Goal: Task Accomplishment & Management: Complete application form

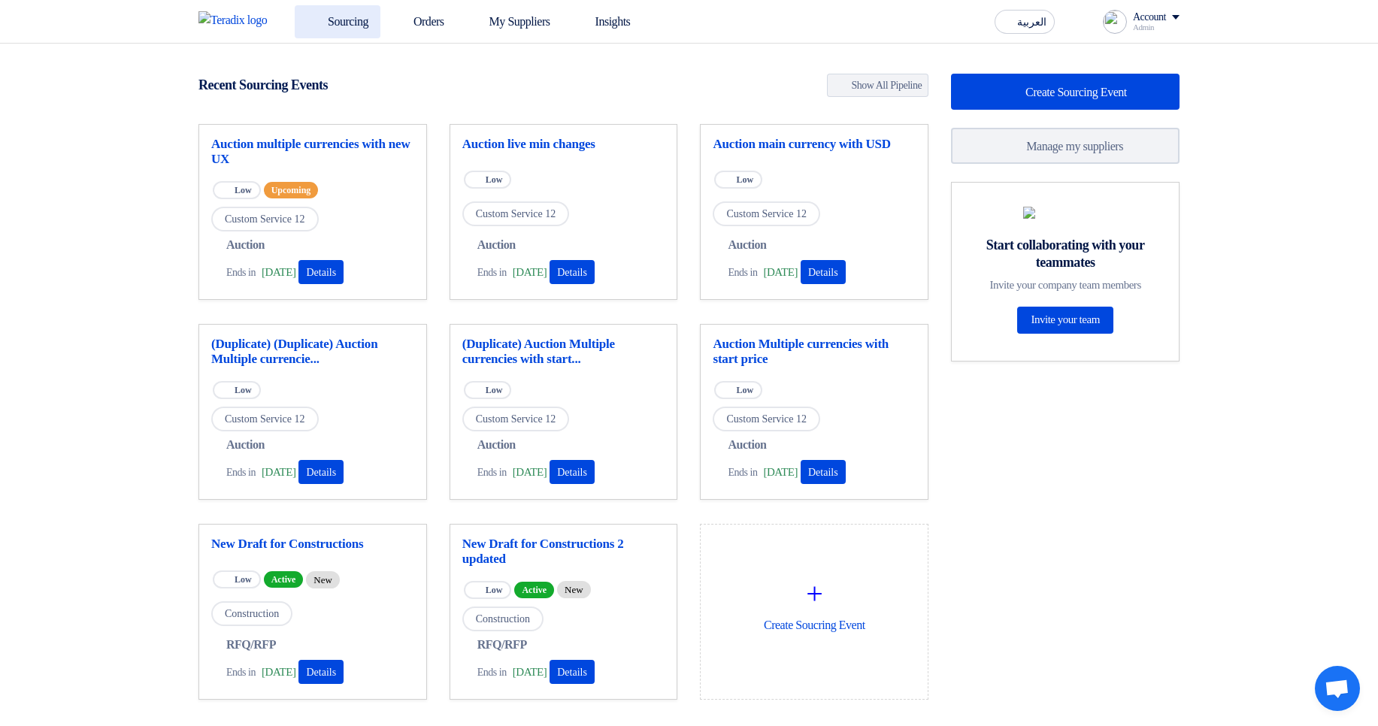
click at [379, 24] on link "Sourcing" at bounding box center [338, 21] width 86 height 33
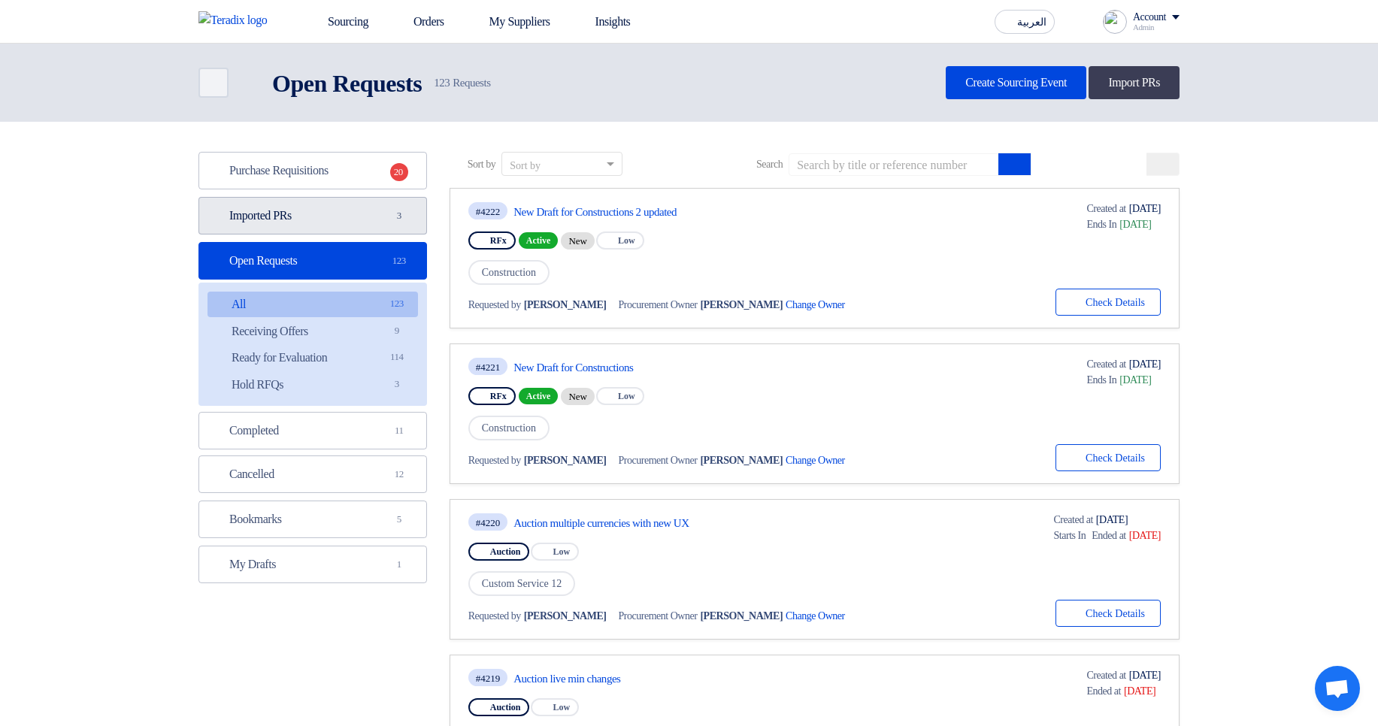
click at [356, 232] on link "Imported PRs Imported PRs 3" at bounding box center [312, 216] width 229 height 38
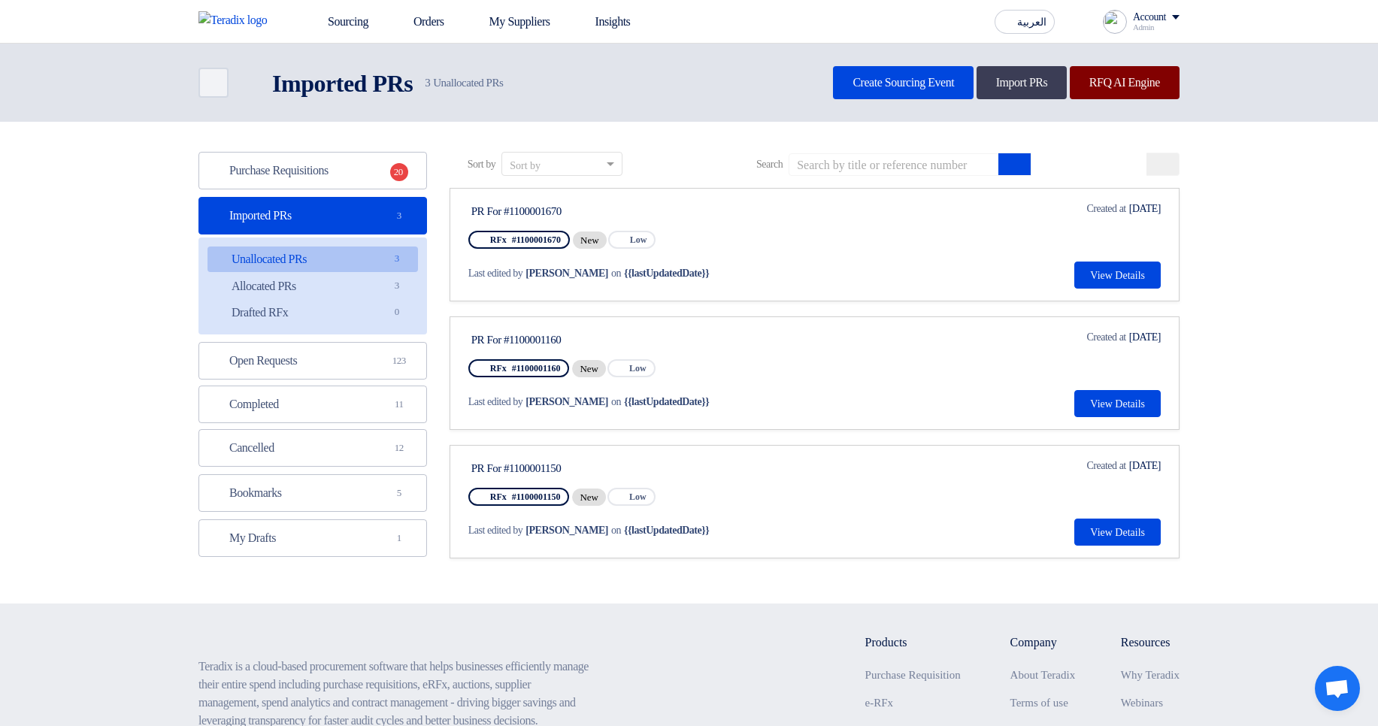
click at [1110, 77] on link "RFQ AI Engine" at bounding box center [1125, 82] width 110 height 33
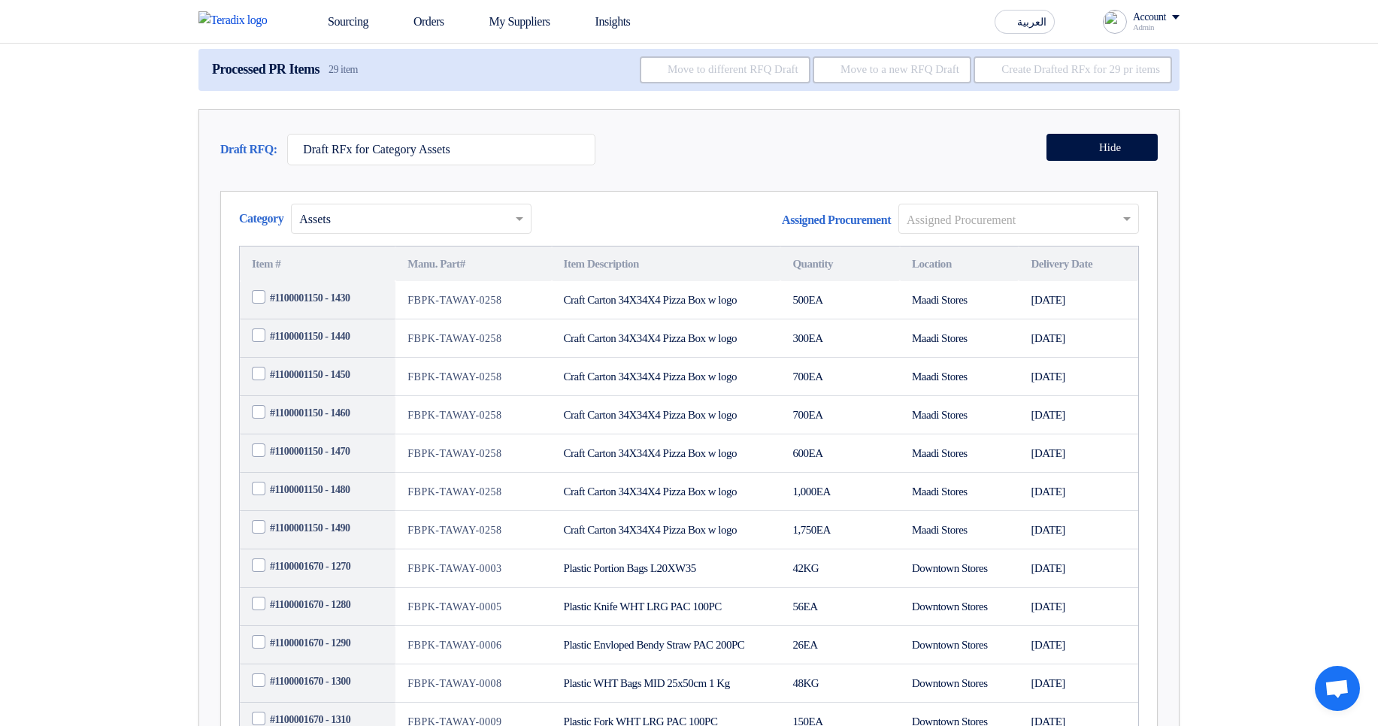
scroll to position [90, 0]
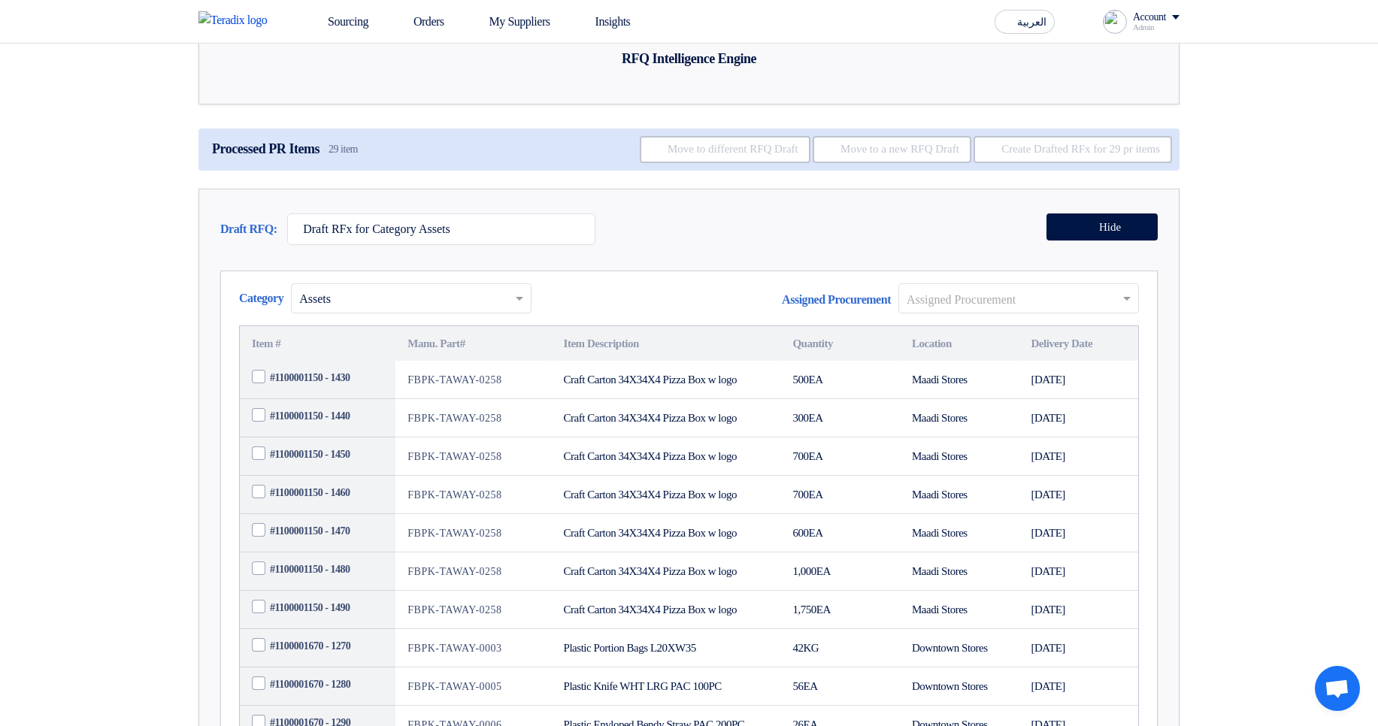
click at [381, 312] on input "text" at bounding box center [403, 299] width 209 height 25
click at [702, 253] on div "Draft RFQ: Draft RFx for Category Assets Hide" at bounding box center [689, 233] width 938 height 39
click at [452, 312] on input "text" at bounding box center [403, 299] width 209 height 25
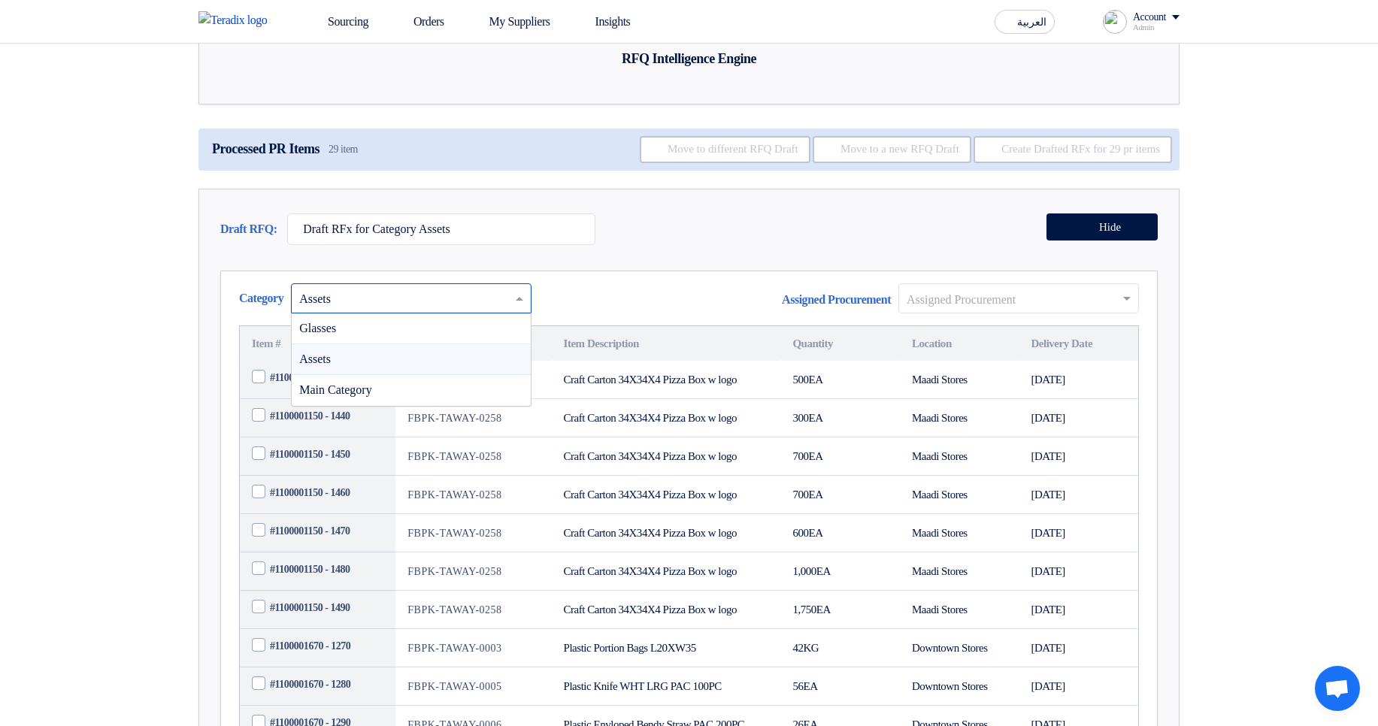
click at [789, 253] on div "Draft RFQ: Draft RFx for Category Assets Hide" at bounding box center [689, 233] width 938 height 39
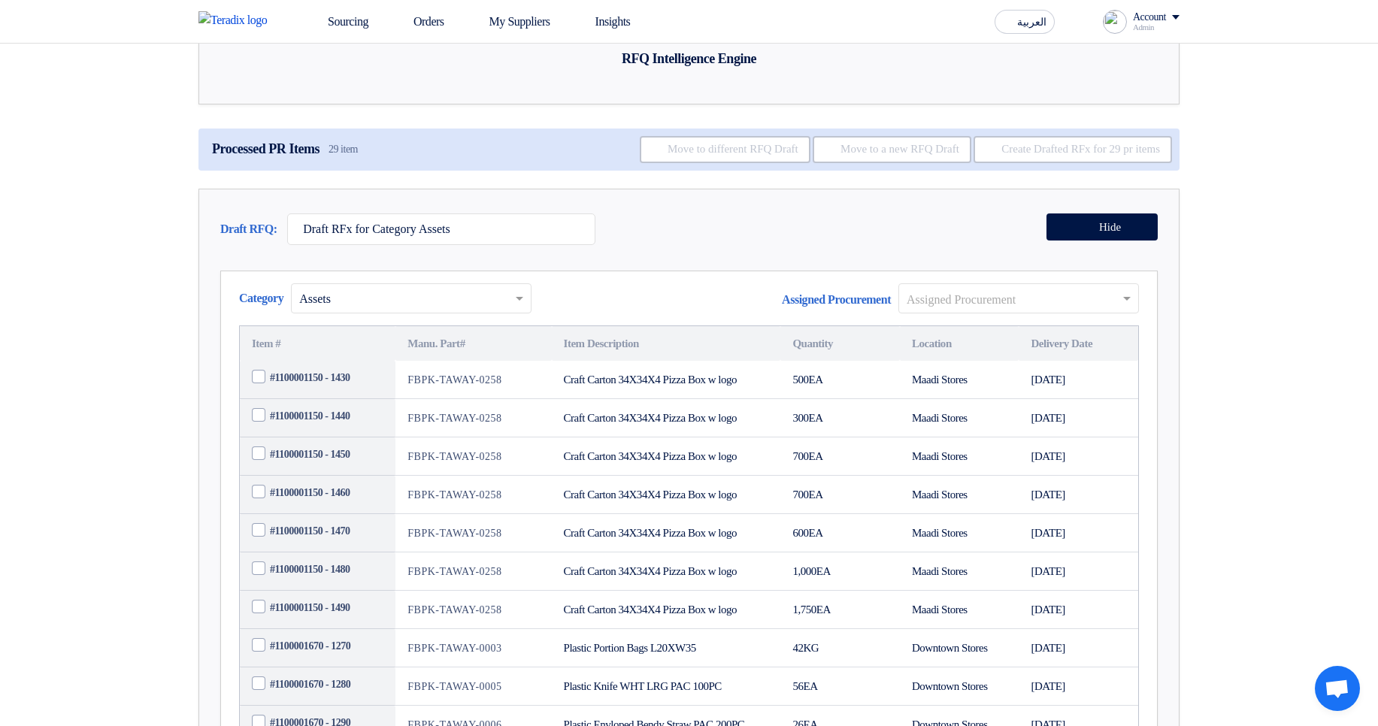
drag, startPoint x: 347, startPoint y: 209, endPoint x: 406, endPoint y: 208, distance: 59.4
click at [406, 171] on div "Processed PR Items 29 item Move to different RFQ Draft Move to a new RFQ Draft …" at bounding box center [688, 150] width 981 height 42
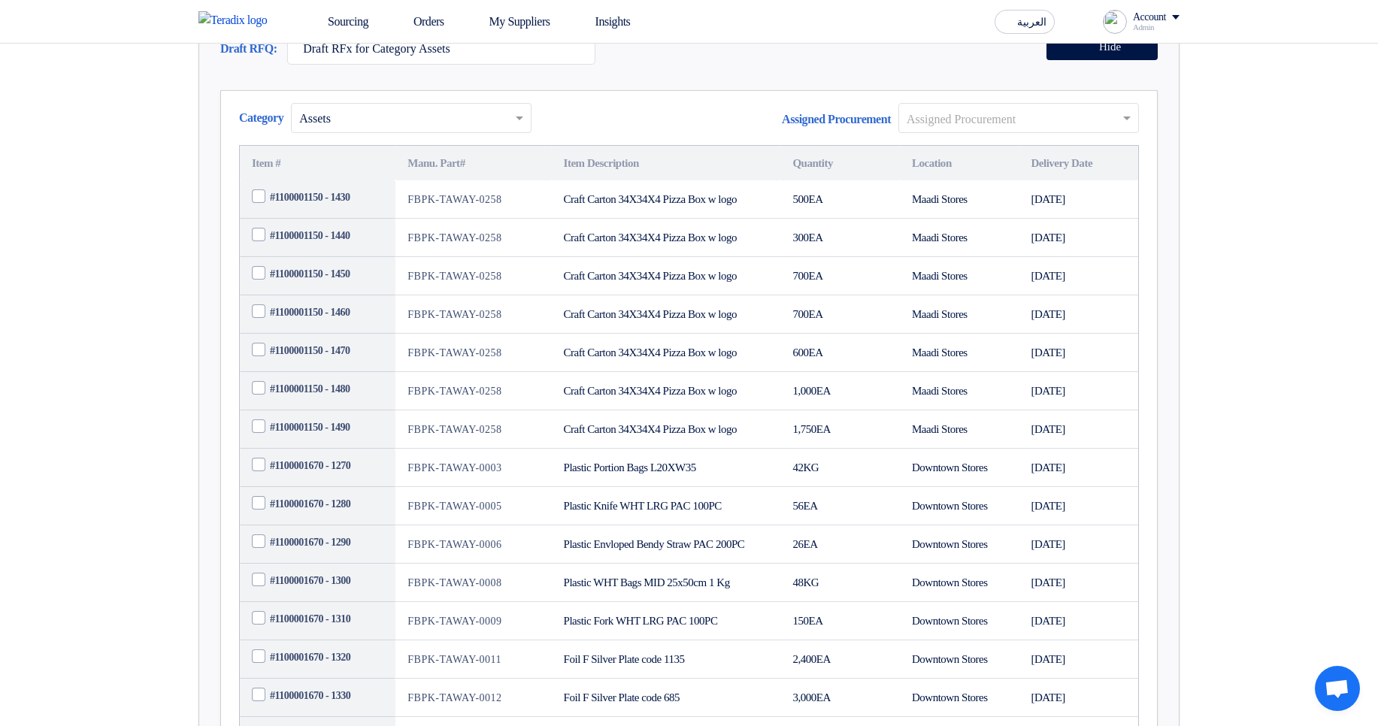
scroll to position [0, 0]
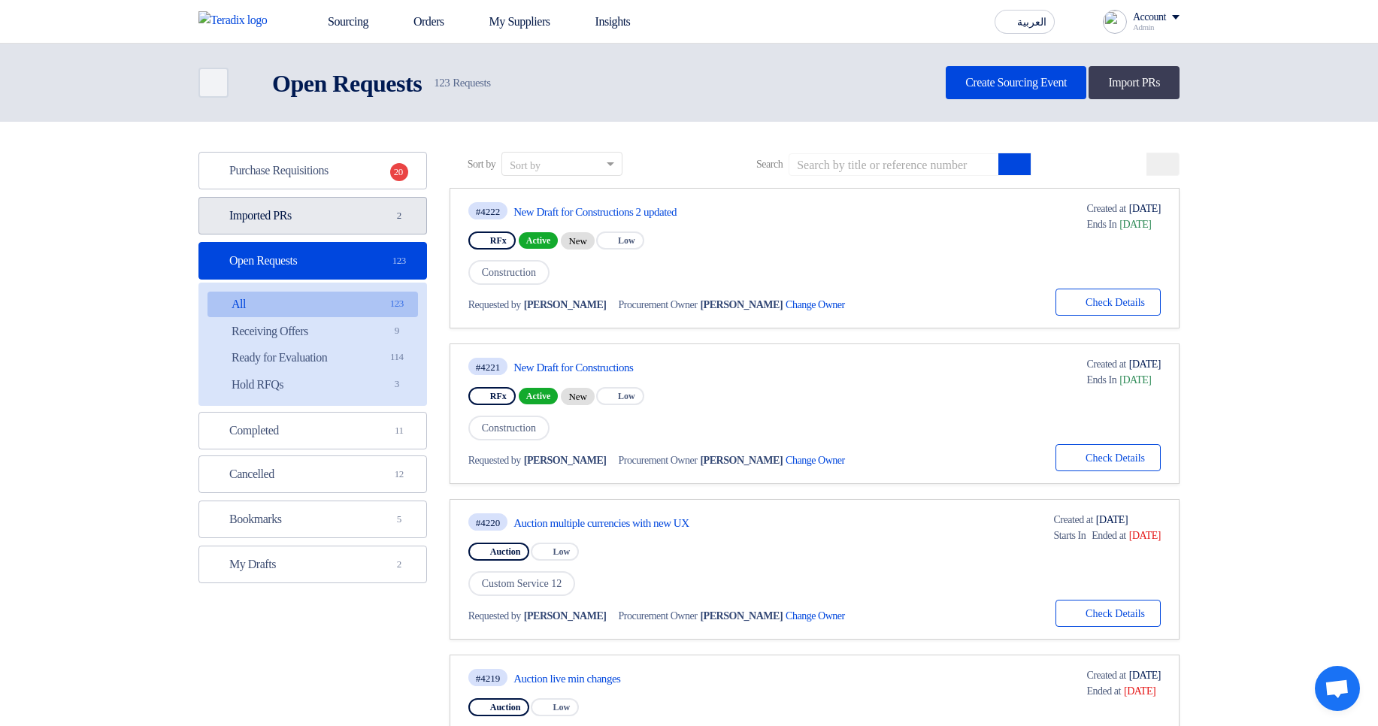
click at [413, 223] on link "Imported PRs Imported PRs 2" at bounding box center [312, 216] width 229 height 38
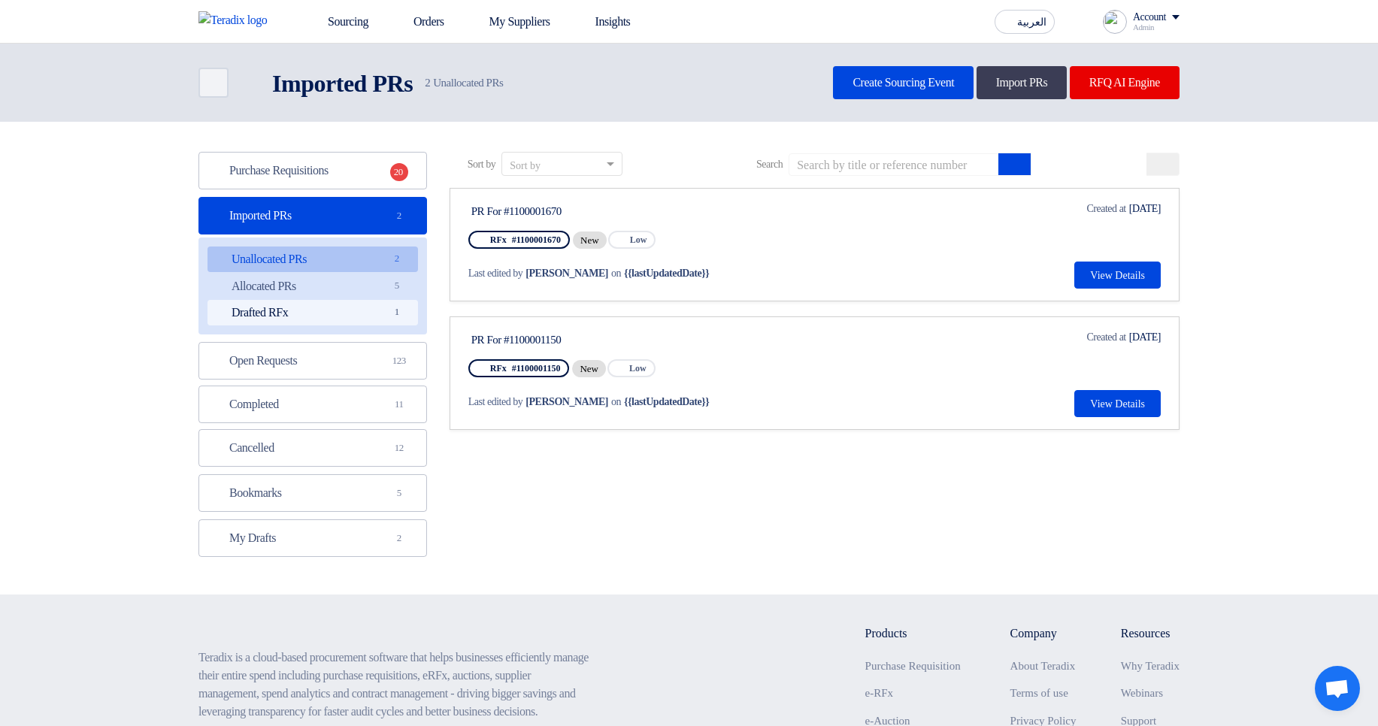
click at [346, 309] on link "Drafted RFx Drafted RFx 1" at bounding box center [313, 313] width 211 height 26
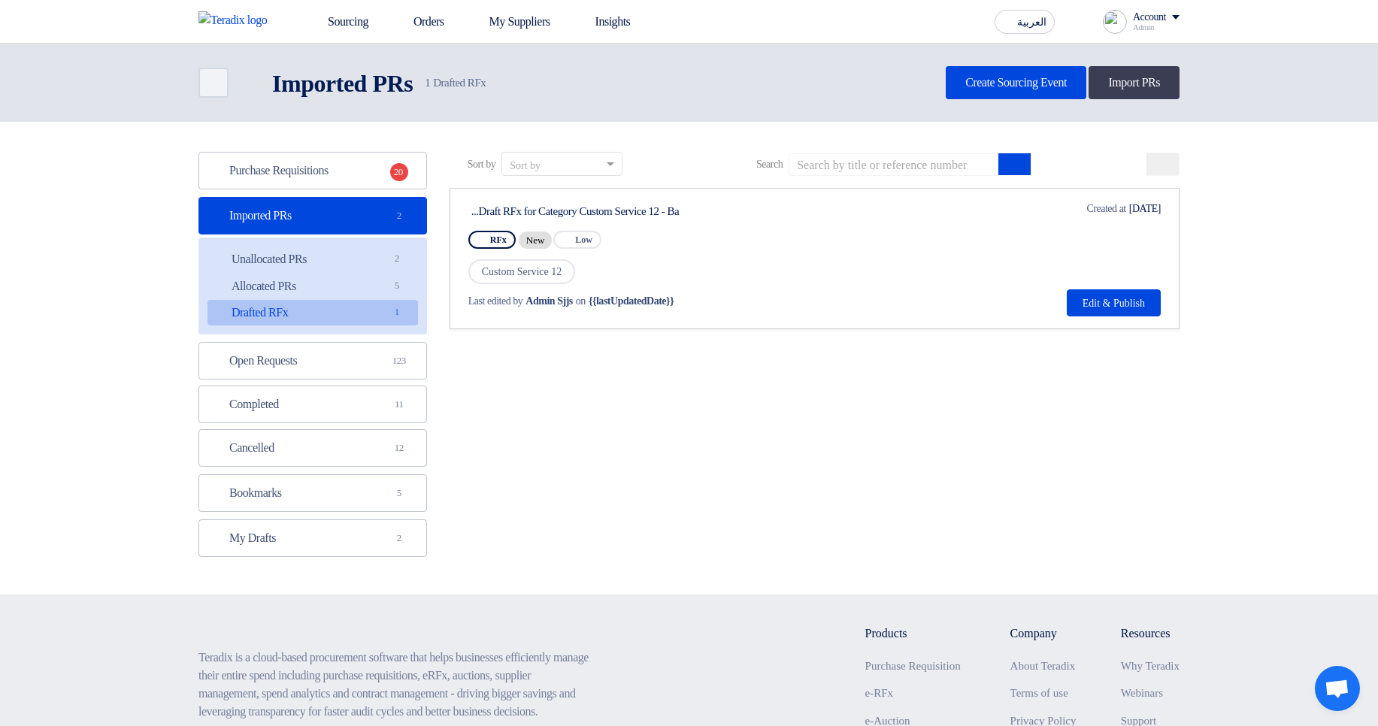
drag, startPoint x: 700, startPoint y: 208, endPoint x: 744, endPoint y: 210, distance: 43.6
click at [744, 210] on div "Draft RFx for Category Custom Service 12 - Ba..." at bounding box center [612, 212] width 282 height 14
click at [1129, 314] on button "Edit & Publish" at bounding box center [1114, 302] width 94 height 27
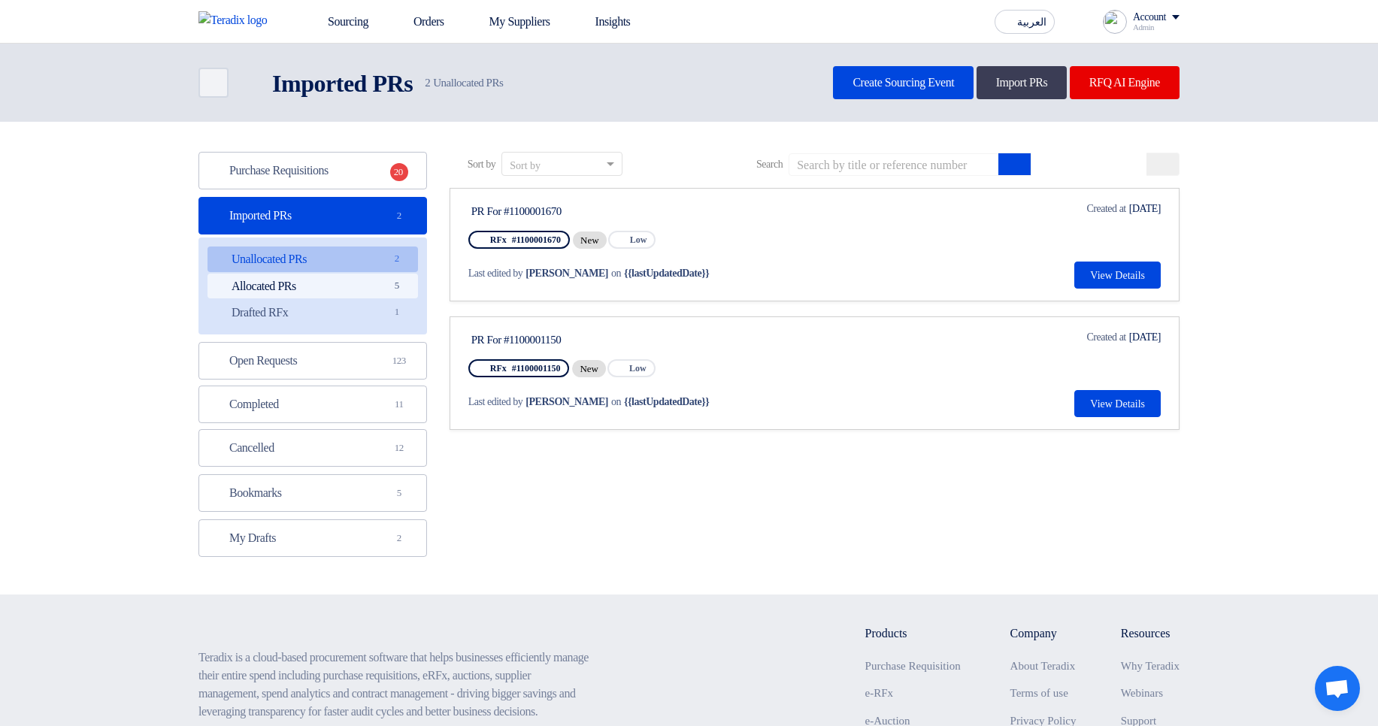
click at [366, 289] on link "Allocated PRs Allocated PRs 5" at bounding box center [313, 287] width 211 height 26
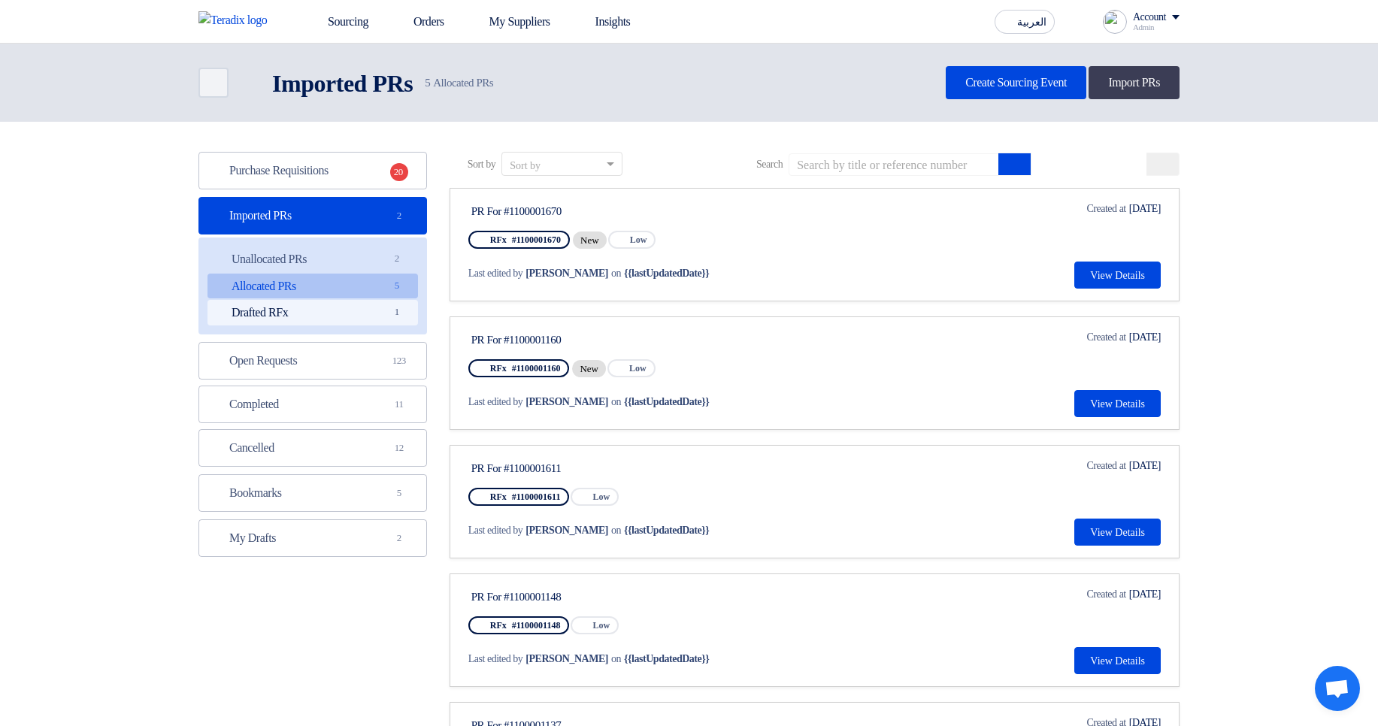
click at [364, 302] on link "Drafted RFx Drafted RFx 1" at bounding box center [313, 313] width 211 height 26
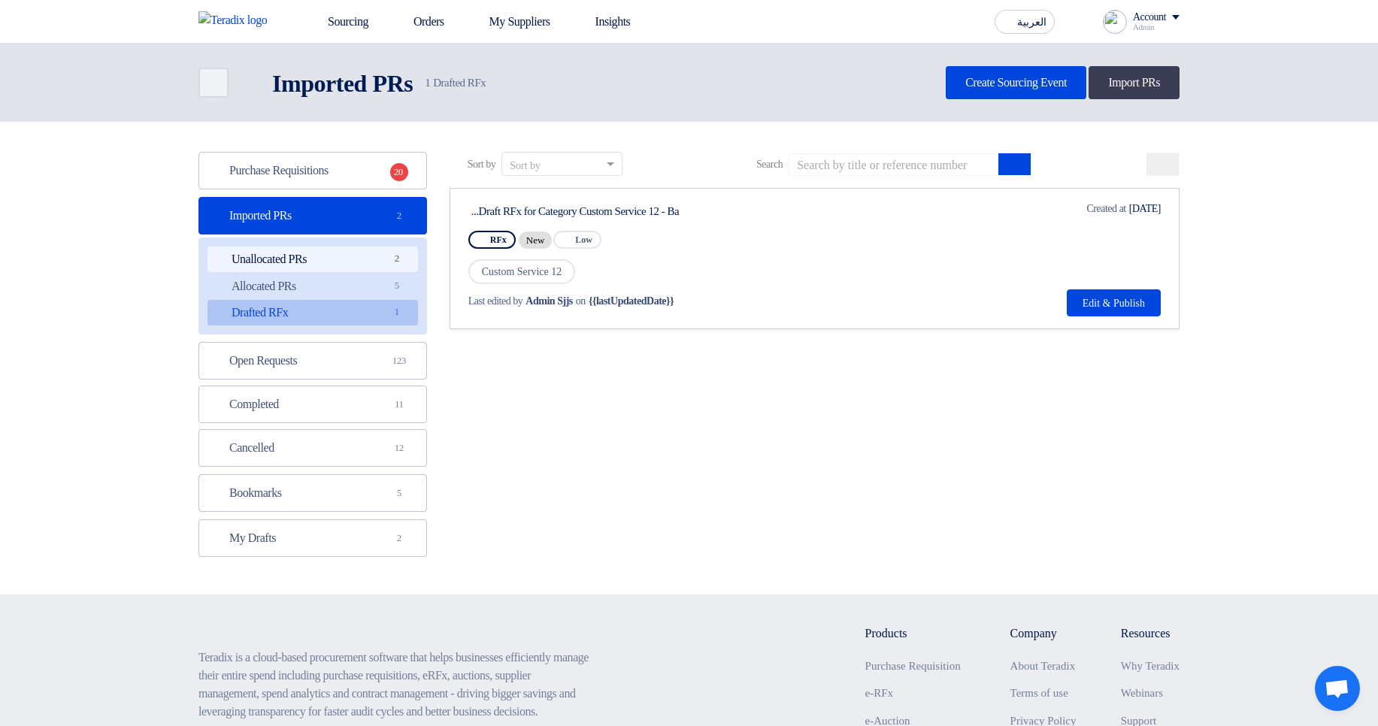
click at [391, 256] on span "2" at bounding box center [397, 259] width 18 height 16
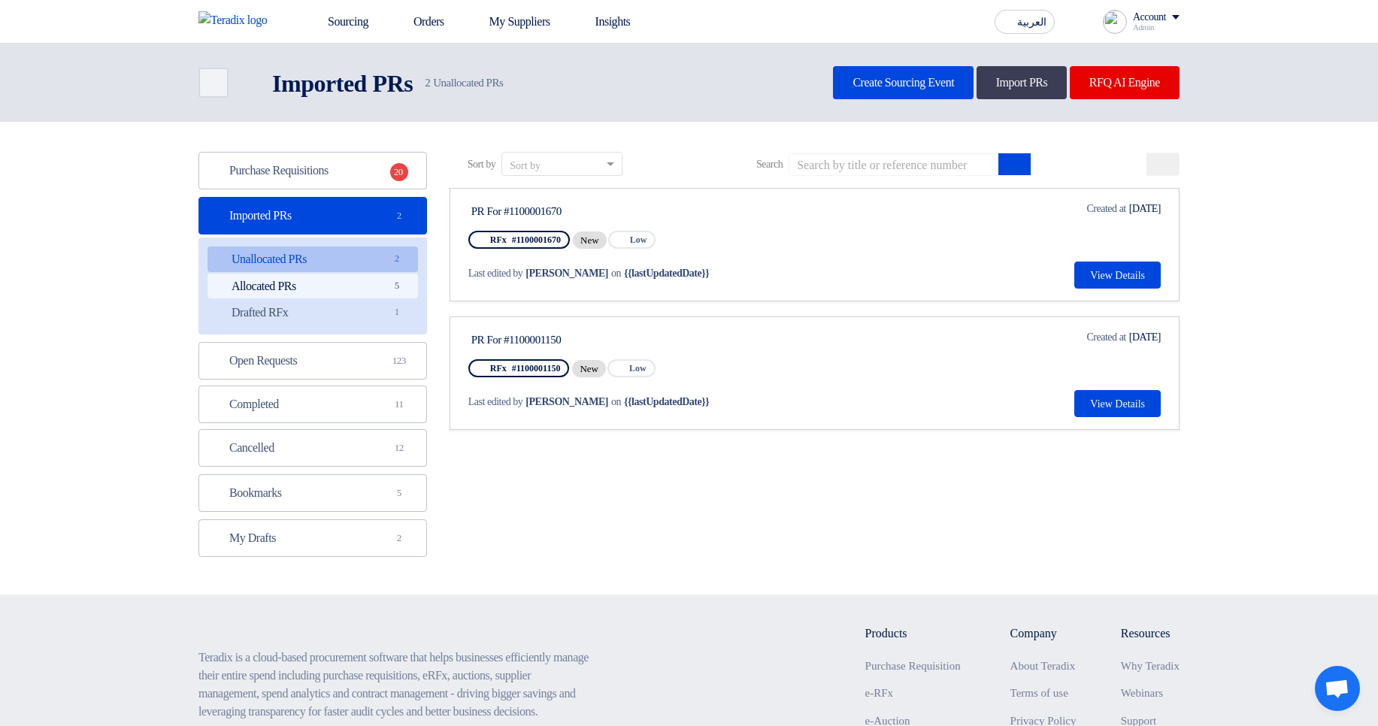
click at [377, 275] on link "Allocated PRs Allocated PRs 5" at bounding box center [313, 287] width 211 height 26
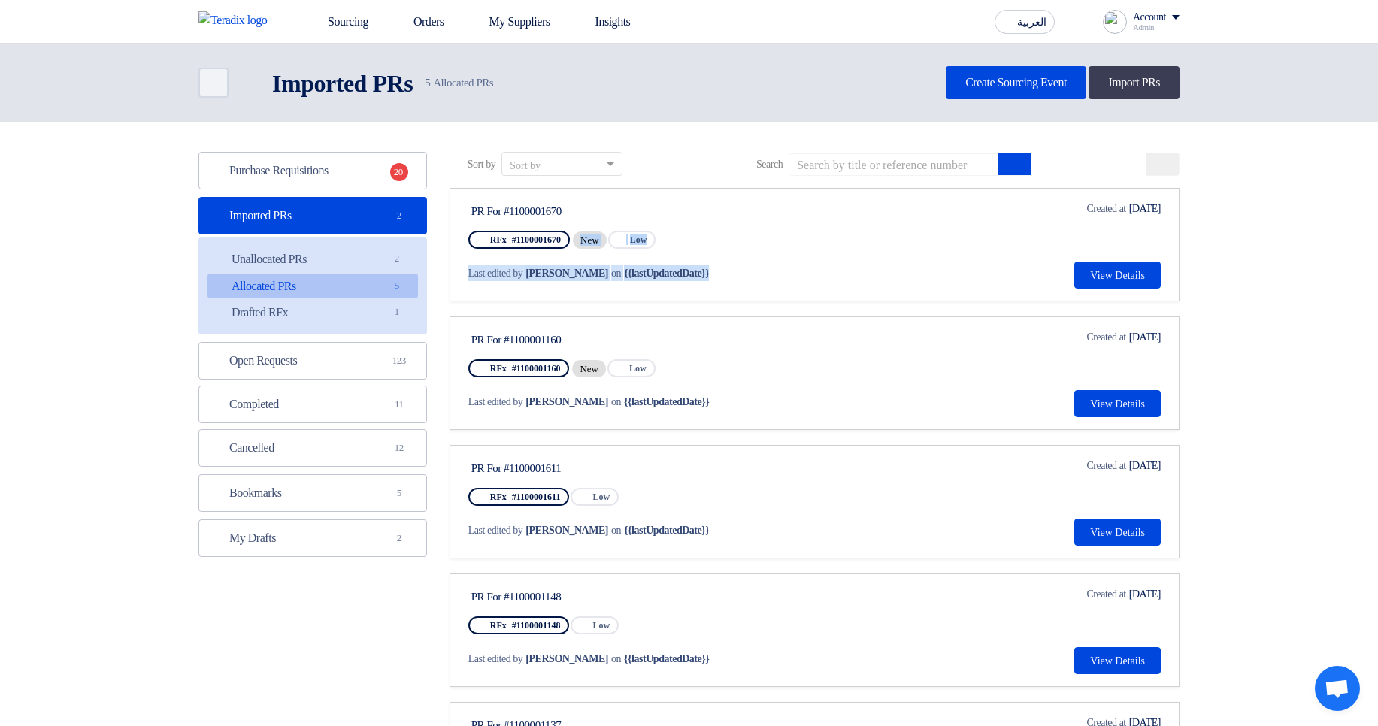
drag, startPoint x: 700, startPoint y: 267, endPoint x: 459, endPoint y: 250, distance: 241.2
click at [459, 250] on link "PR For #1100001670 RFx #1100001670 New Priority Low Last edited by Hamda Jjjw o…" at bounding box center [815, 245] width 730 height 114
click at [517, 271] on span "Last edited by" at bounding box center [495, 273] width 55 height 16
drag, startPoint x: 465, startPoint y: 274, endPoint x: 829, endPoint y: 277, distance: 363.9
click at [829, 277] on link "PR For #1100001670 RFx #1100001670 New Priority Low Last edited by Hamda Jjjw o…" at bounding box center [815, 245] width 730 height 114
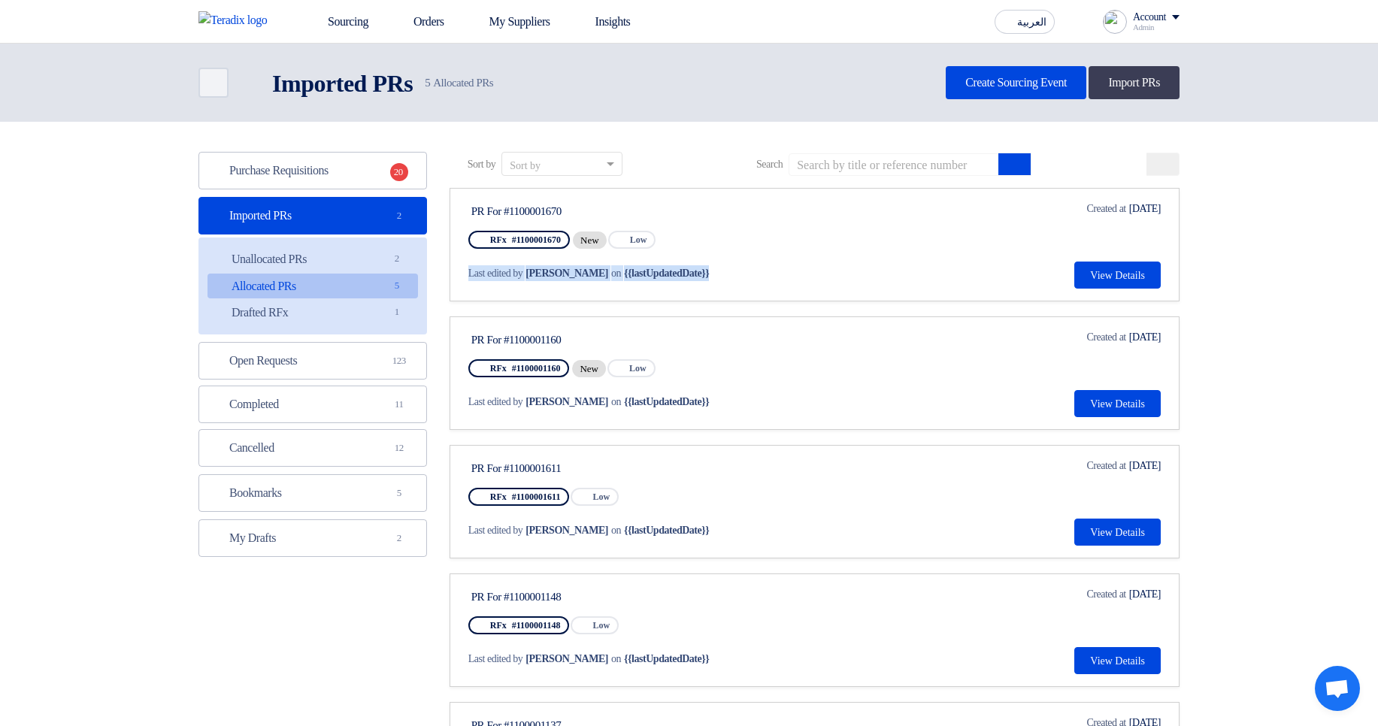
click at [916, 267] on div "PR For #1100001670 RFx #1100001670 New Priority Low Last edited by Hamda Jjjw o…" at bounding box center [814, 245] width 692 height 88
click at [874, 267] on div "PR For #1100001670 RFx #1100001670 New Priority Low Last edited by Hamda Jjjw o…" at bounding box center [814, 245] width 692 height 88
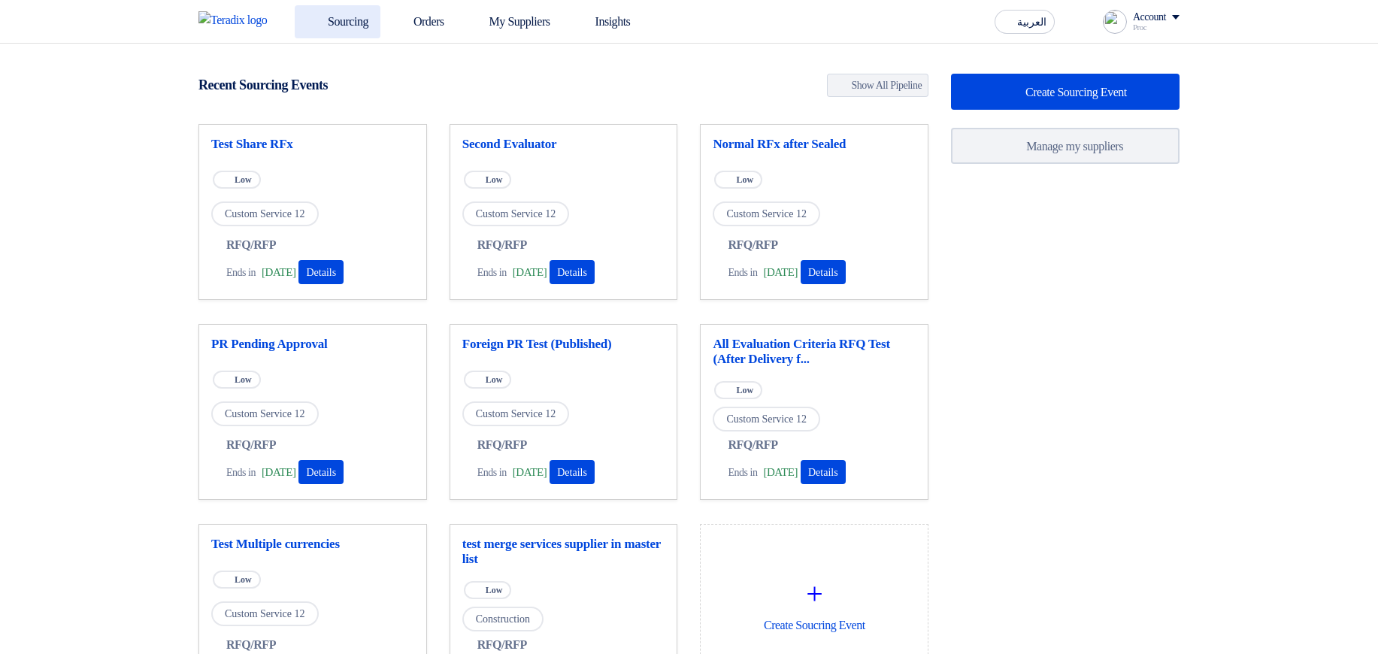
click at [368, 14] on link "Sourcing" at bounding box center [338, 21] width 86 height 33
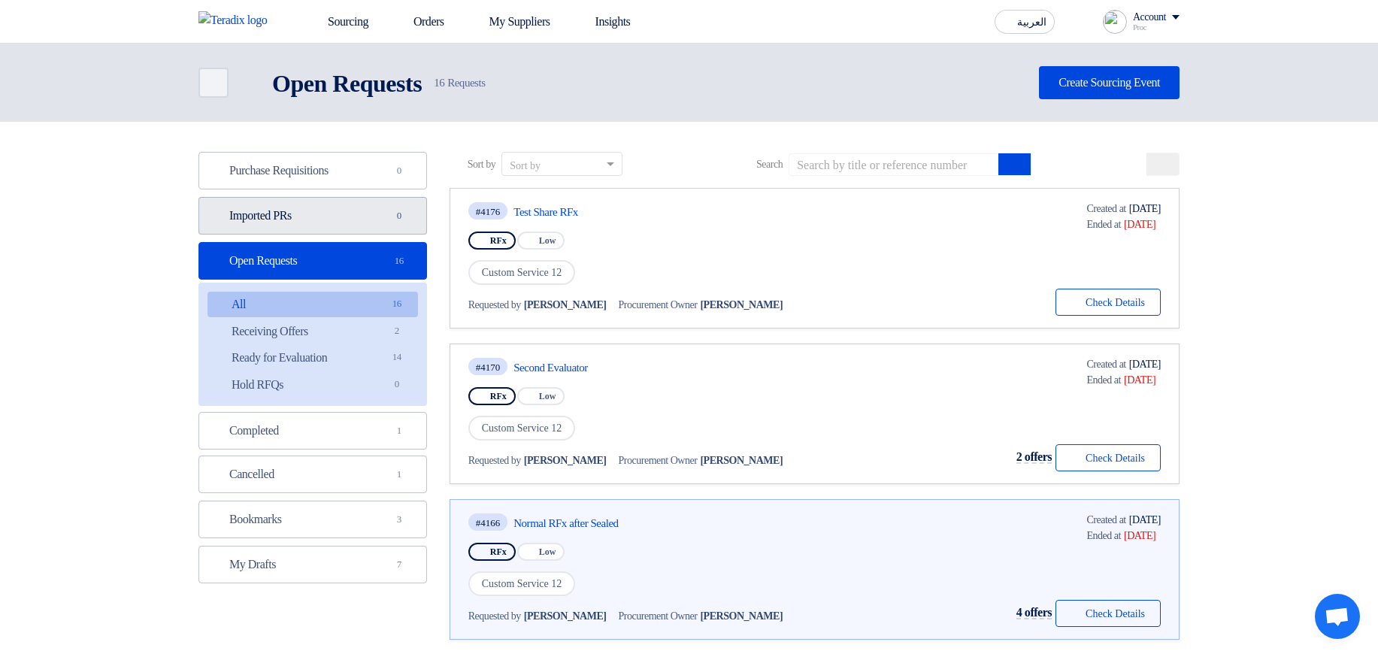
click at [337, 217] on link "Imported PRs Imported PRs 0" at bounding box center [312, 216] width 229 height 38
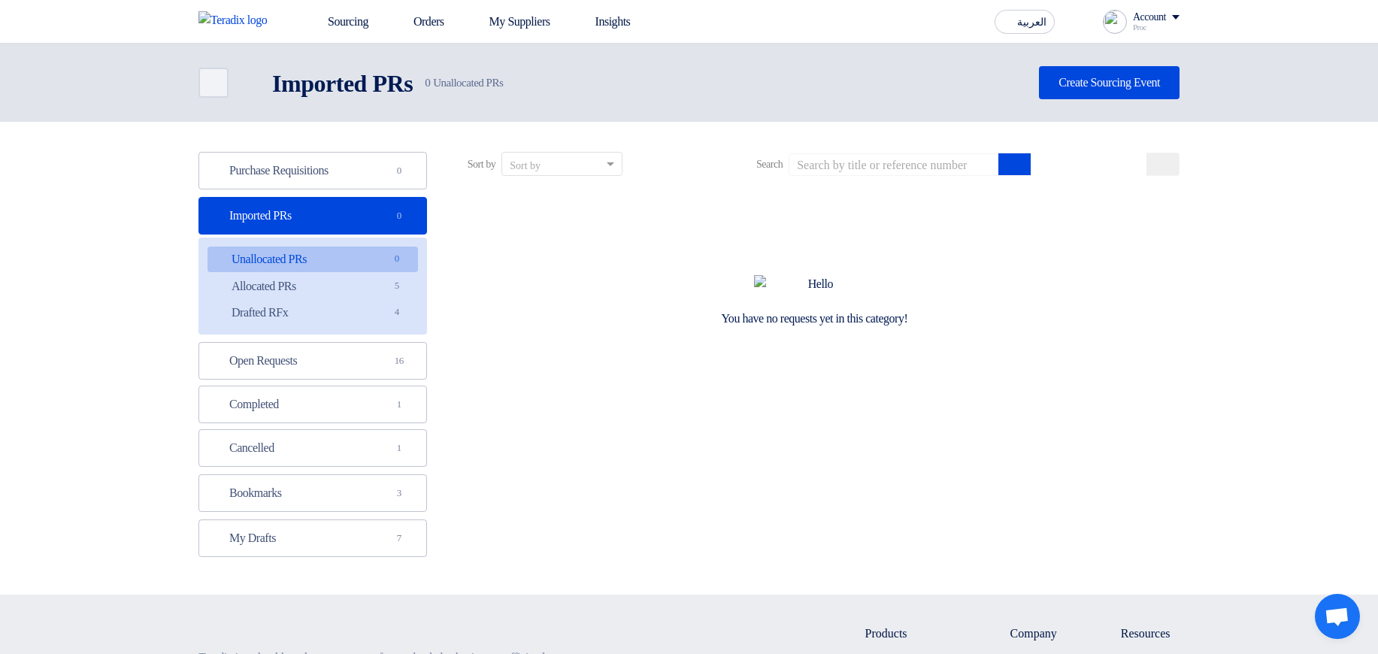
click at [625, 89] on div "Back Imported PRs Imported PRs 0 Unallocated PRs Create Sourcing Event" at bounding box center [688, 82] width 981 height 33
click at [345, 304] on link "Drafted RFx Drafted RFx 4" at bounding box center [313, 313] width 211 height 26
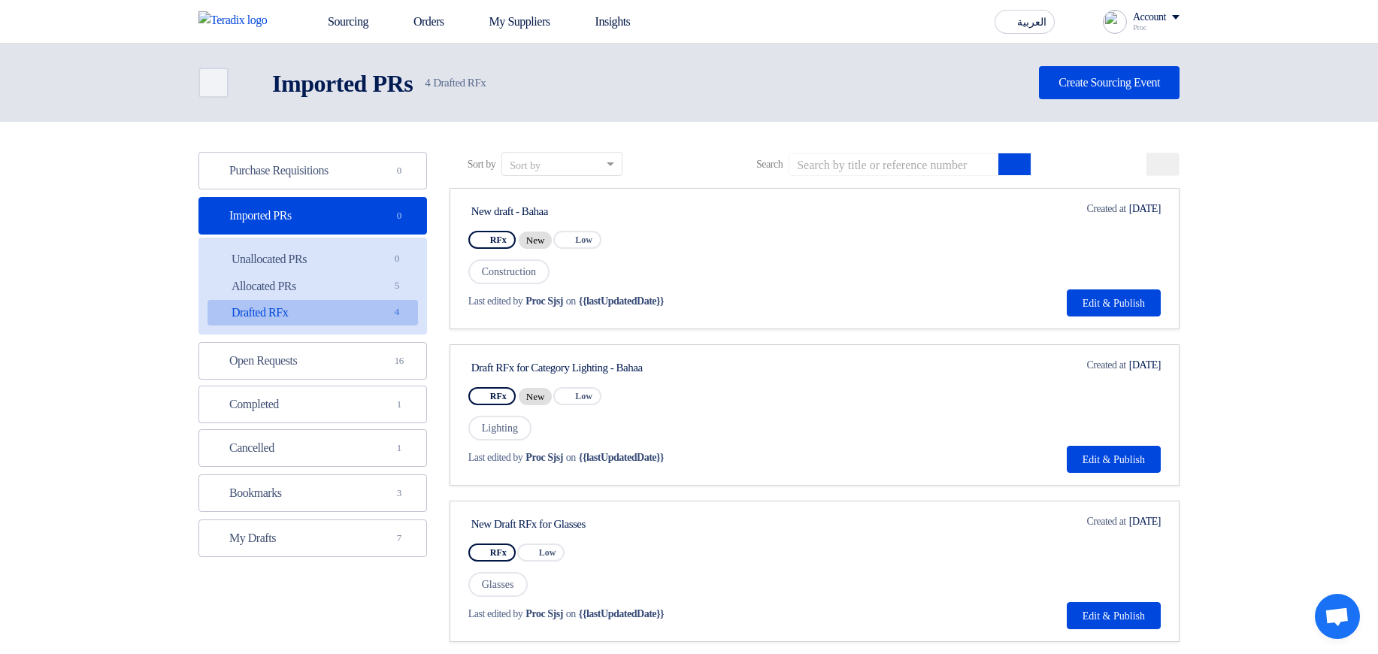
drag, startPoint x: 521, startPoint y: 205, endPoint x: 622, endPoint y: 205, distance: 100.8
click at [622, 205] on div "New draft - Bahaa" at bounding box center [612, 212] width 282 height 14
drag, startPoint x: 638, startPoint y: 371, endPoint x: 779, endPoint y: 374, distance: 140.6
click at [753, 374] on div "Draft RFx for Category Lighting - Bahaa" at bounding box center [612, 368] width 282 height 14
click at [864, 363] on div "Draft RFx for Category Lighting - Bahaa RFx New Priority Low Lighting Last edit…" at bounding box center [814, 415] width 692 height 116
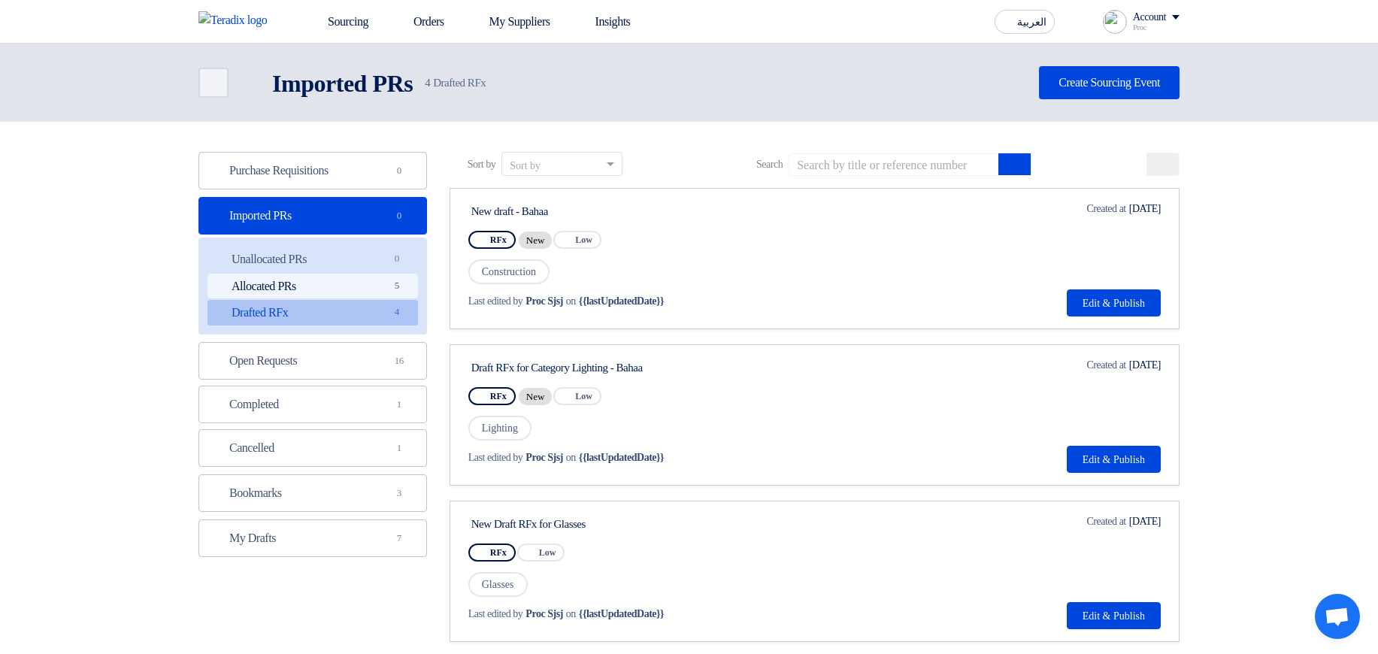
click at [350, 286] on link "Allocated PRs Allocated PRs 5" at bounding box center [313, 287] width 211 height 26
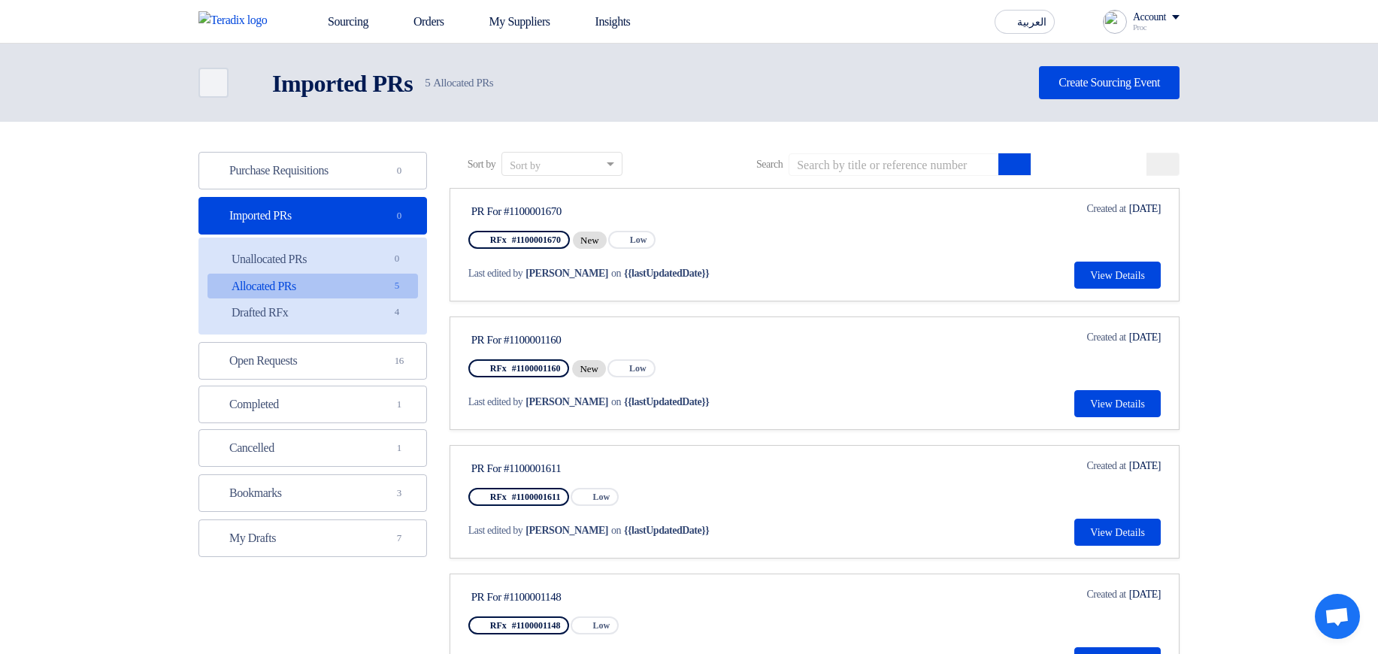
drag, startPoint x: 480, startPoint y: 208, endPoint x: 674, endPoint y: 205, distance: 194.7
click at [679, 203] on div "PR For #1100001670" at bounding box center [612, 211] width 288 height 20
click at [386, 252] on link "Unallocated PRs Unallocated PRs 0" at bounding box center [313, 260] width 211 height 26
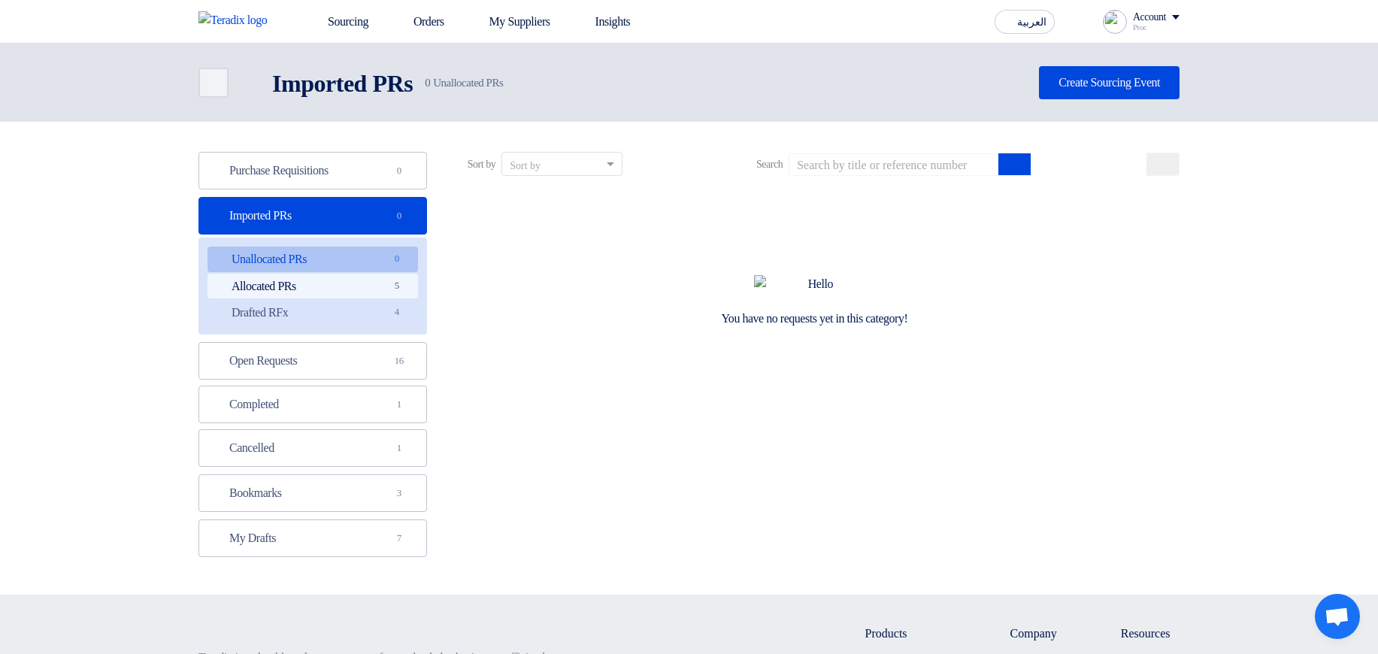
click at [344, 277] on link "Allocated PRs Allocated PRs 5" at bounding box center [313, 287] width 211 height 26
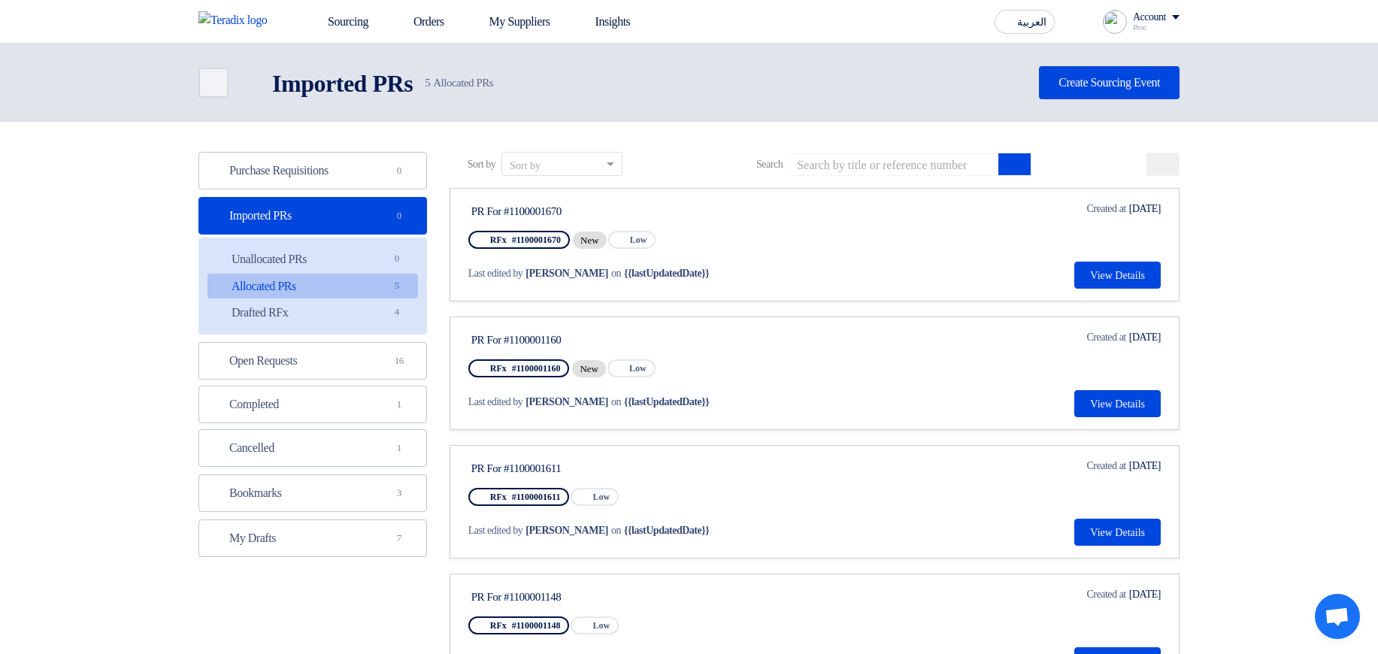
drag, startPoint x: 554, startPoint y: 208, endPoint x: 505, endPoint y: 368, distance: 167.7
click at [607, 207] on div "PR For #1100001670" at bounding box center [612, 212] width 282 height 14
drag, startPoint x: 559, startPoint y: 338, endPoint x: 700, endPoint y: 329, distance: 140.9
click at [623, 340] on div "PR For #1100001160" at bounding box center [612, 340] width 282 height 14
drag, startPoint x: 702, startPoint y: 325, endPoint x: 463, endPoint y: 308, distance: 239.7
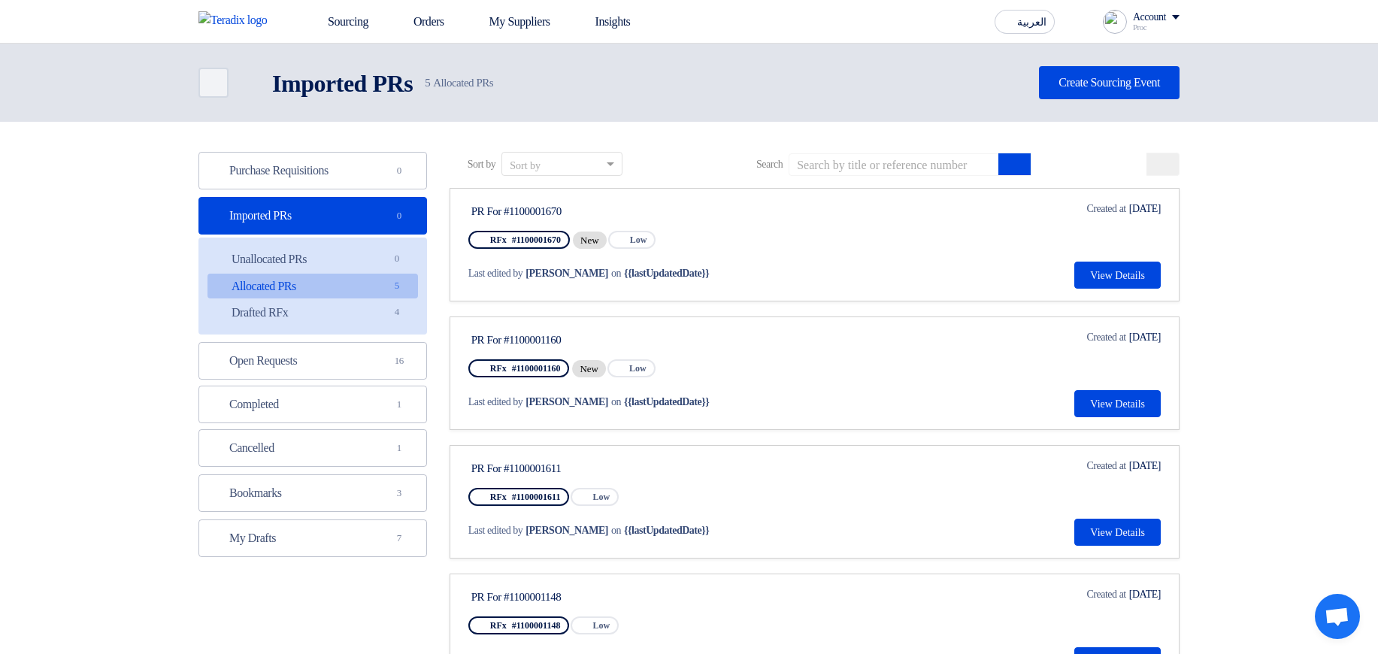
click at [701, 325] on link "PR For #1100001160 RFx #1100001160 New Priority Low Last edited by [PERSON_NAME…" at bounding box center [815, 374] width 730 height 114
click at [347, 318] on link "Drafted RFx Drafted RFx 4" at bounding box center [313, 313] width 211 height 26
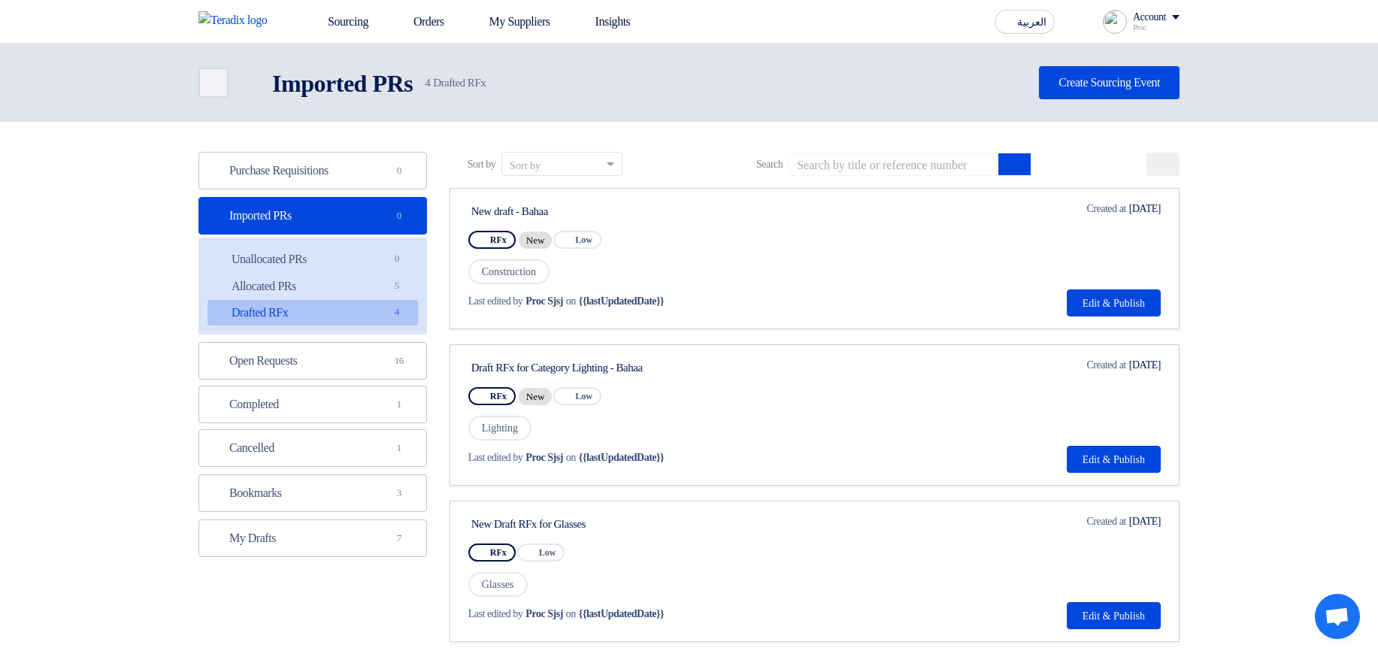
click at [1105, 319] on link "New draft - Bahaa RFx New Priority Low Construction Last edited by [PERSON_NAME…" at bounding box center [815, 258] width 730 height 141
click at [1097, 299] on button "Edit & Publish" at bounding box center [1114, 302] width 94 height 27
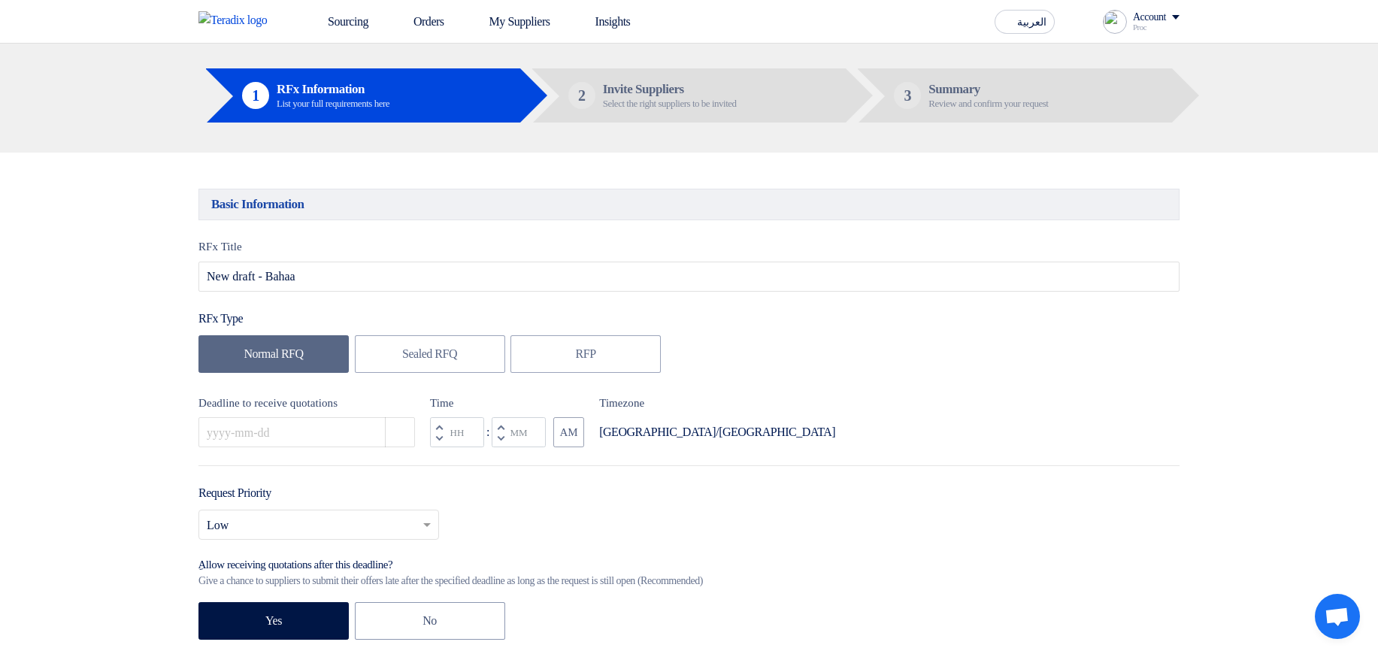
scroll to position [90, 0]
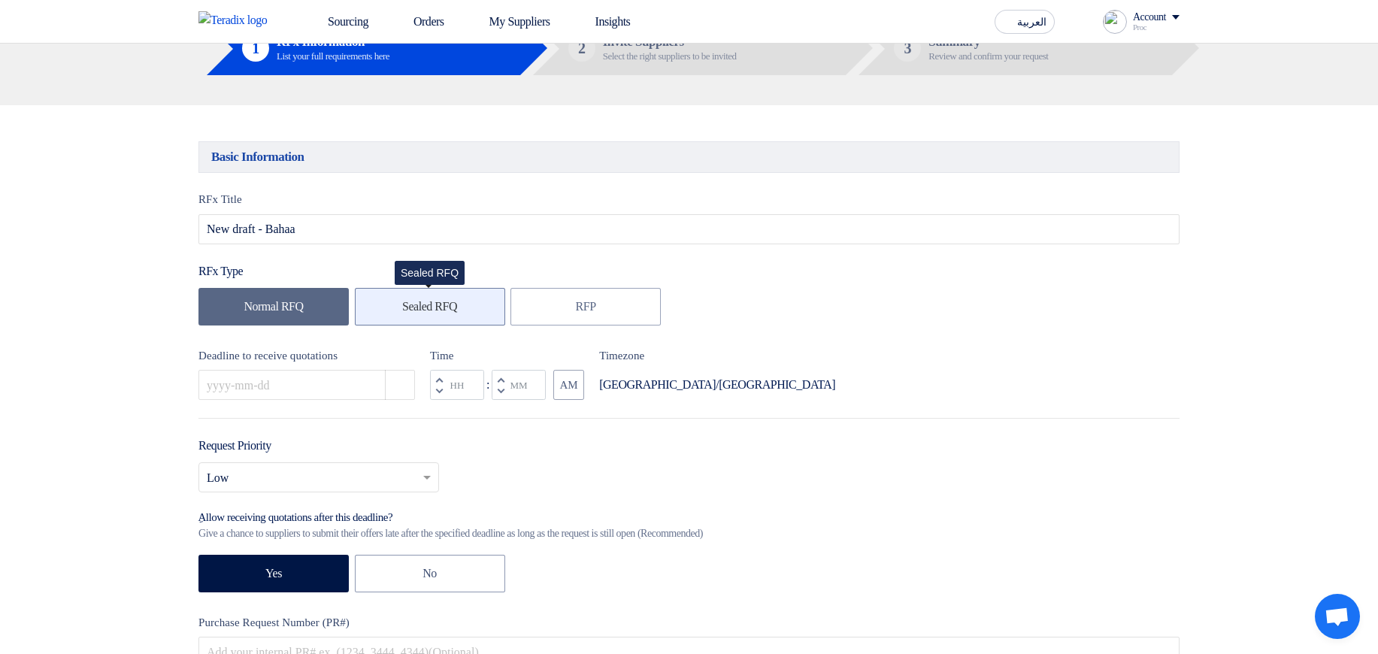
click at [501, 311] on label "Sealed RFQ" at bounding box center [430, 307] width 150 height 38
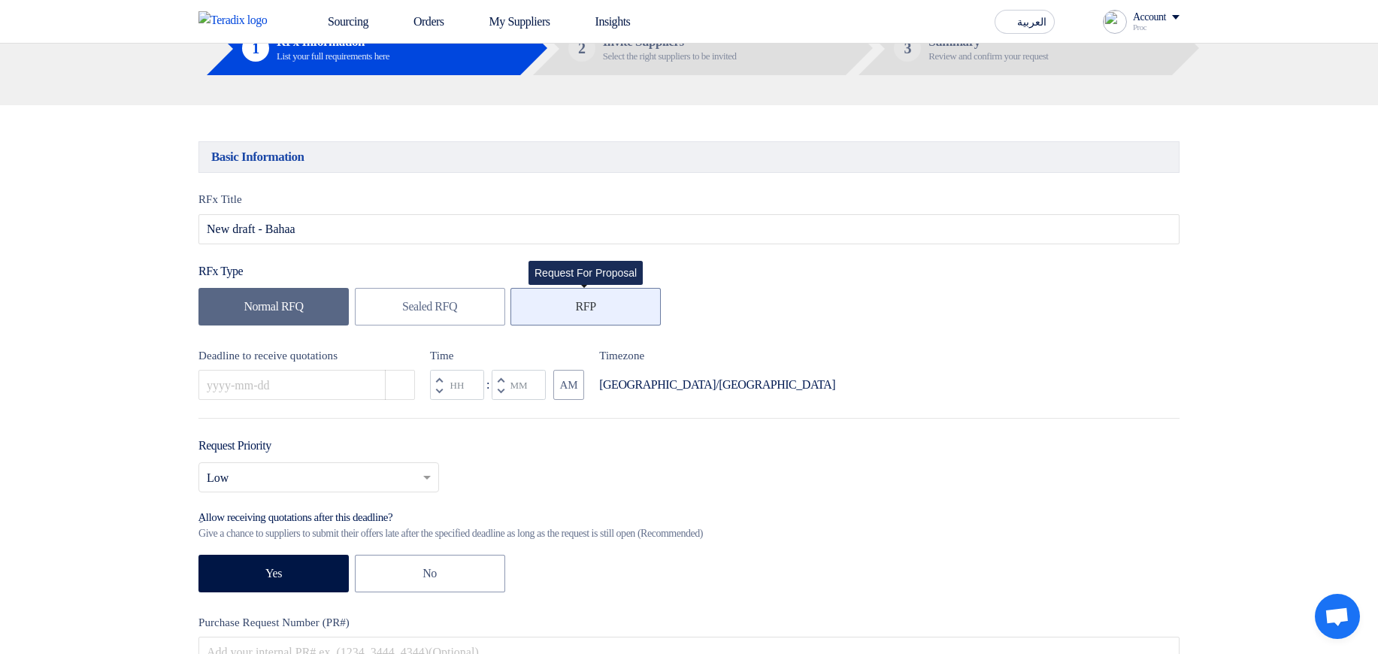
click at [611, 326] on label "RFP" at bounding box center [586, 307] width 150 height 38
drag, startPoint x: 404, startPoint y: 383, endPoint x: 417, endPoint y: 389, distance: 14.5
click at [393, 377] on use "button" at bounding box center [393, 377] width 0 height 0
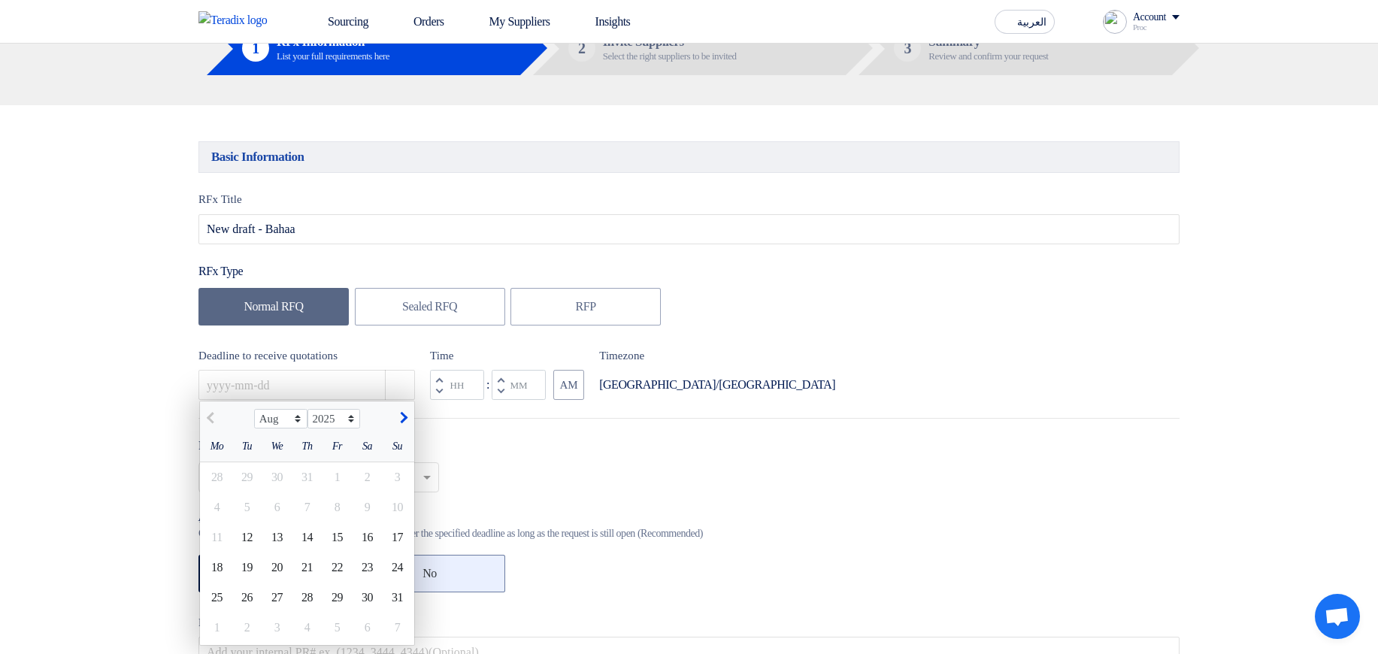
drag, startPoint x: 401, startPoint y: 602, endPoint x: 407, endPoint y: 565, distance: 38.0
click at [397, 602] on div "31" at bounding box center [398, 598] width 30 height 30
type input "[DATE]"
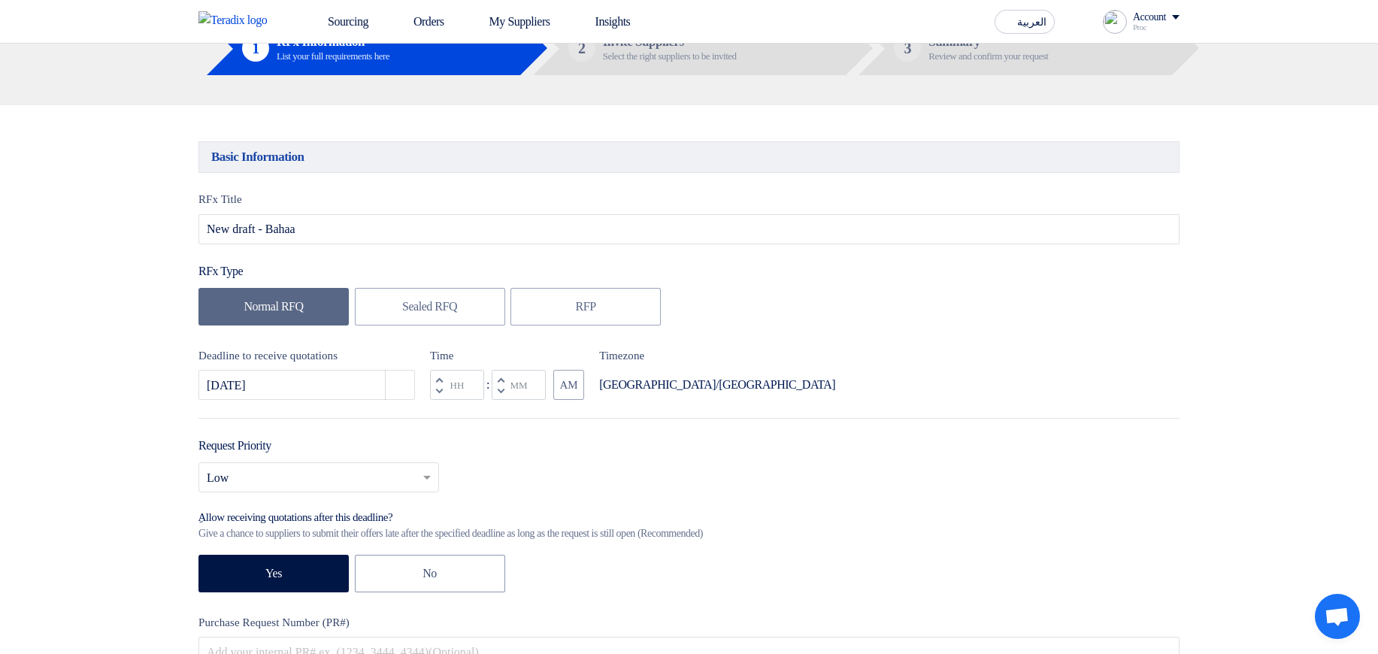
click at [501, 395] on span "button" at bounding box center [500, 390] width 5 height 8
type input "11"
type input "59"
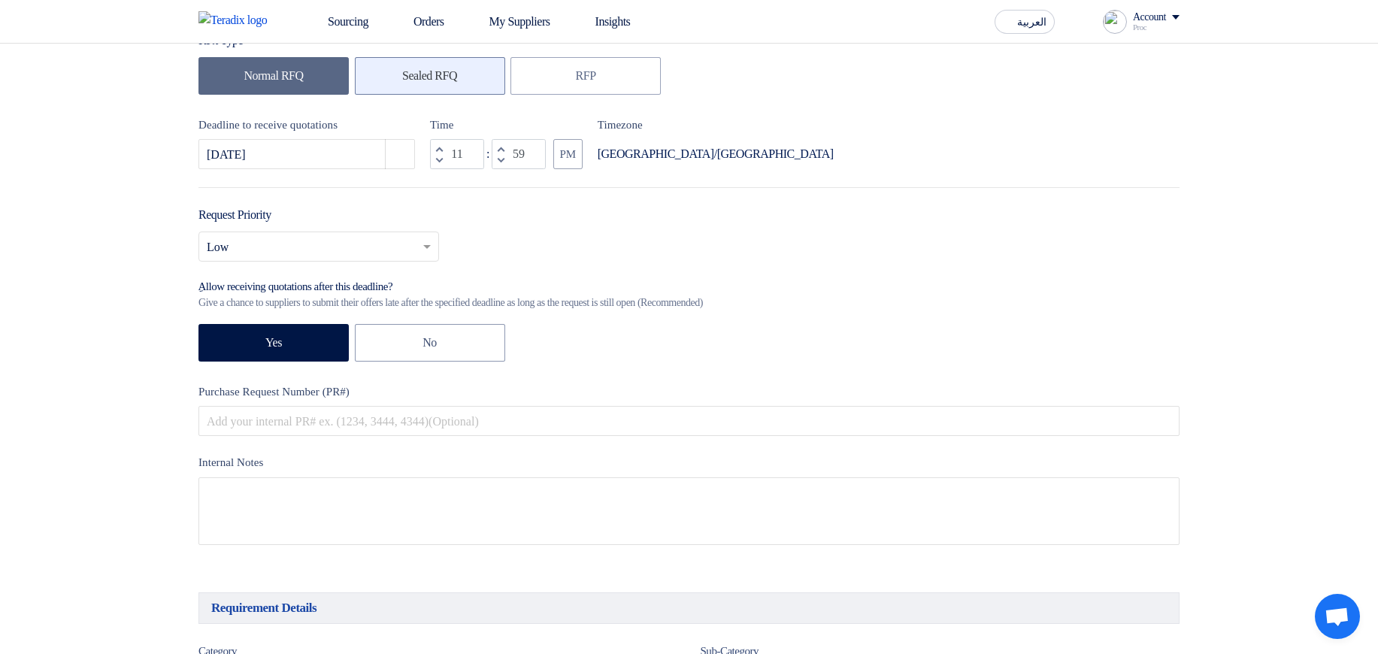
scroll to position [180, 0]
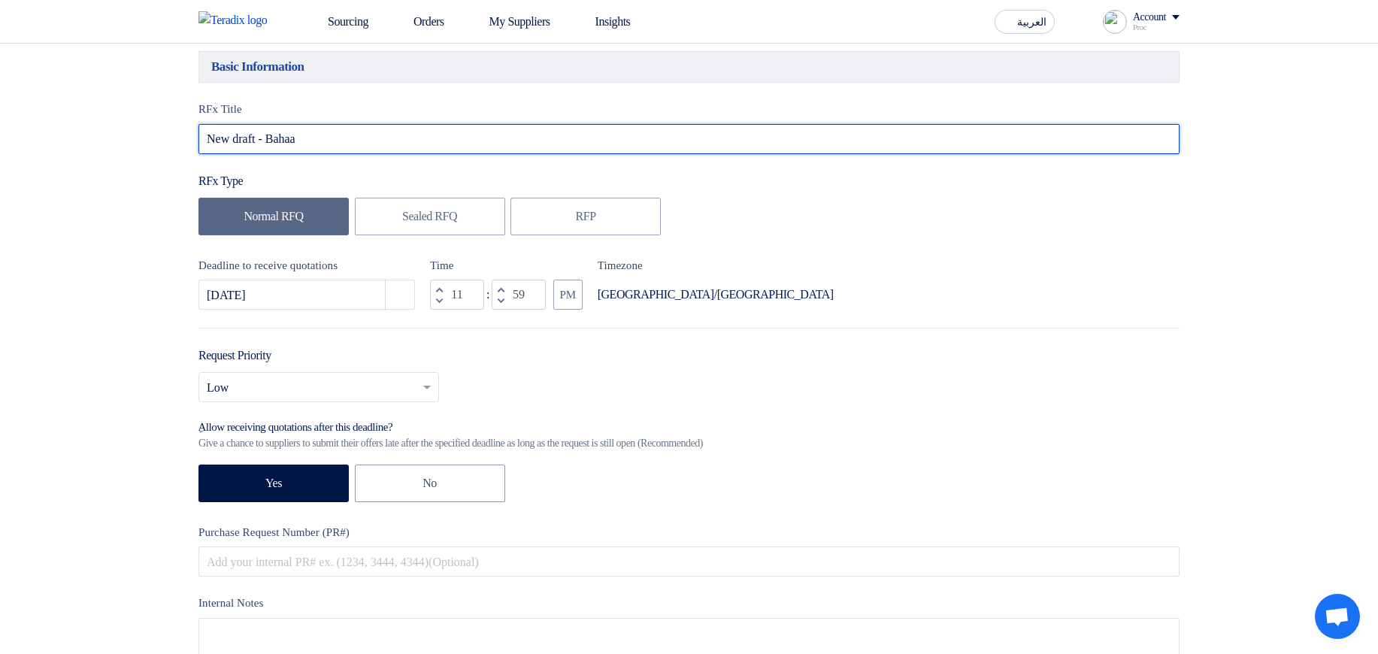
click at [346, 154] on input "New draft - Bahaa" at bounding box center [688, 139] width 981 height 30
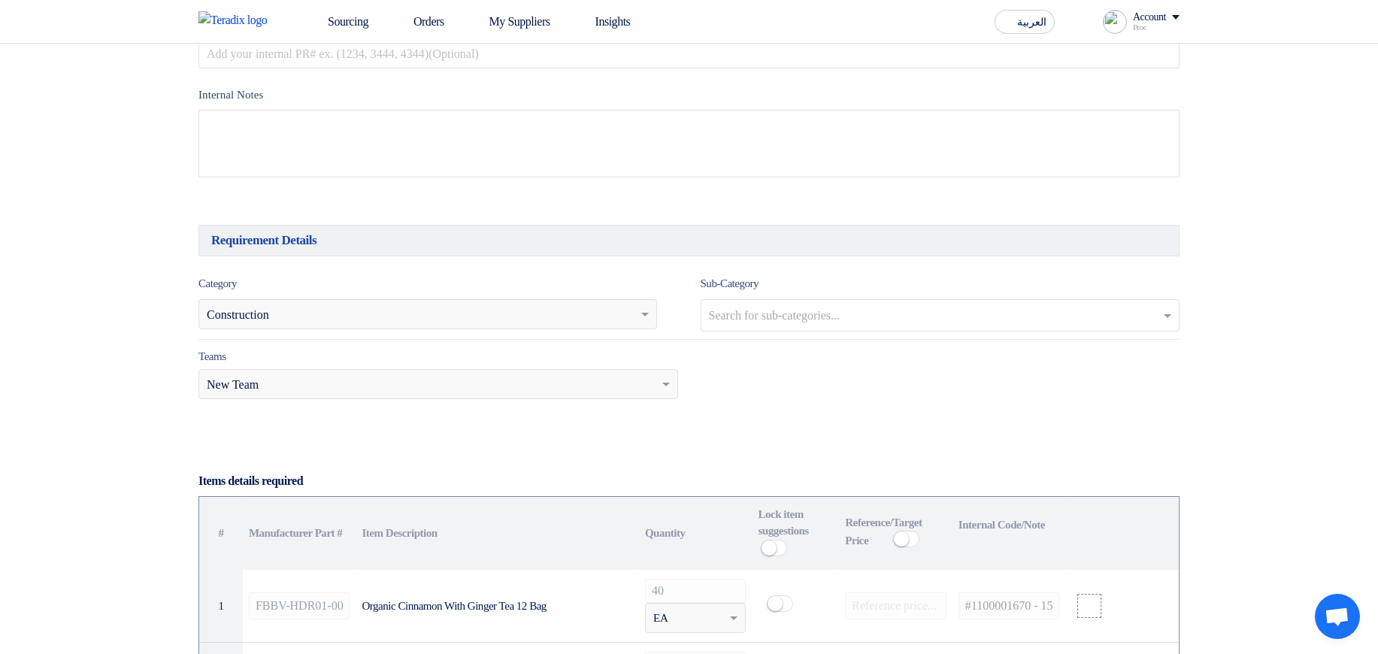
scroll to position [722, 0]
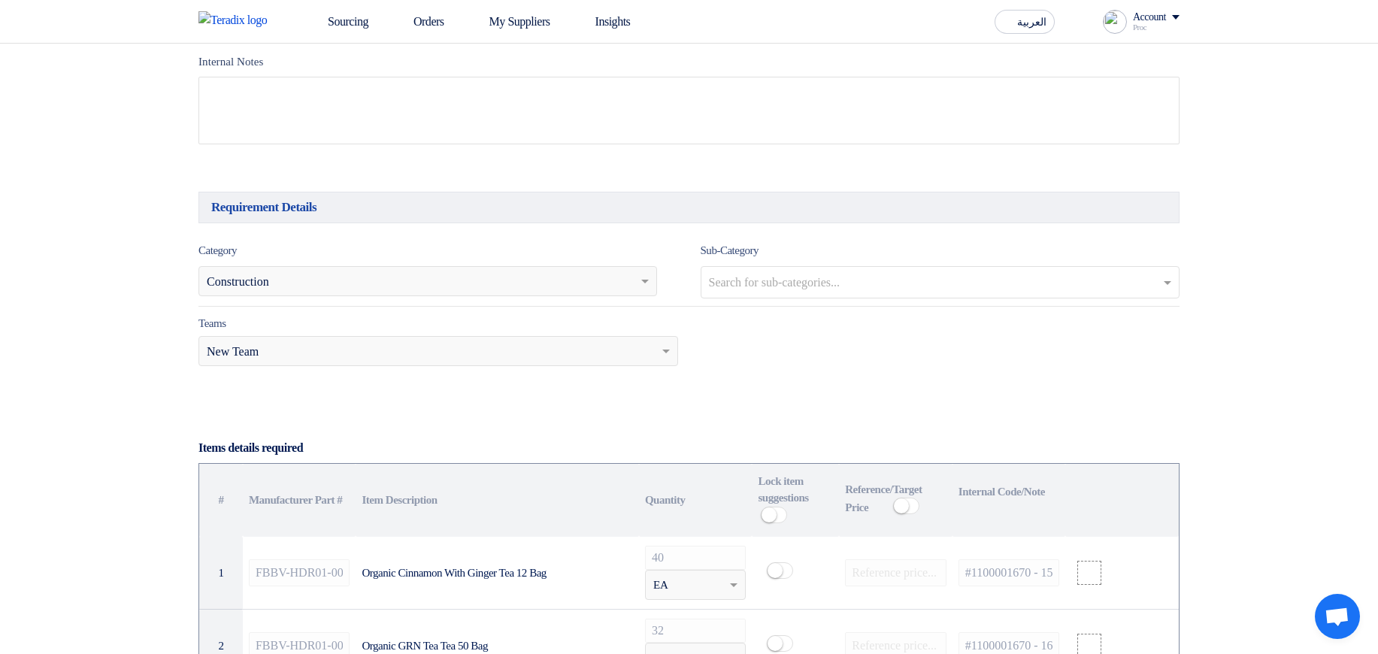
click at [426, 278] on div "Search for services... × Construction" at bounding box center [418, 281] width 438 height 18
click at [362, 345] on div "Teams.. × New Team" at bounding box center [438, 351] width 480 height 30
click at [793, 286] on input "text" at bounding box center [942, 283] width 467 height 25
click at [546, 296] on div "Search for services... × Construction" at bounding box center [427, 281] width 459 height 30
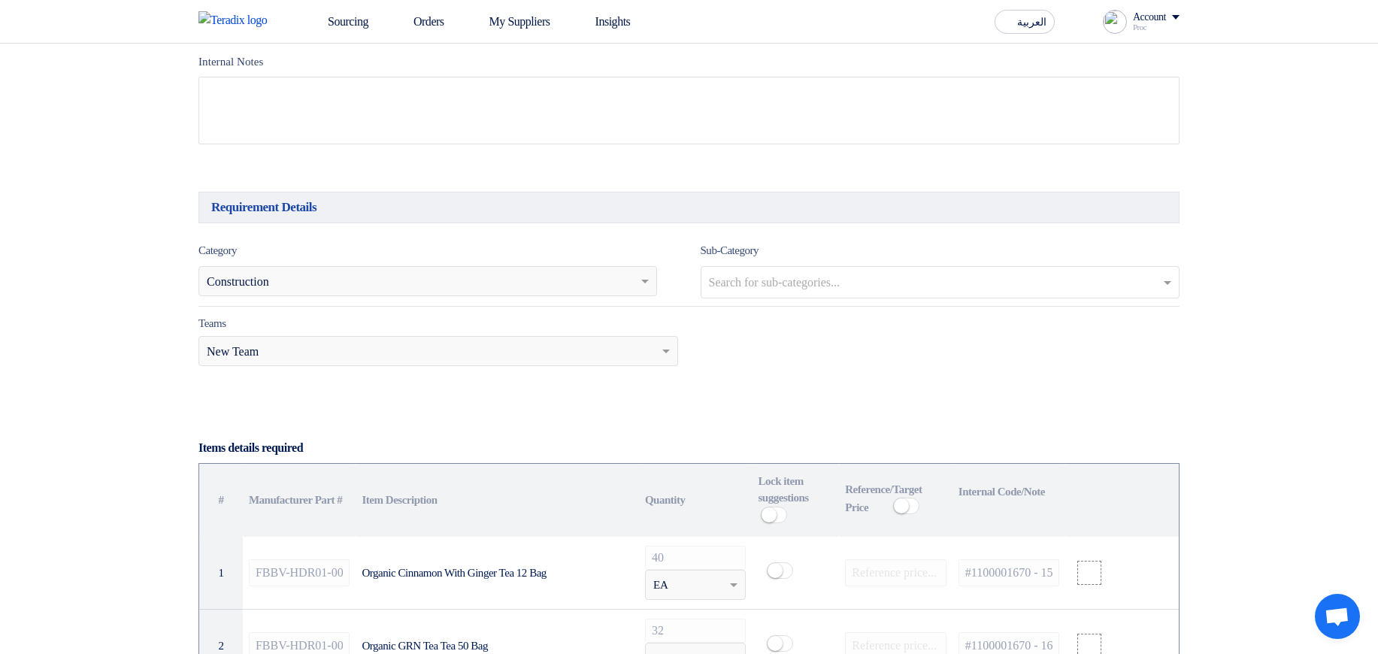
click at [554, 340] on div "Teams Teams.. × New Team" at bounding box center [438, 340] width 480 height 52
click at [549, 290] on div "Search for services... × Construction" at bounding box center [418, 281] width 438 height 18
click at [532, 366] on div "Teams.. × New Team" at bounding box center [438, 351] width 480 height 30
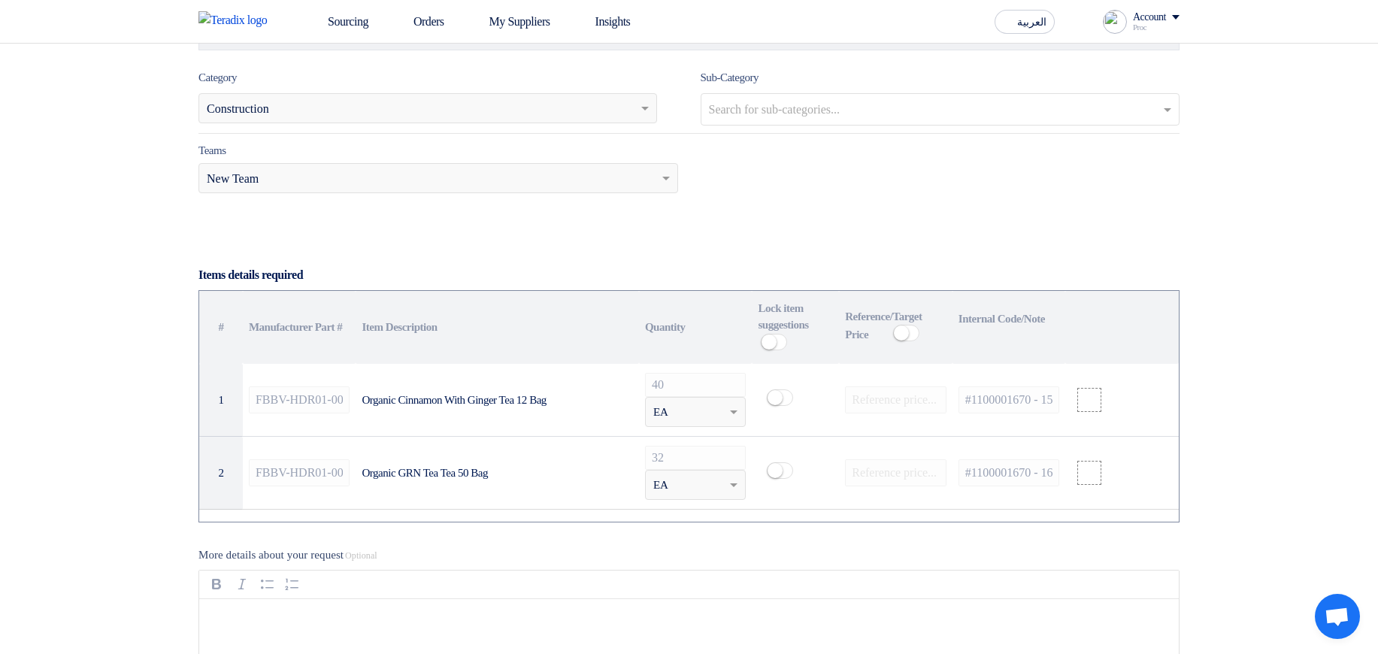
scroll to position [902, 0]
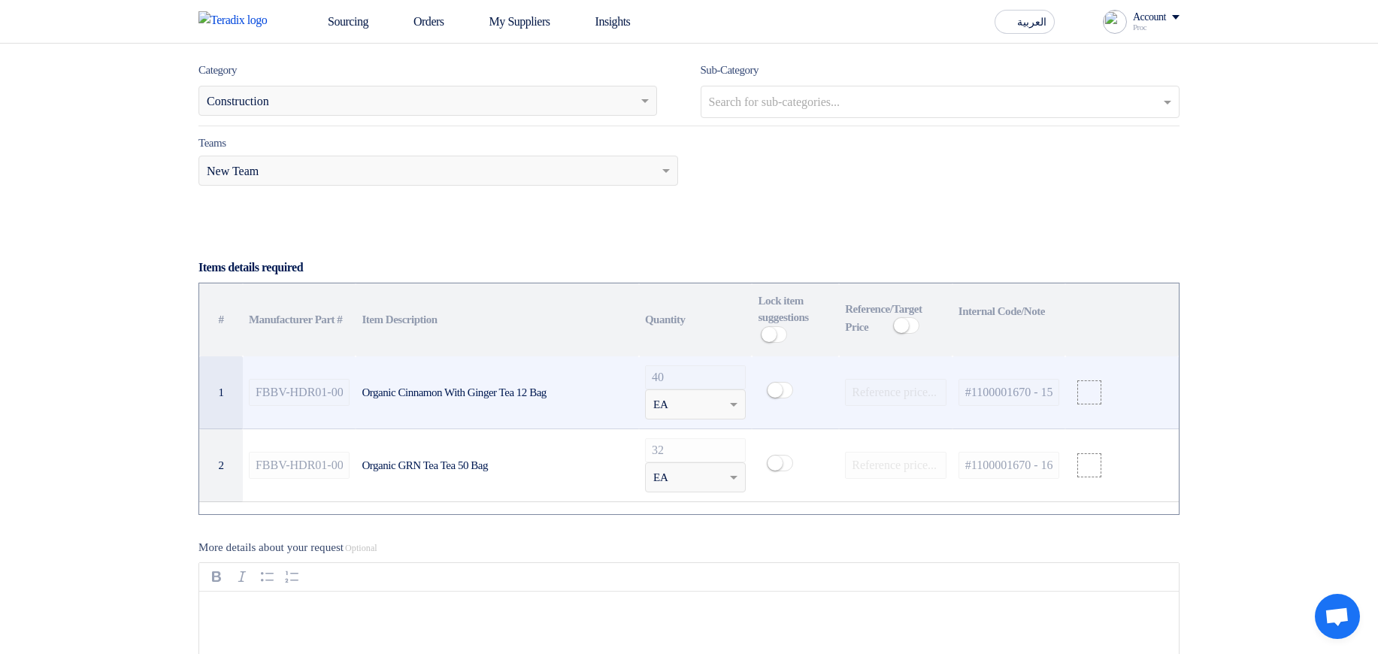
click at [779, 398] on small at bounding box center [775, 390] width 15 height 15
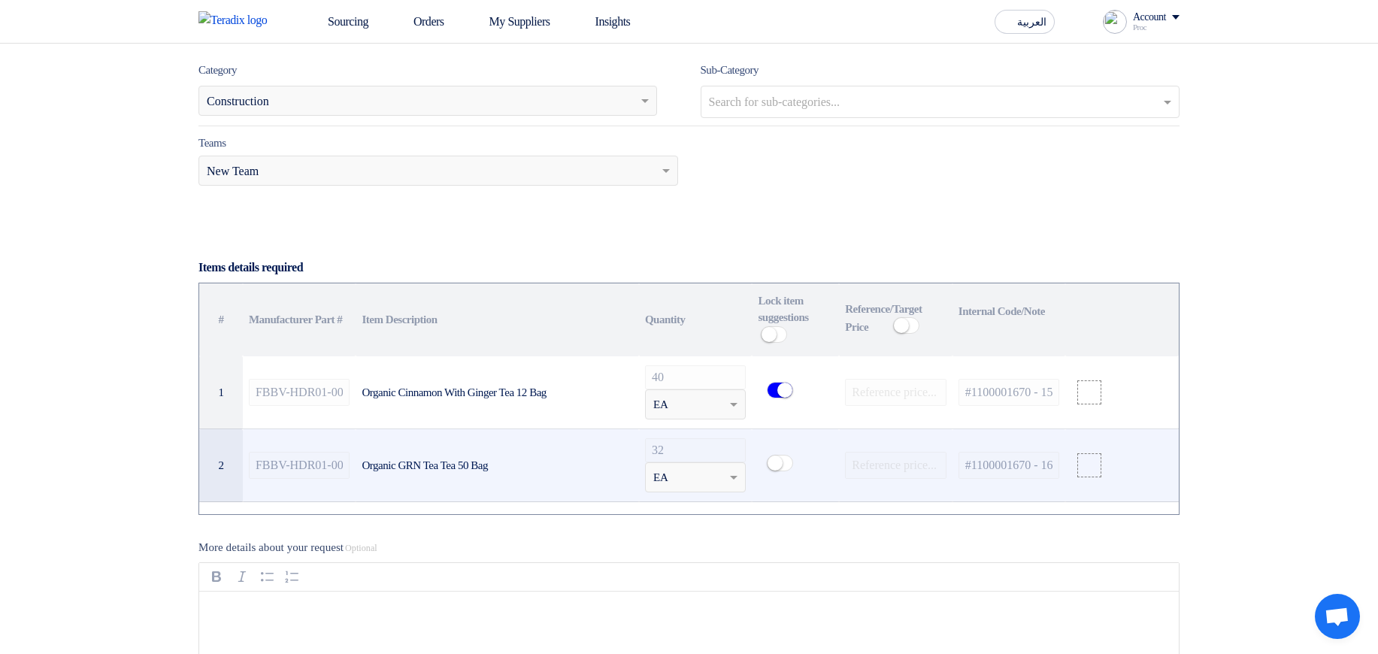
click at [777, 467] on small at bounding box center [775, 463] width 15 height 15
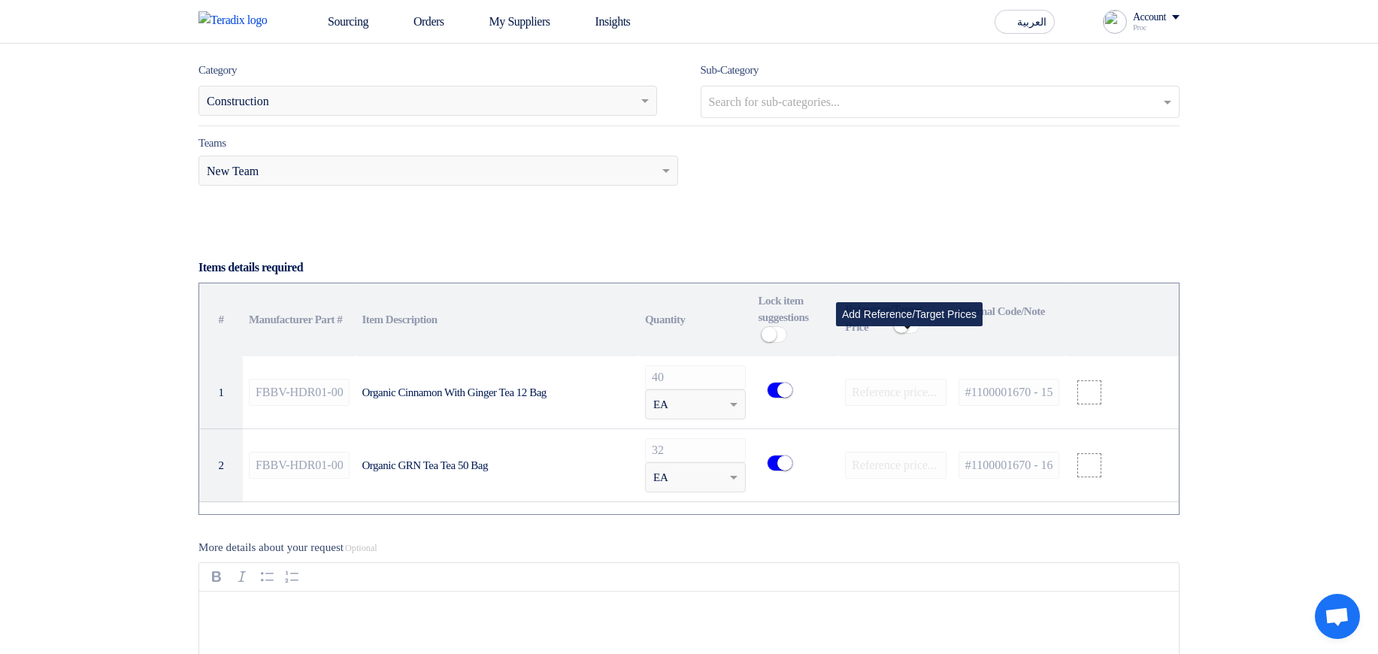
click at [911, 334] on span at bounding box center [906, 325] width 26 height 17
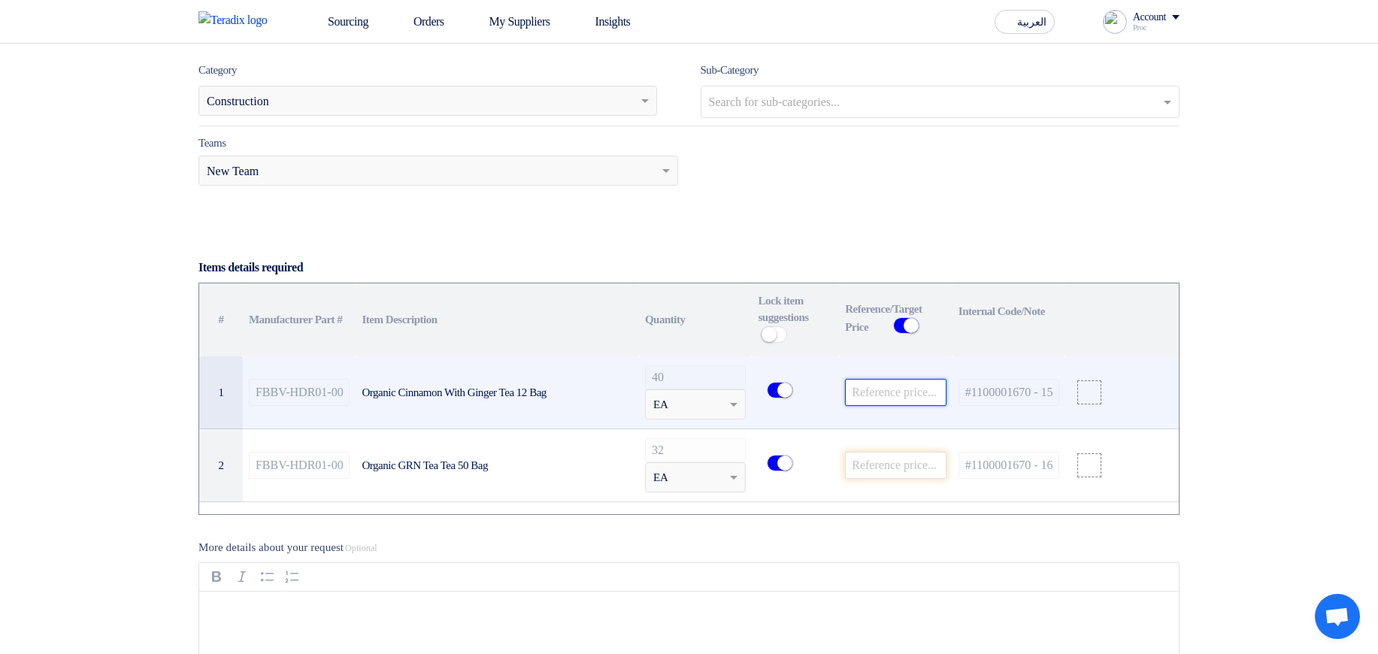
click at [862, 404] on input "number" at bounding box center [896, 392] width 102 height 27
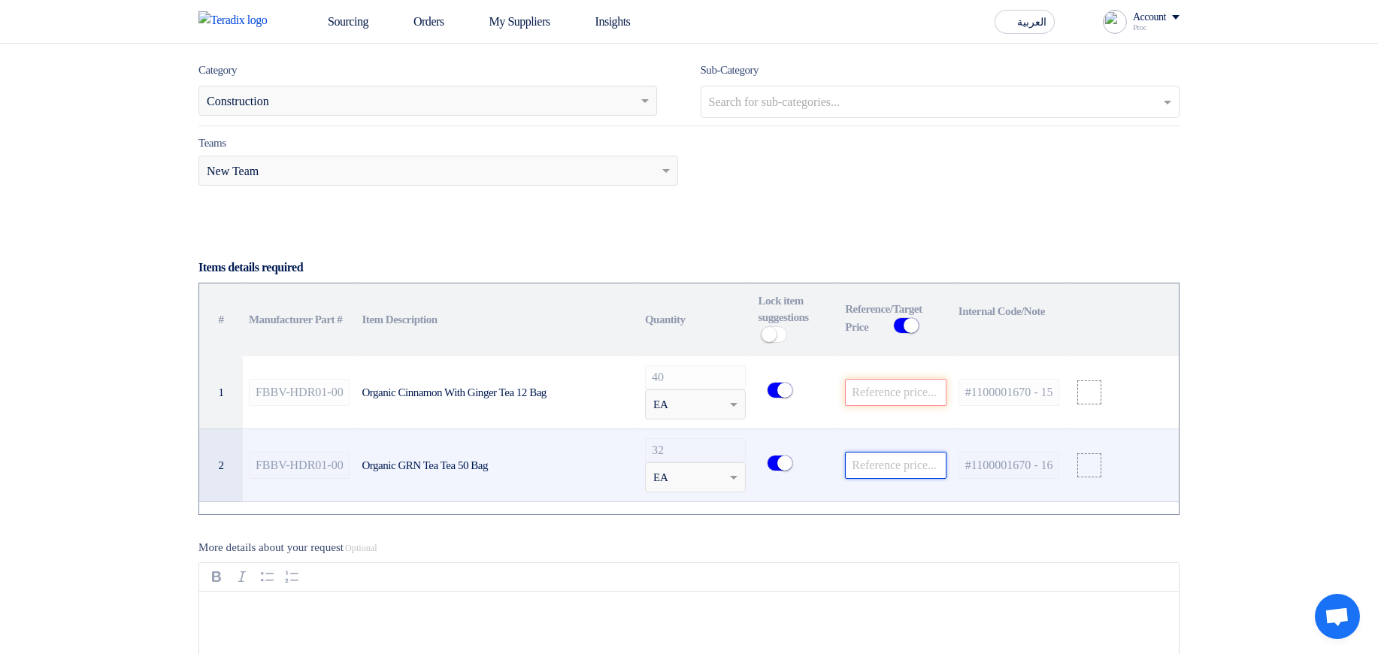
click at [879, 472] on input "number" at bounding box center [896, 465] width 102 height 27
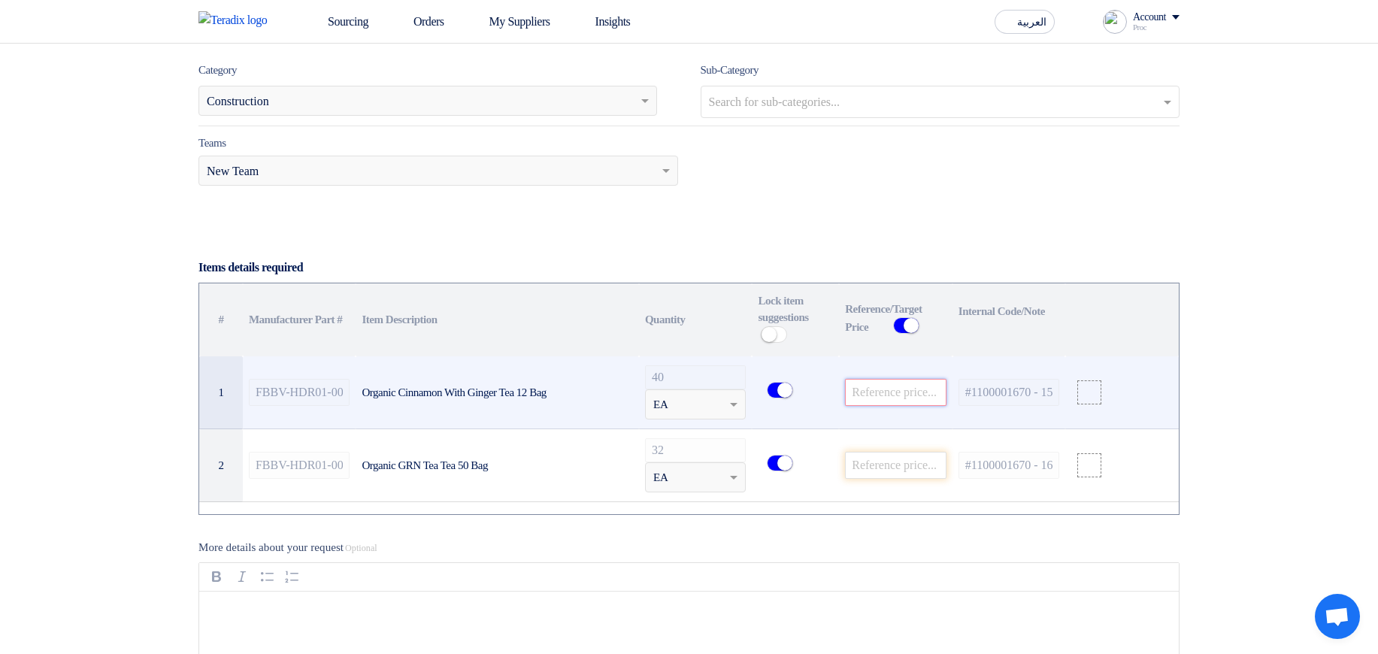
click at [891, 398] on input "number" at bounding box center [896, 392] width 102 height 27
drag, startPoint x: 871, startPoint y: 471, endPoint x: 897, endPoint y: 397, distance: 78.0
click at [874, 463] on input "number" at bounding box center [896, 465] width 102 height 27
click at [897, 392] on input "number" at bounding box center [896, 392] width 102 height 27
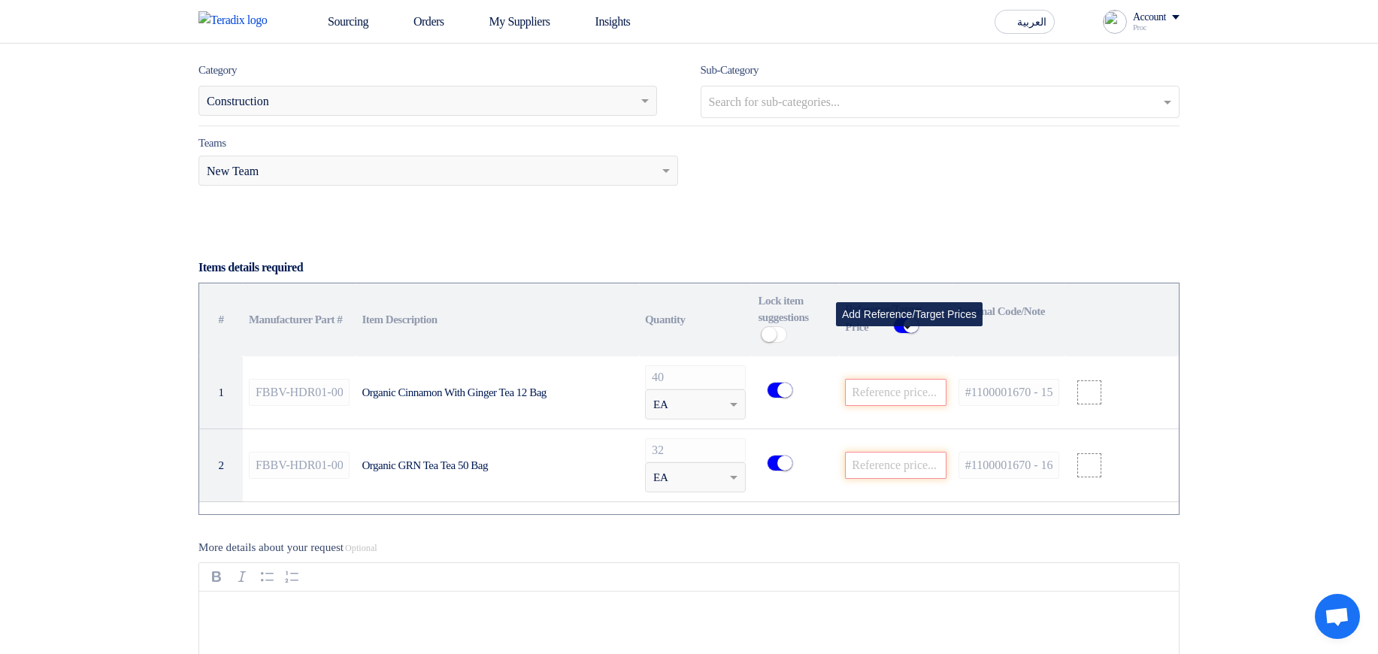
click at [909, 332] on small at bounding box center [911, 325] width 15 height 15
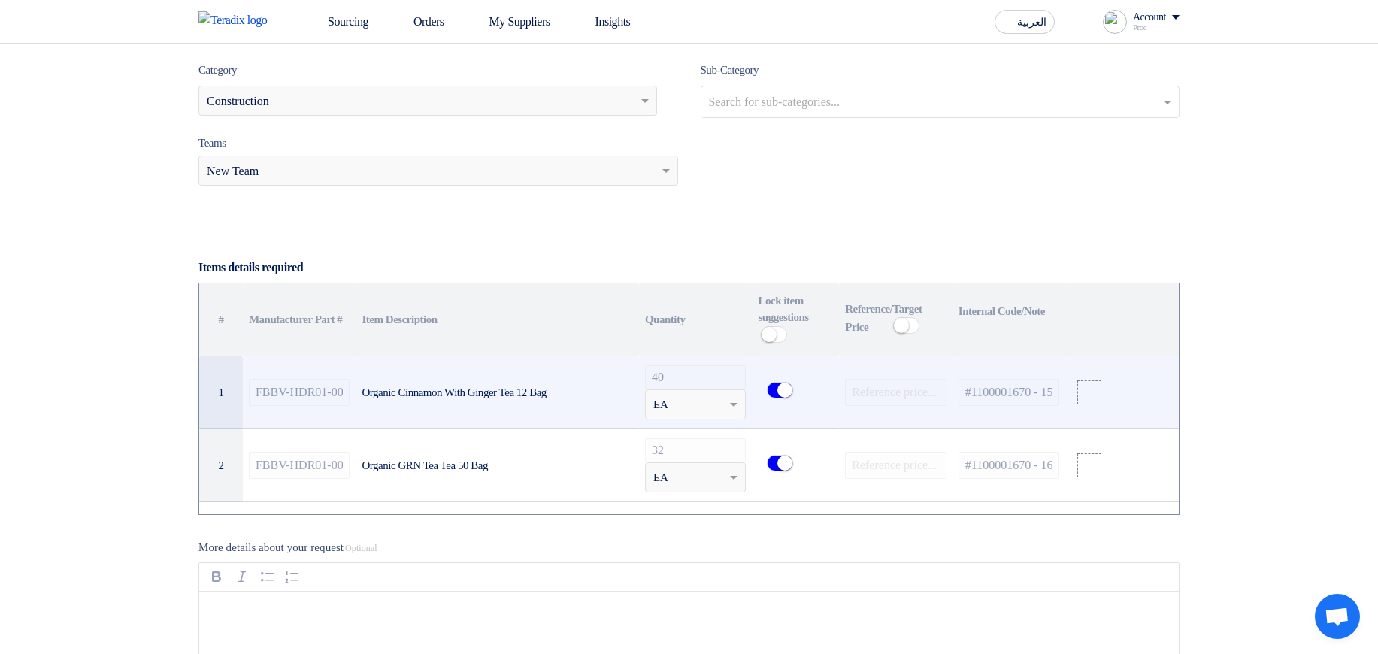
click at [669, 408] on div "Unit × EA" at bounding box center [686, 404] width 81 height 17
click at [473, 408] on td "Organic Cinnamon With Ginger Tea 12 Bag" at bounding box center [497, 392] width 283 height 73
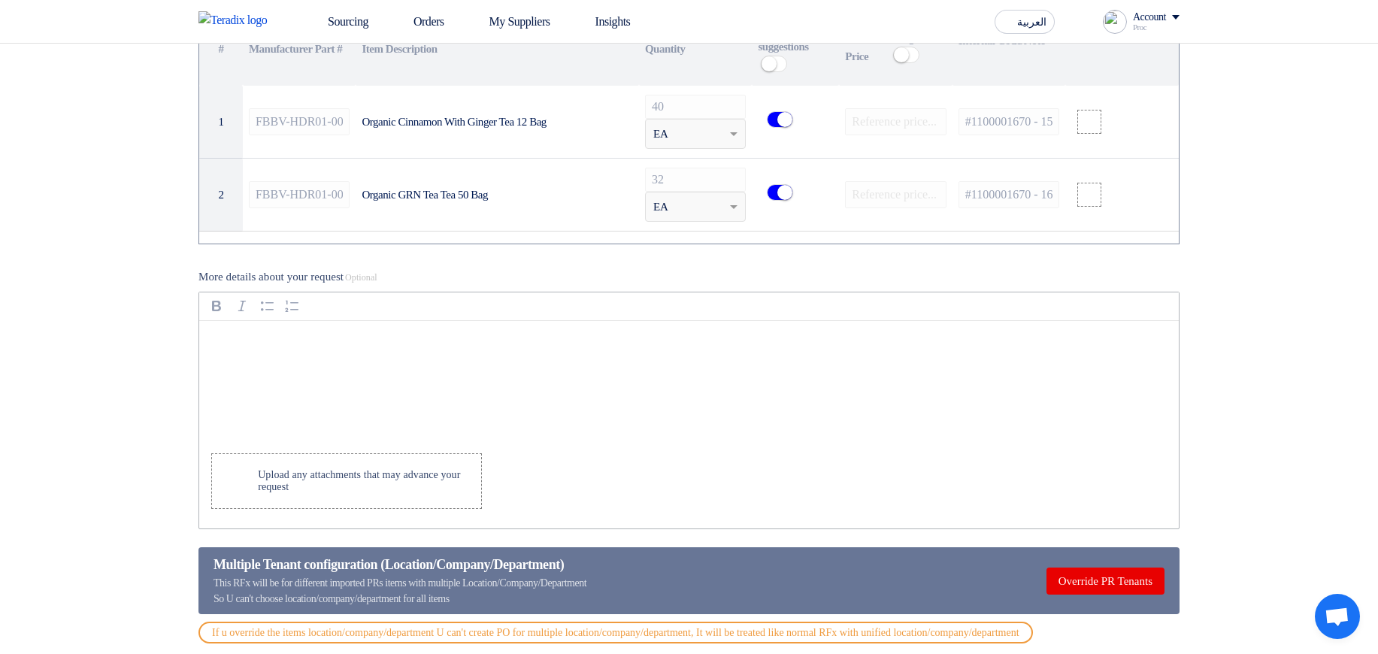
click at [509, 381] on div "Rich Text Editor, main" at bounding box center [689, 381] width 980 height 120
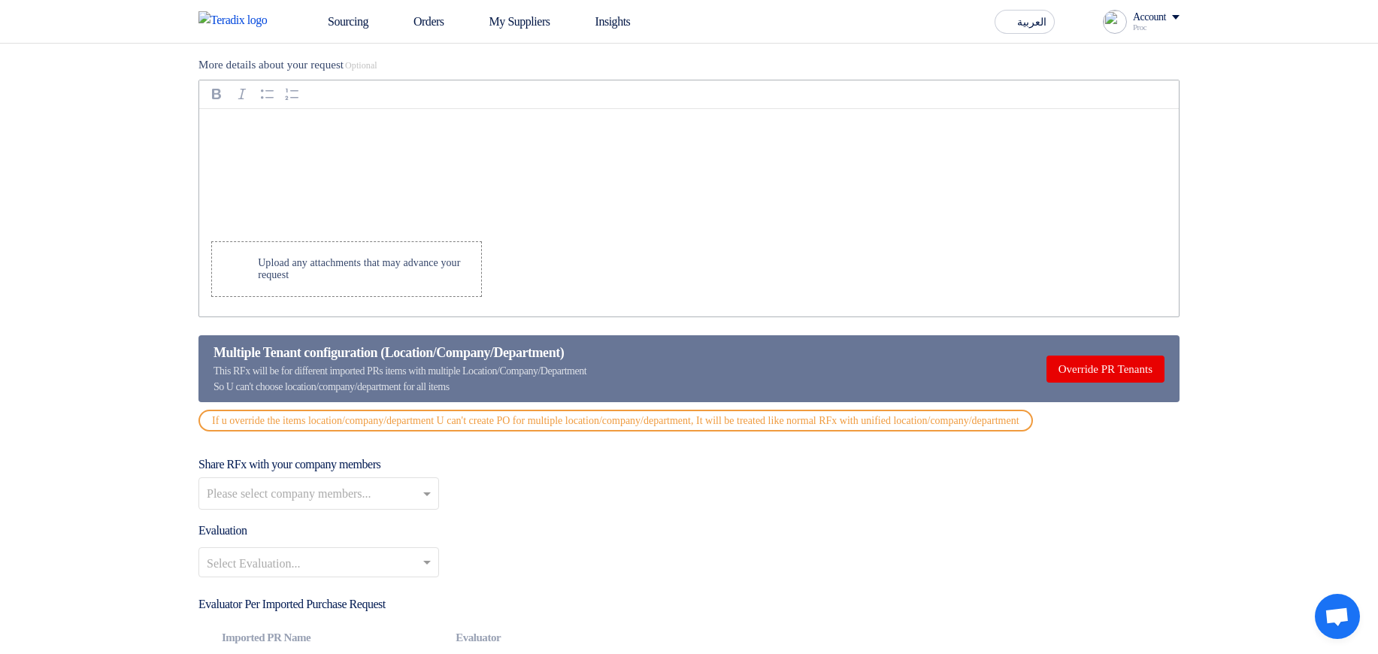
scroll to position [1444, 0]
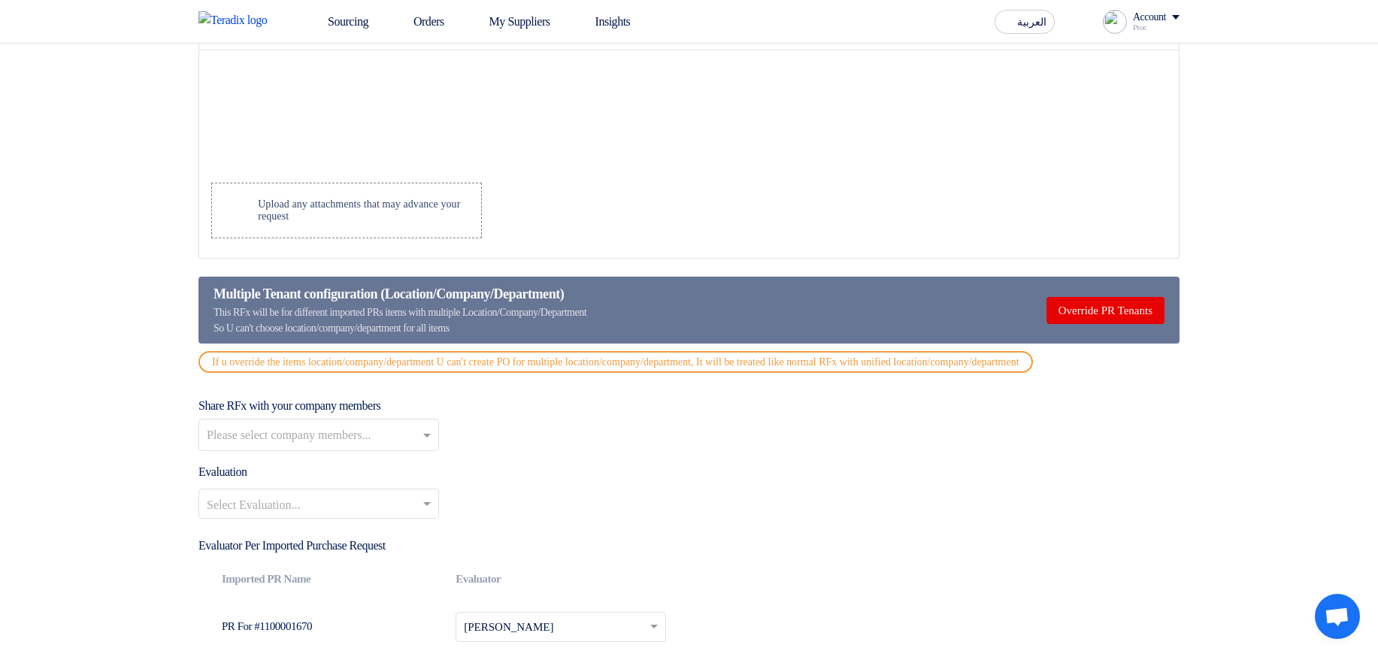
drag, startPoint x: 205, startPoint y: 289, endPoint x: 1017, endPoint y: 386, distance: 817.9
click at [1017, 386] on form "Basic Information RFx Title New draft - Bahaa RFx Type Normal RFQ Sealed RFQ RF…" at bounding box center [688, 43] width 981 height 2511
click at [1273, 363] on section "Basic Information RFx Title New draft - Bahaa RFx Type Normal RFQ Sealed RFQ RF…" at bounding box center [689, 40] width 1378 height 2577
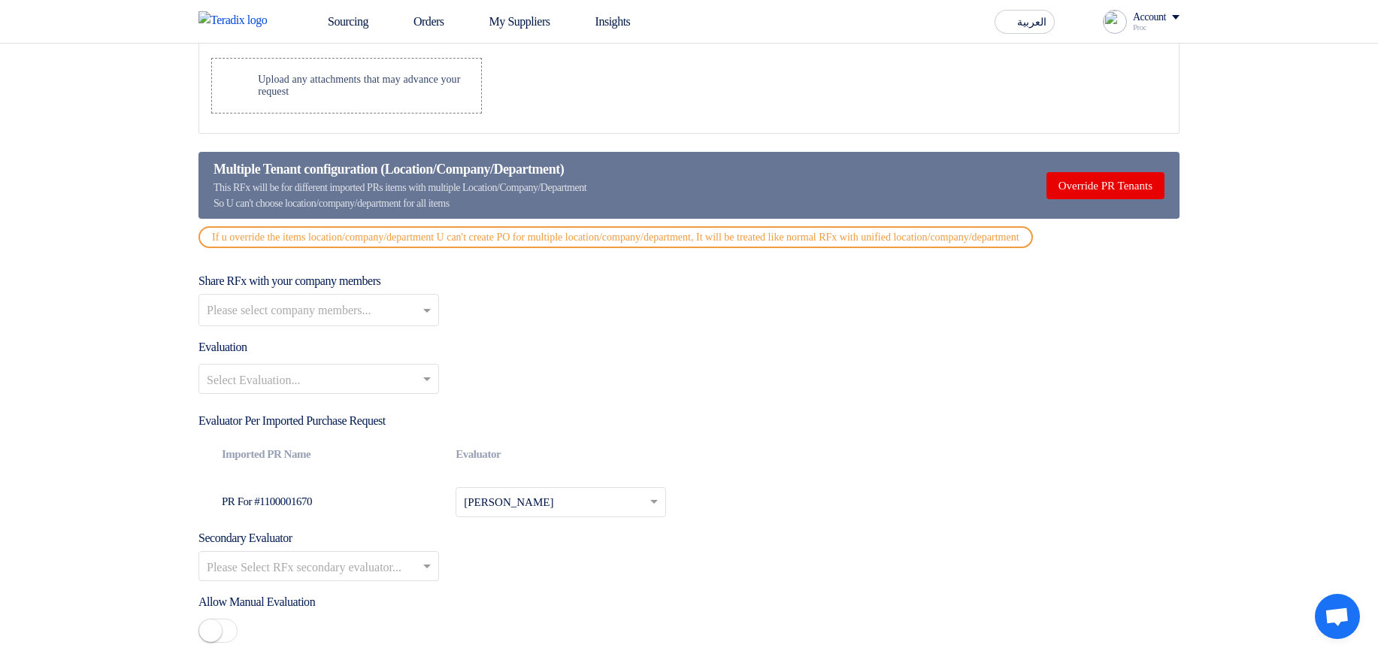
scroll to position [1534, 0]
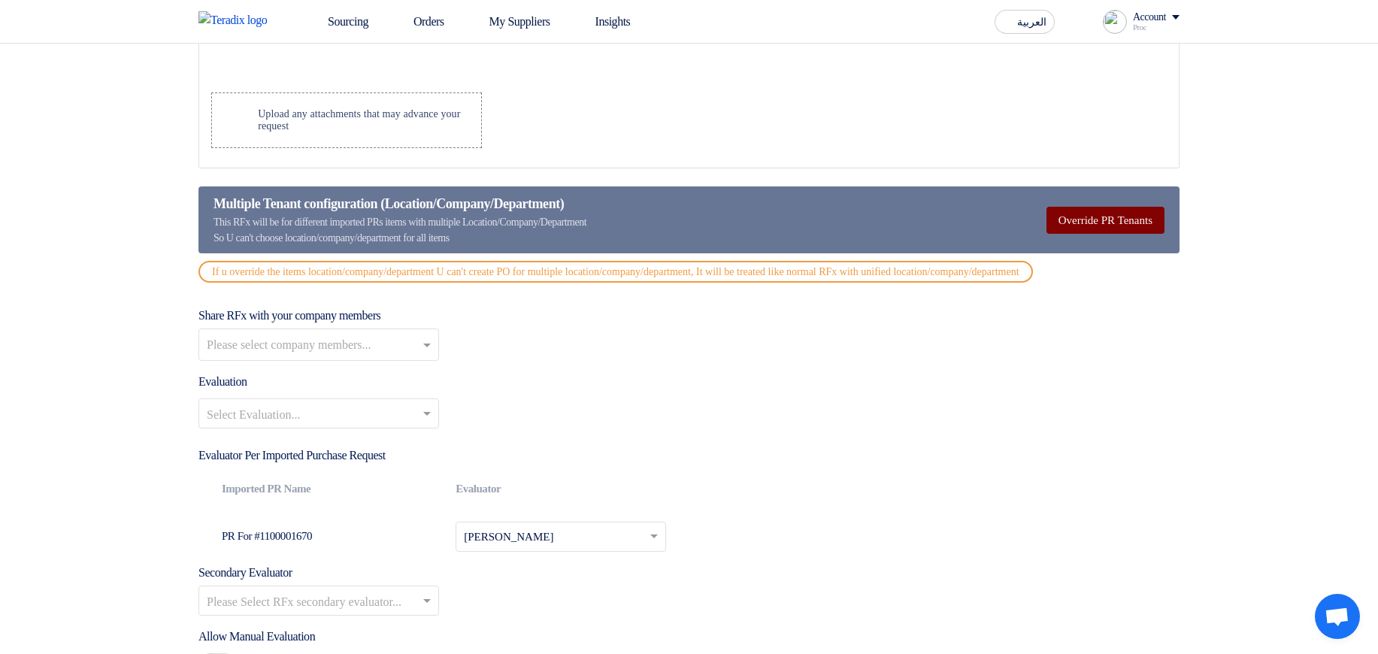
click at [1122, 223] on button "Override PR Tenants" at bounding box center [1106, 220] width 118 height 27
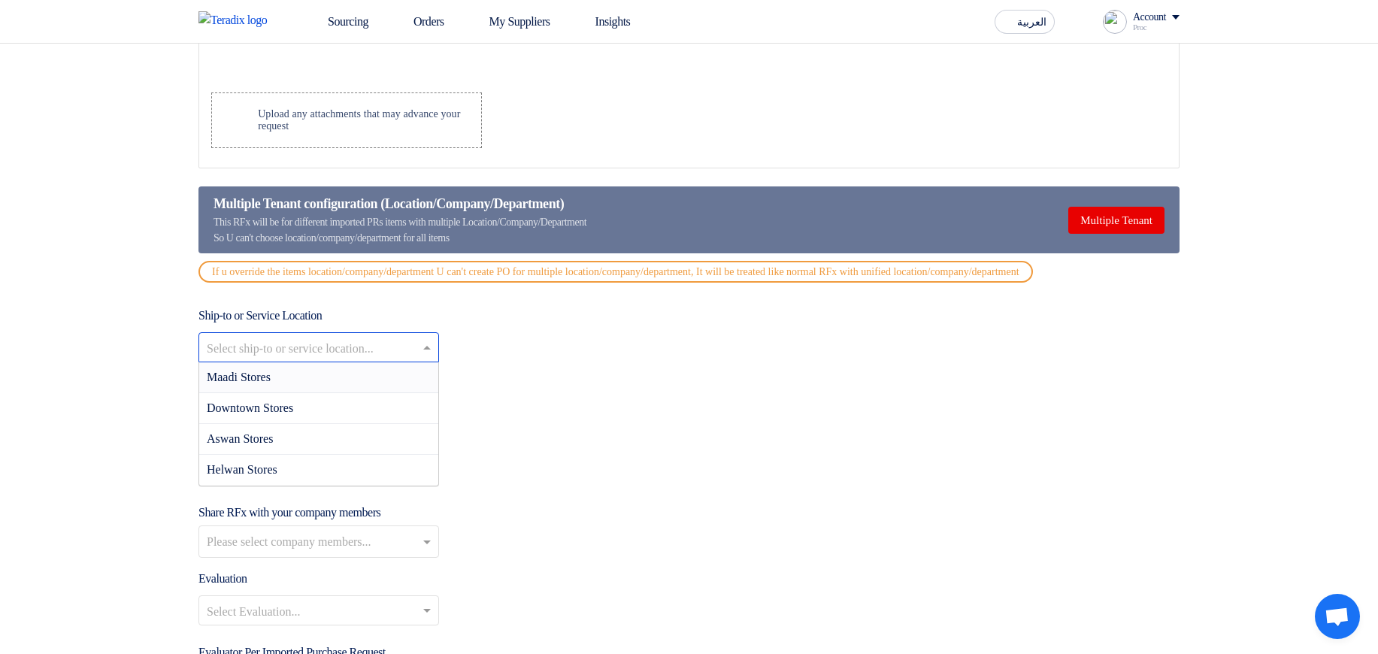
click at [411, 362] on input "text" at bounding box center [311, 349] width 209 height 25
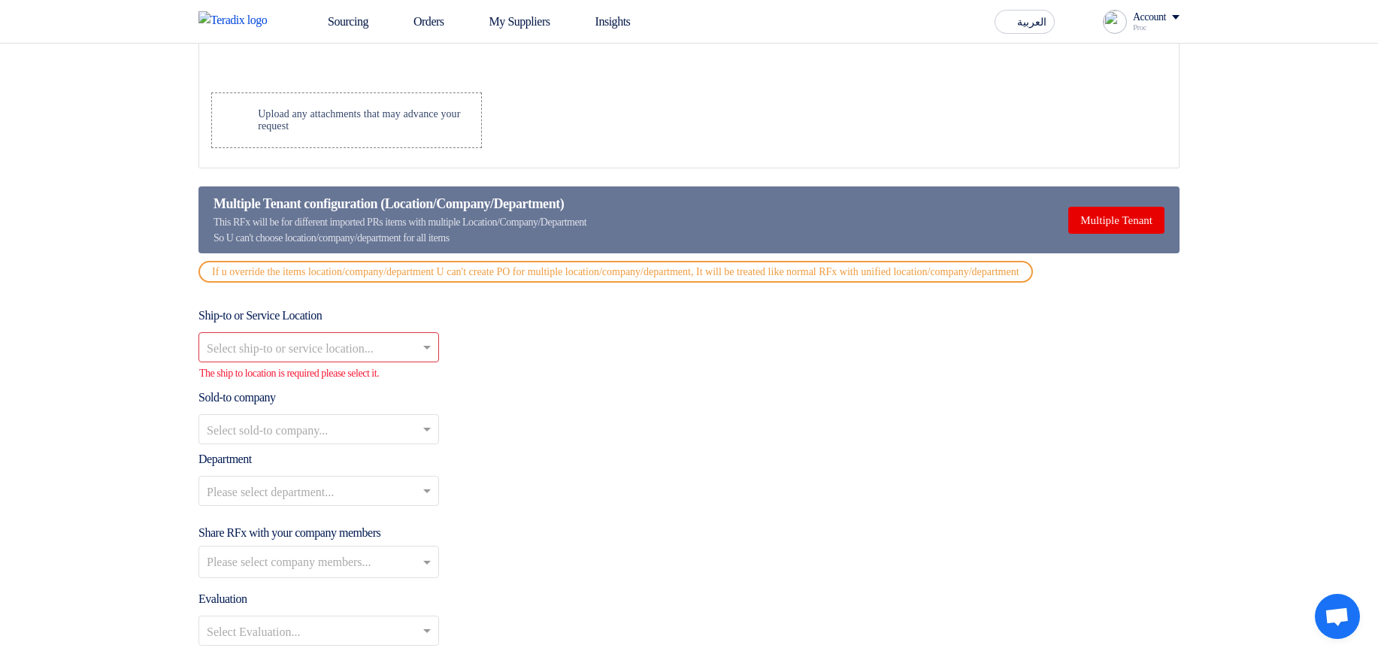
click at [638, 356] on div "Select ship-to or service location..." at bounding box center [688, 347] width 981 height 30
click at [356, 444] on input "text" at bounding box center [311, 431] width 209 height 25
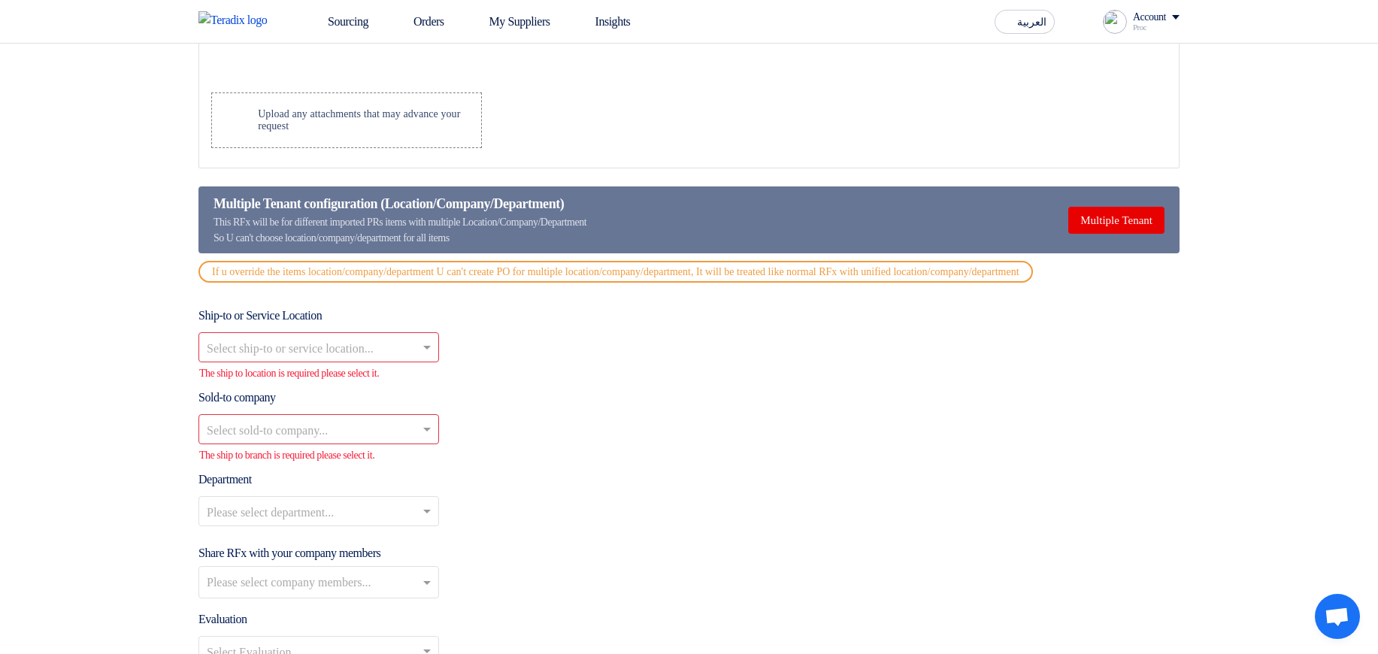
click at [677, 412] on div "Sold-to company Select sold-to company... The ship to branch is required please…" at bounding box center [688, 426] width 981 height 74
click at [327, 507] on div "Department Please select department..." at bounding box center [688, 505] width 981 height 68
click at [350, 525] on input "text" at bounding box center [311, 513] width 209 height 25
click at [704, 444] on div "Select sold-to company..." at bounding box center [688, 429] width 981 height 30
click at [1092, 226] on button "Multiple Tenant" at bounding box center [1116, 220] width 96 height 27
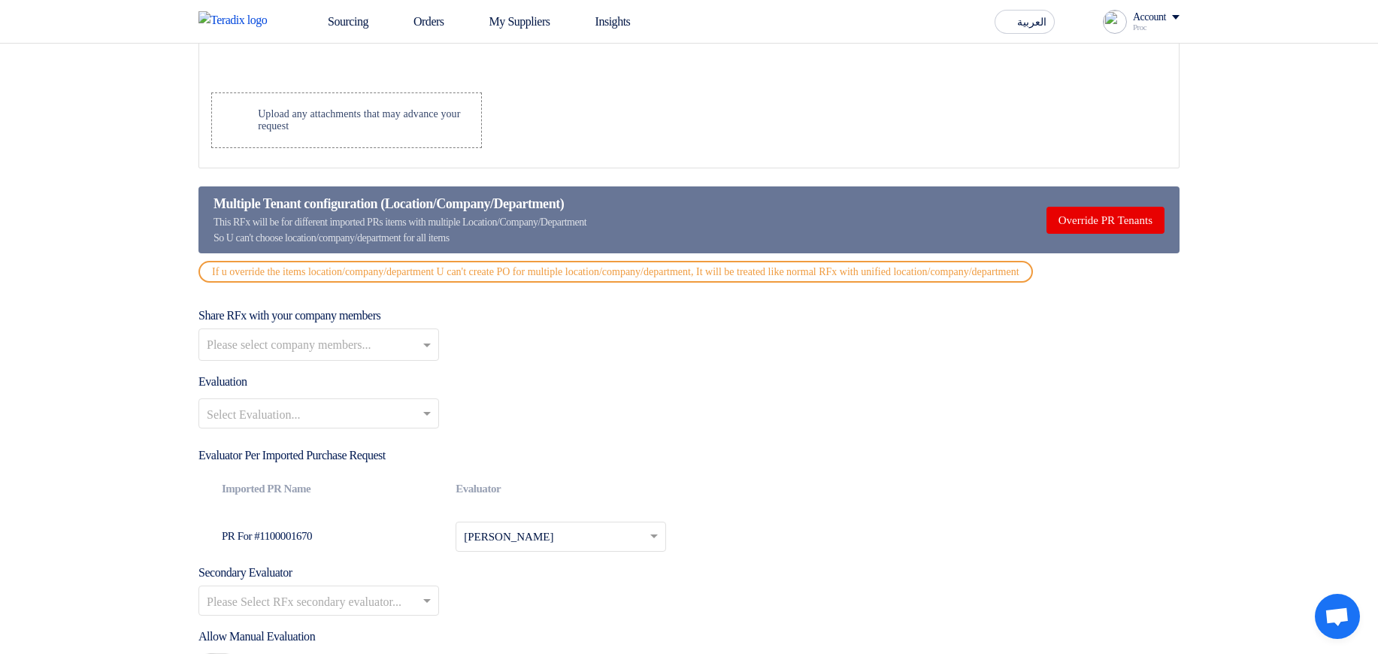
click at [828, 341] on div "Share RFx with your company members Please select company members..." at bounding box center [688, 334] width 981 height 54
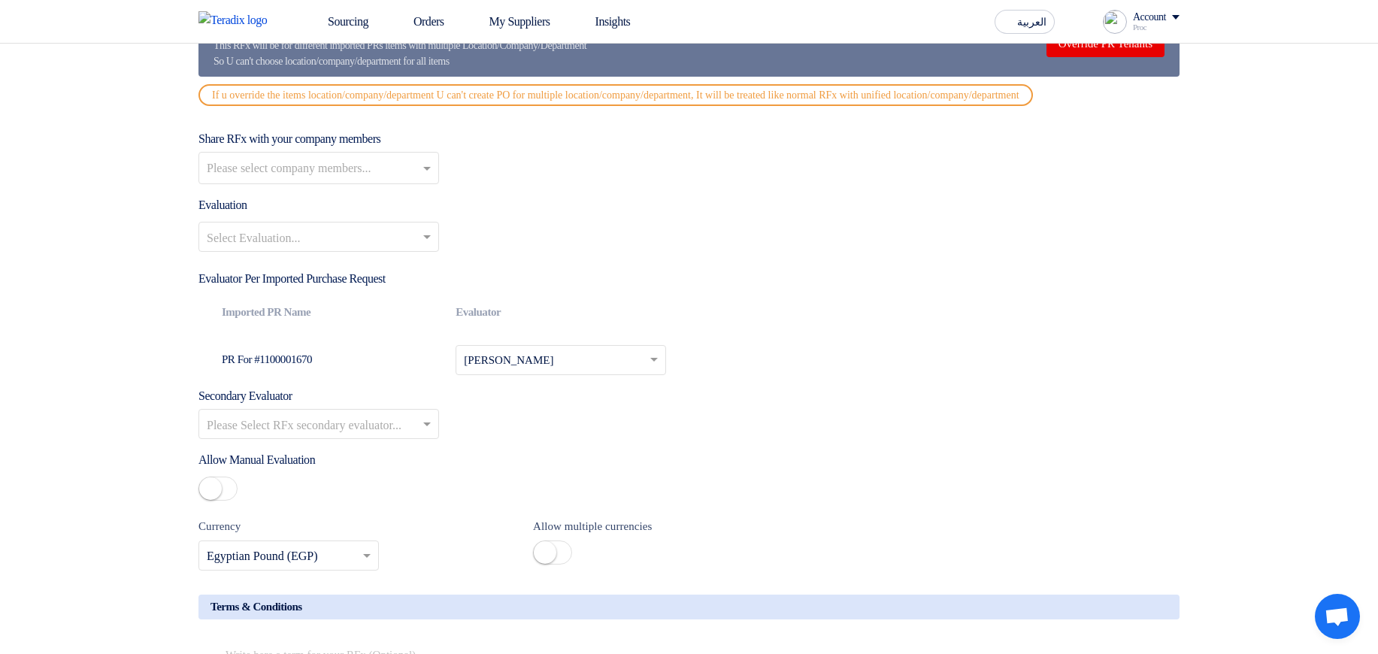
scroll to position [1714, 0]
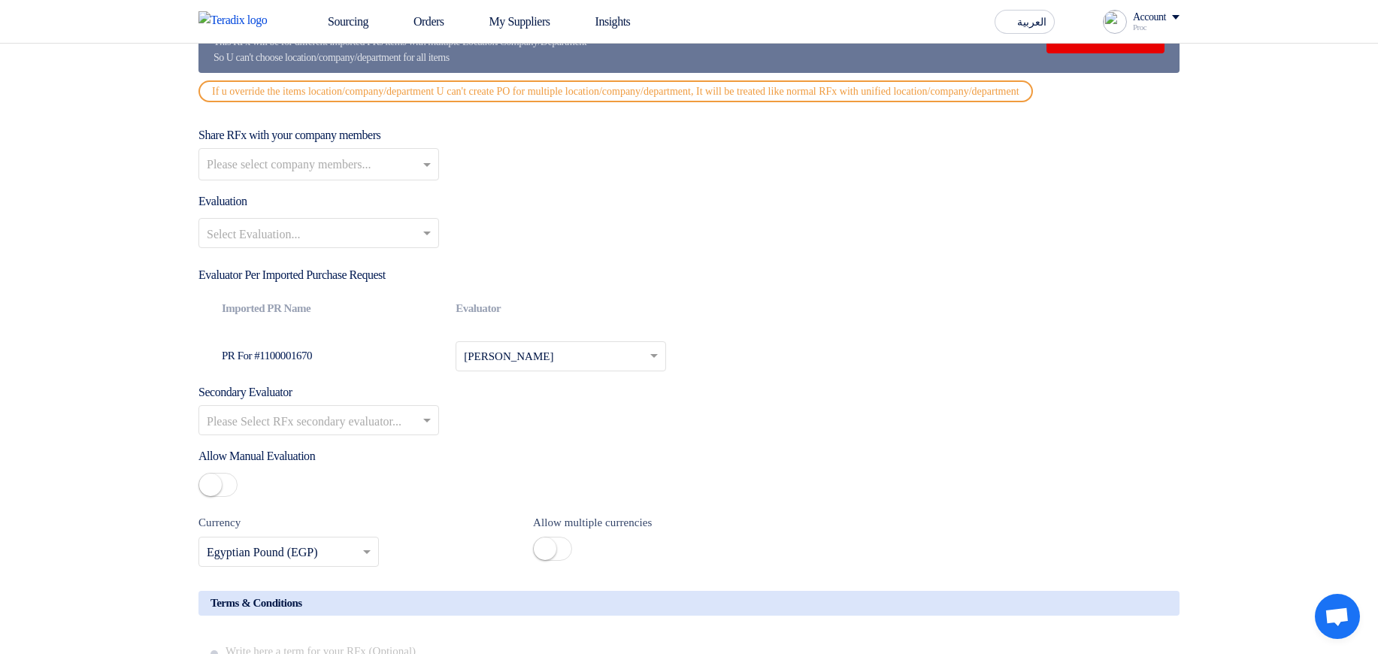
drag, startPoint x: 223, startPoint y: 367, endPoint x: 347, endPoint y: 373, distance: 124.2
click at [347, 373] on td "PR For #1100001670" at bounding box center [327, 356] width 234 height 54
click at [541, 365] on input "text" at bounding box center [551, 358] width 175 height 24
click at [780, 260] on div "Select Evaluation..." at bounding box center [688, 239] width 981 height 42
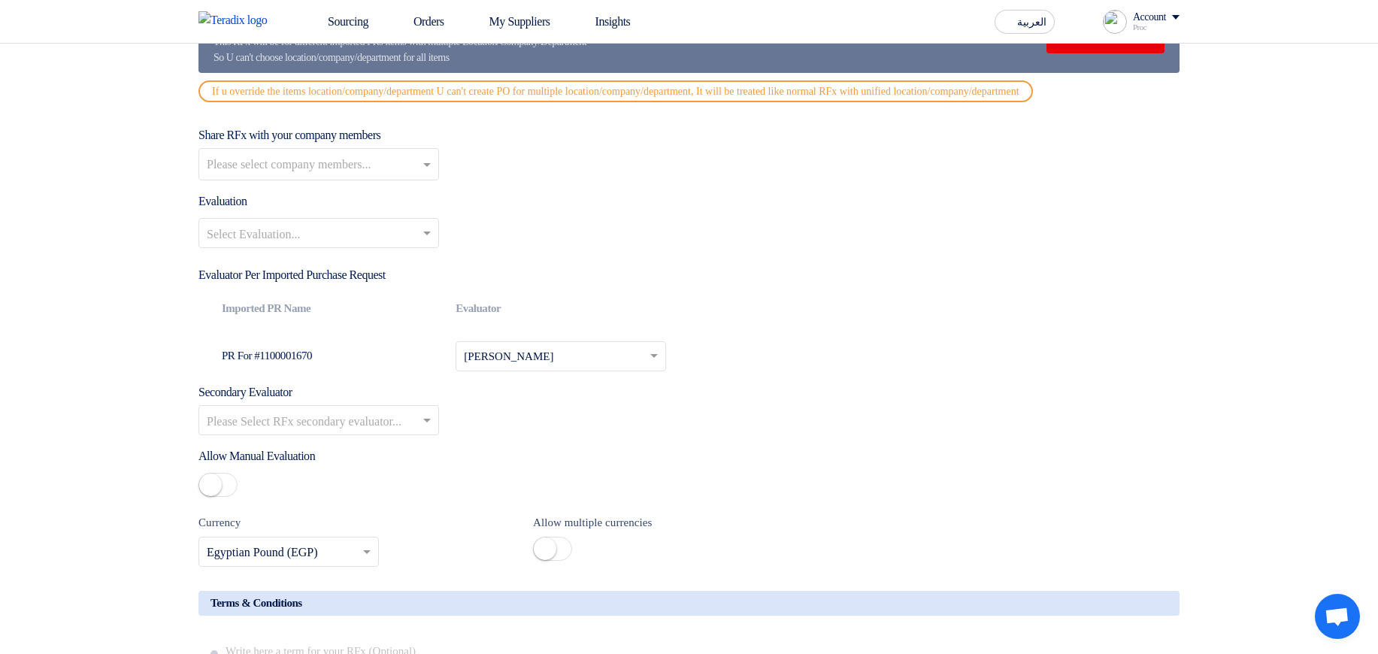
drag, startPoint x: 224, startPoint y: 380, endPoint x: 317, endPoint y: 381, distance: 93.2
click at [317, 381] on td "PR For #1100001670" at bounding box center [327, 356] width 234 height 54
click at [365, 371] on td "PR For #1100001670" at bounding box center [327, 356] width 234 height 54
click at [450, 371] on td "Please Select RFx evaluator... × [PERSON_NAME] ×" at bounding box center [561, 356] width 234 height 54
click at [477, 370] on input "text" at bounding box center [551, 358] width 175 height 24
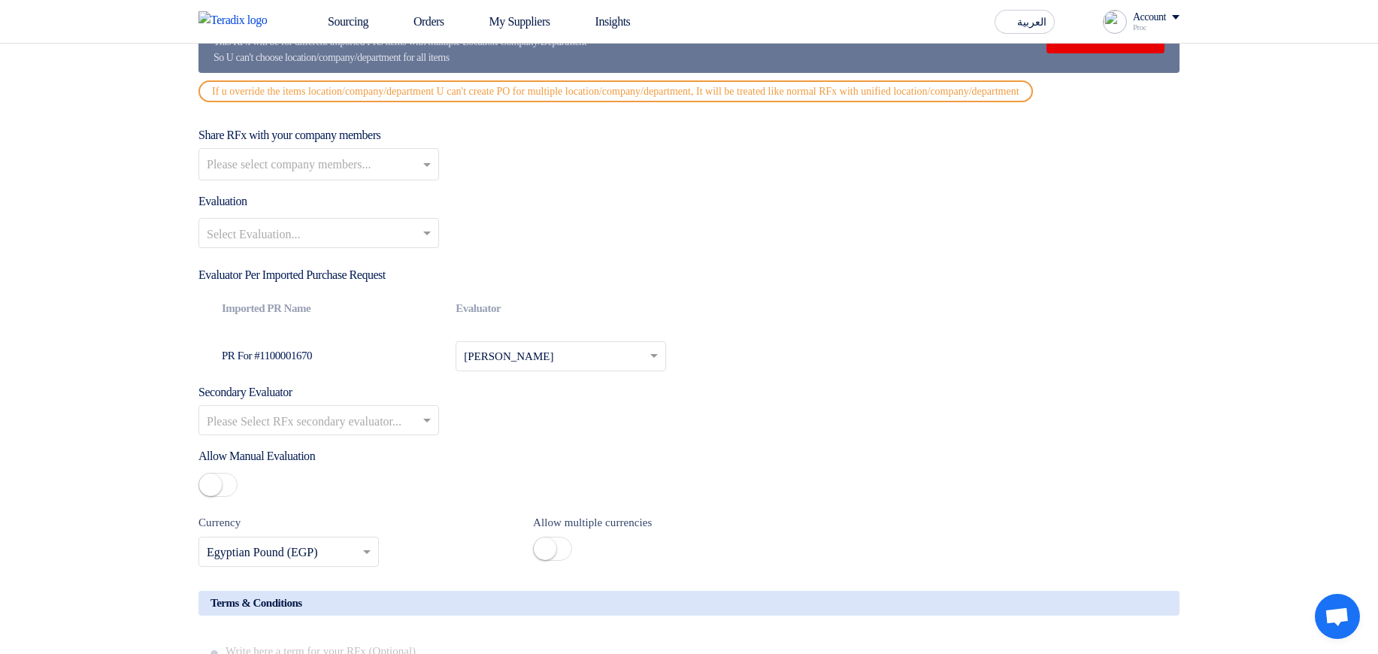
click at [560, 365] on input "text" at bounding box center [551, 358] width 175 height 24
drag, startPoint x: 232, startPoint y: 370, endPoint x: 361, endPoint y: 368, distance: 129.3
click at [360, 368] on td "PR For #1100001670" at bounding box center [327, 356] width 234 height 54
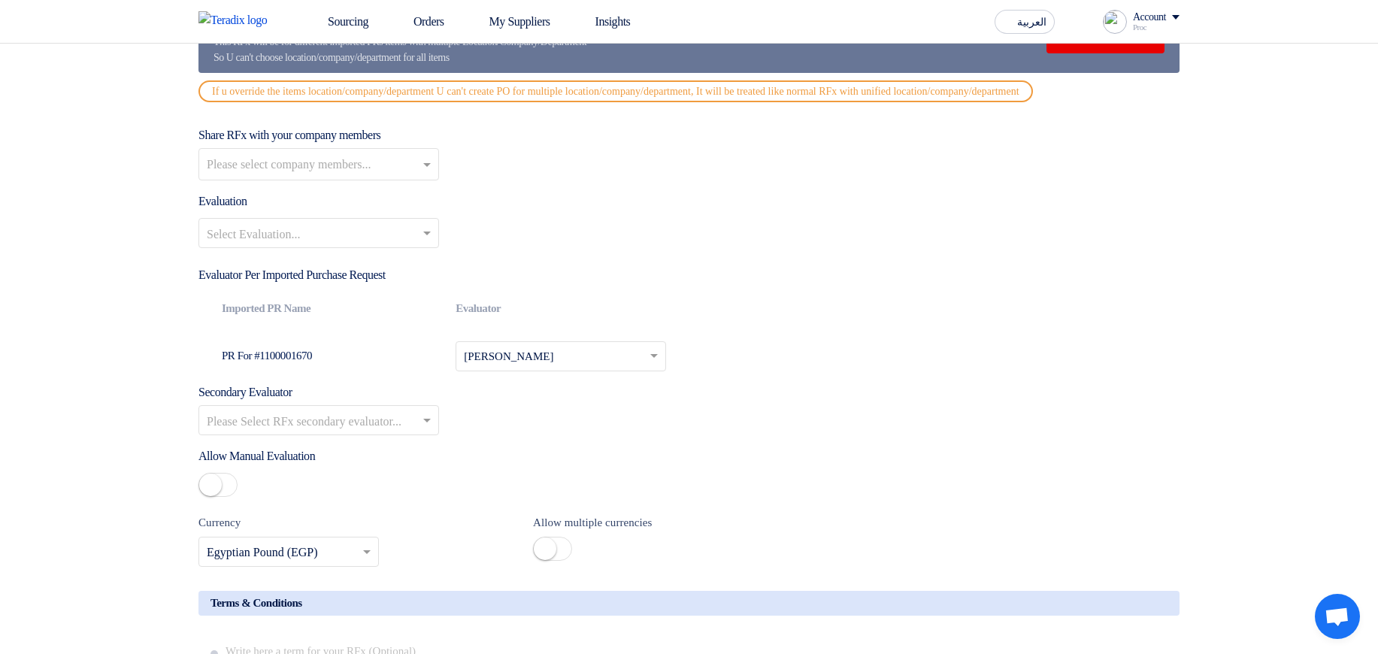
click at [378, 363] on td "PR For #1100001670" at bounding box center [327, 356] width 234 height 54
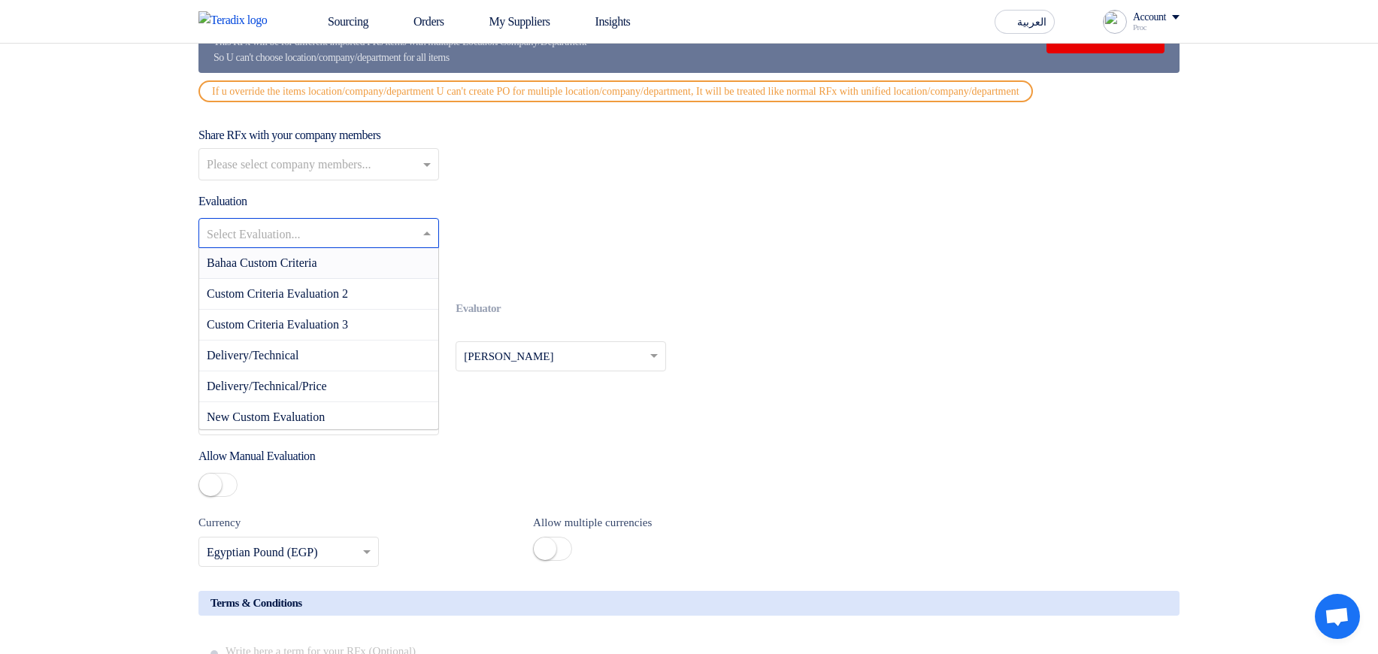
drag, startPoint x: 326, startPoint y: 242, endPoint x: 326, endPoint y: 251, distance: 9.1
click at [326, 243] on input "text" at bounding box center [311, 235] width 209 height 25
click at [371, 279] on div "Bahaa Custom Criteria" at bounding box center [318, 263] width 239 height 31
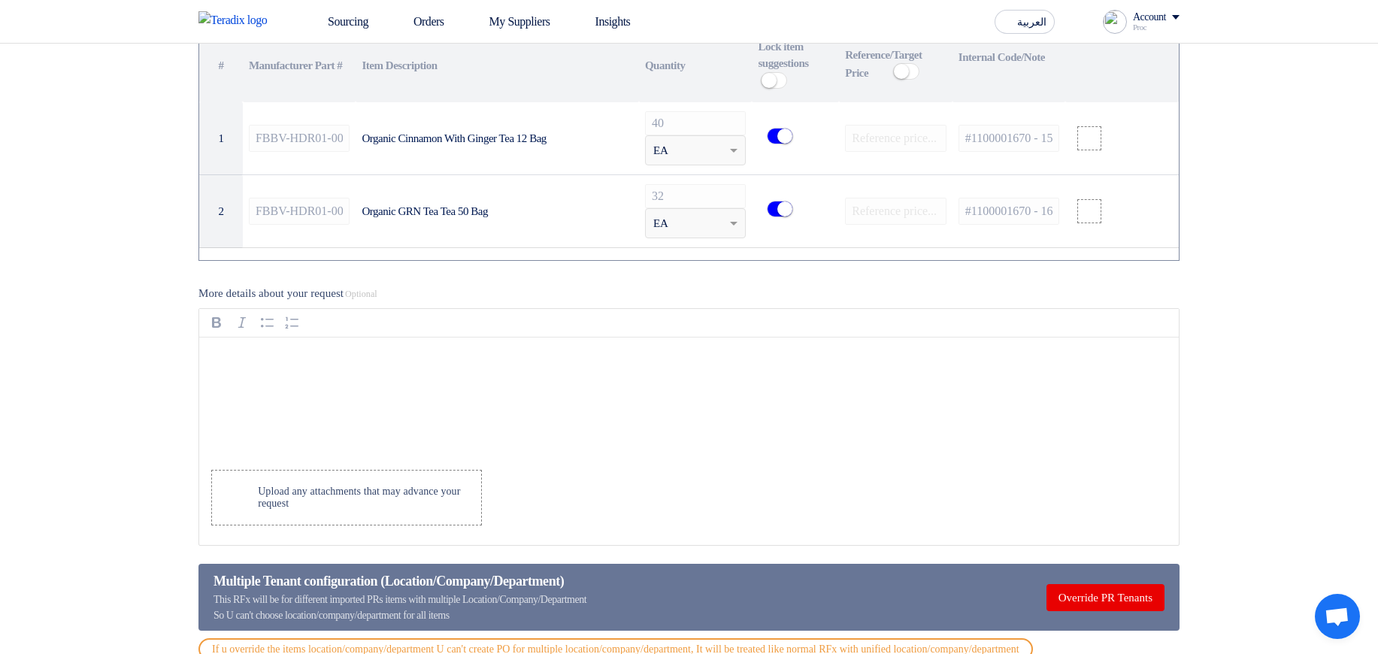
scroll to position [992, 0]
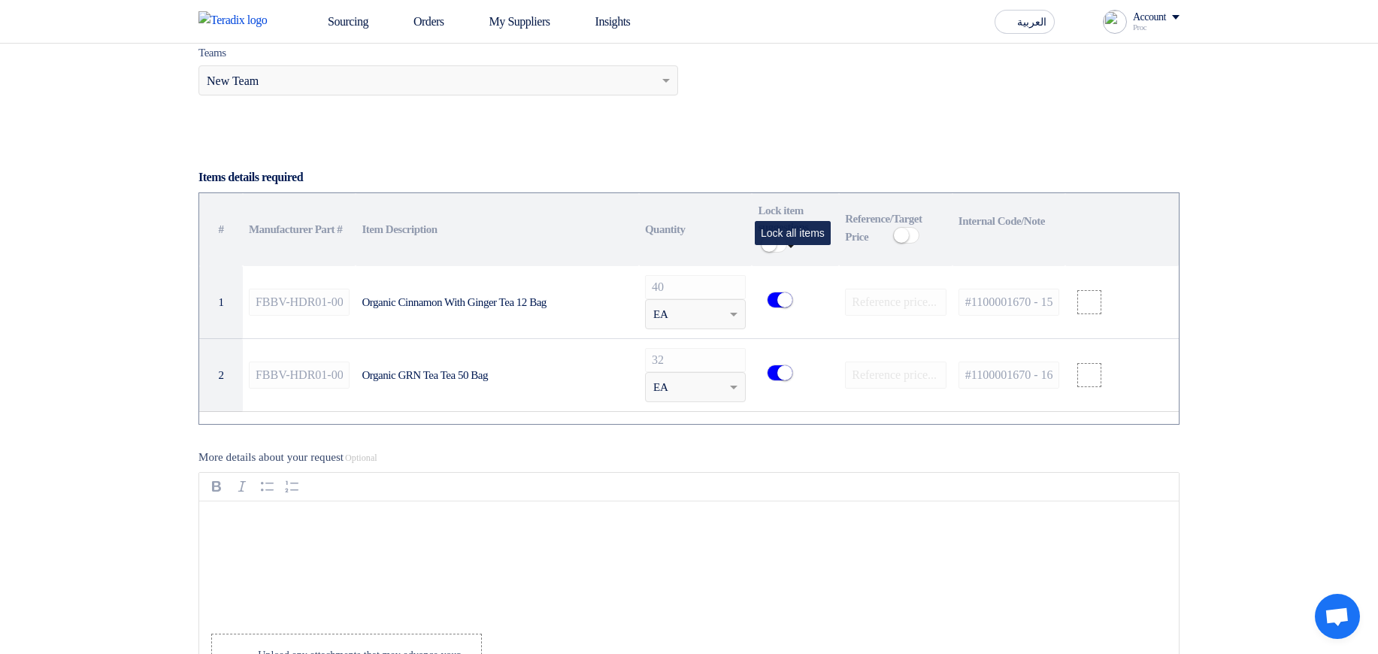
click at [777, 252] on small at bounding box center [769, 244] width 15 height 15
click at [787, 252] on span at bounding box center [774, 244] width 26 height 17
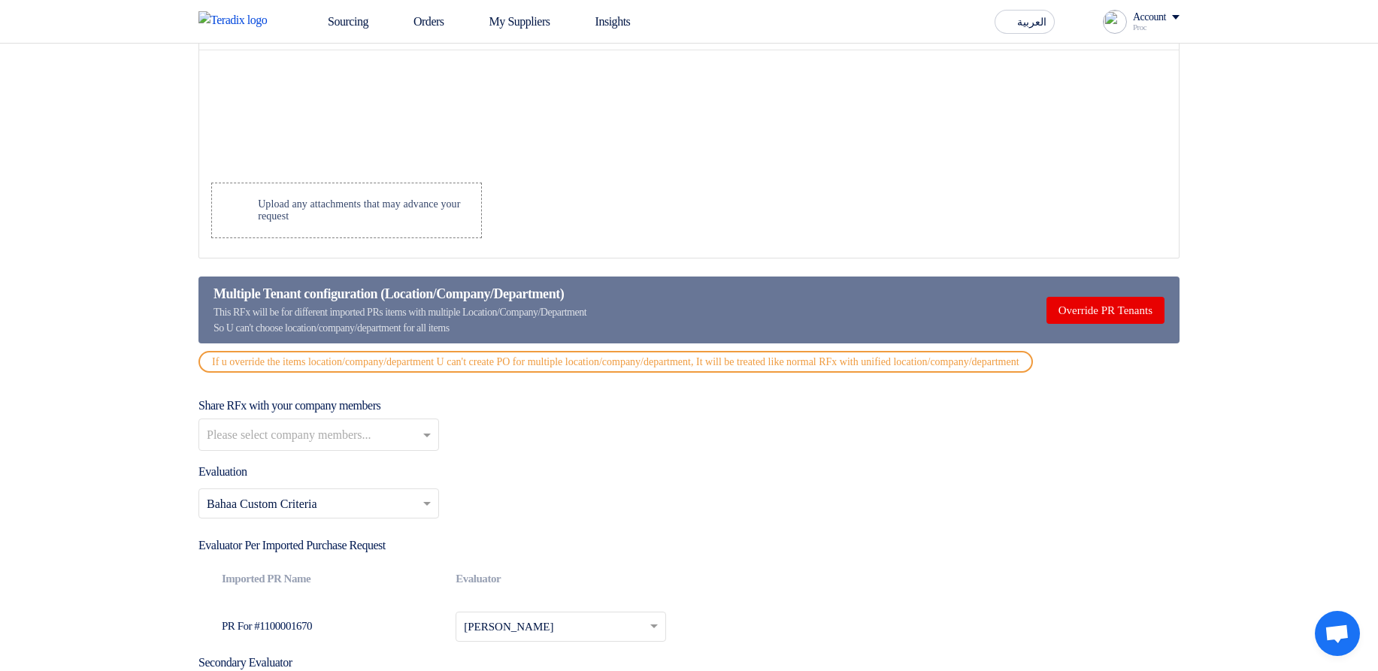
scroll to position [1353, 0]
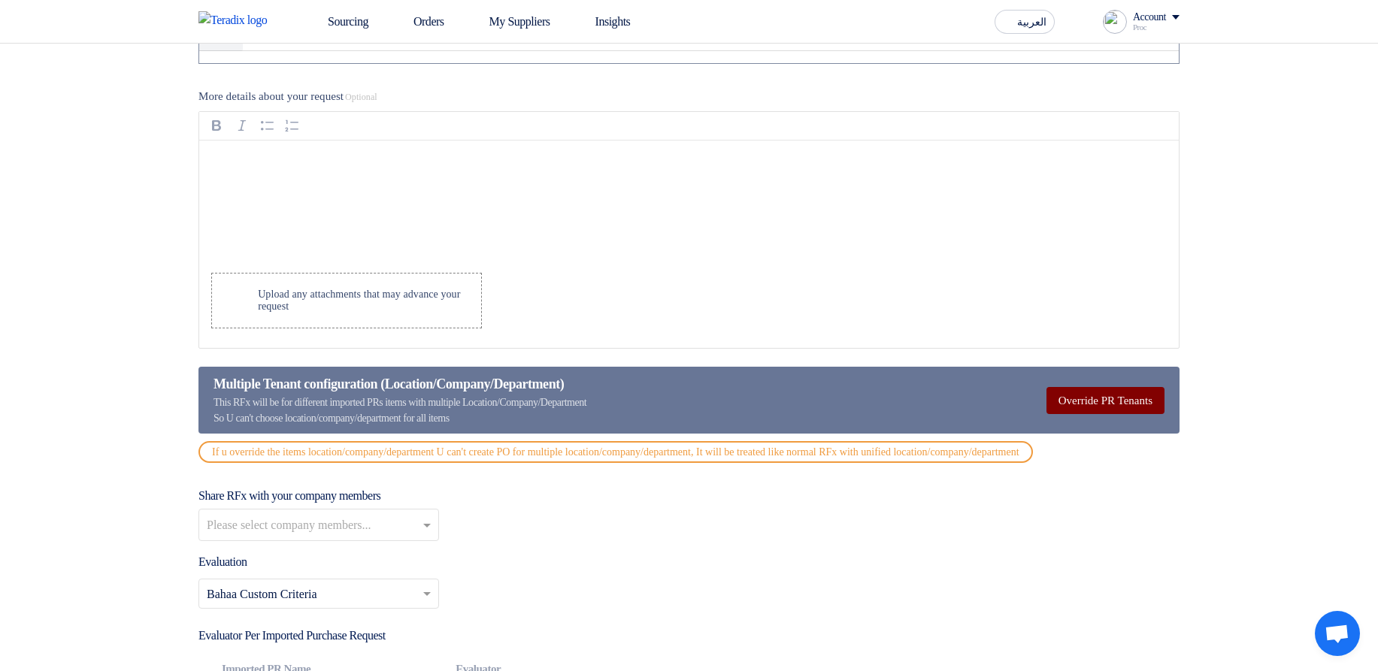
click at [1127, 409] on button "Override PR Tenants" at bounding box center [1106, 400] width 118 height 27
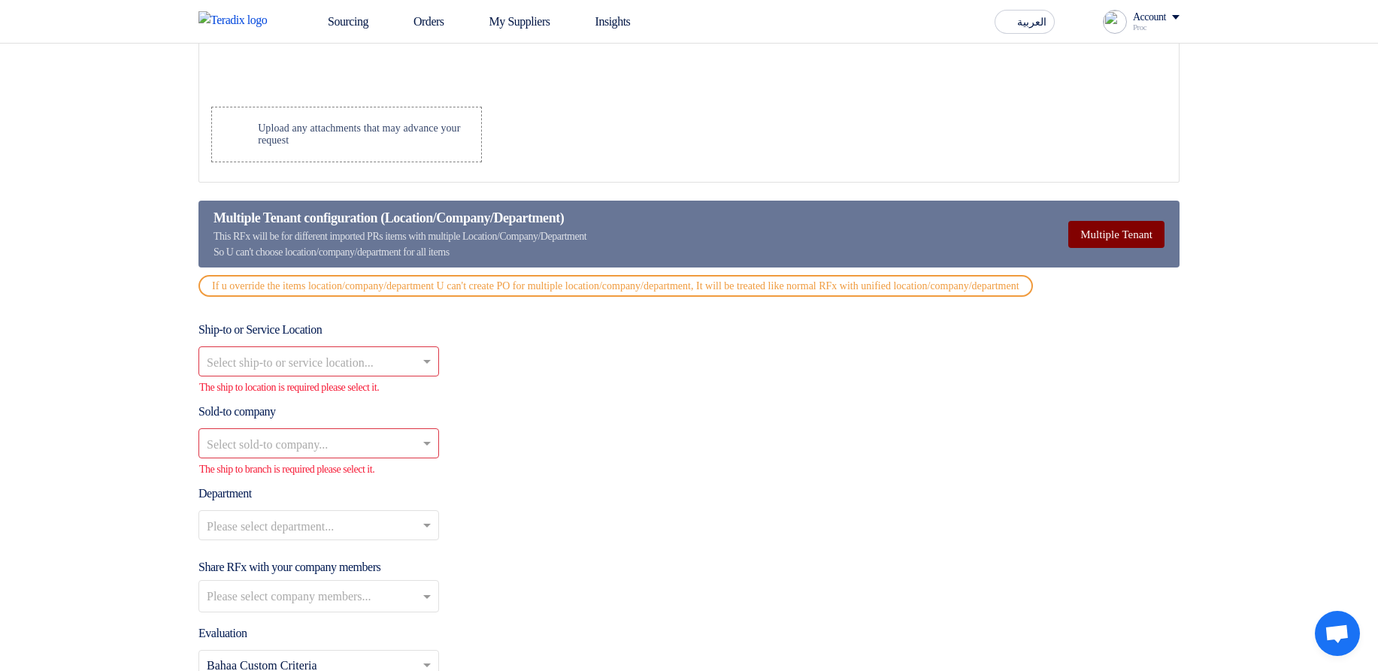
scroll to position [1624, 0]
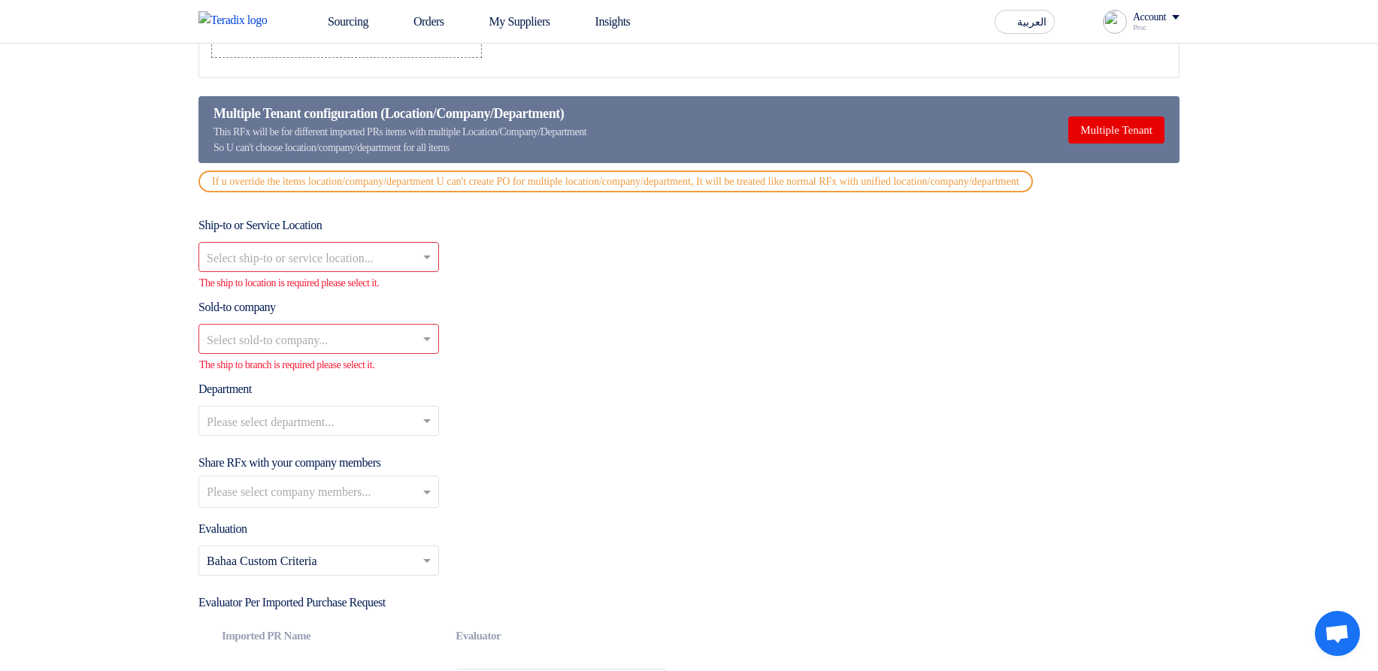
click at [1165, 354] on div "Select sold-to company..." at bounding box center [688, 339] width 981 height 30
click at [1111, 134] on button "Multiple Tenant" at bounding box center [1116, 130] width 96 height 27
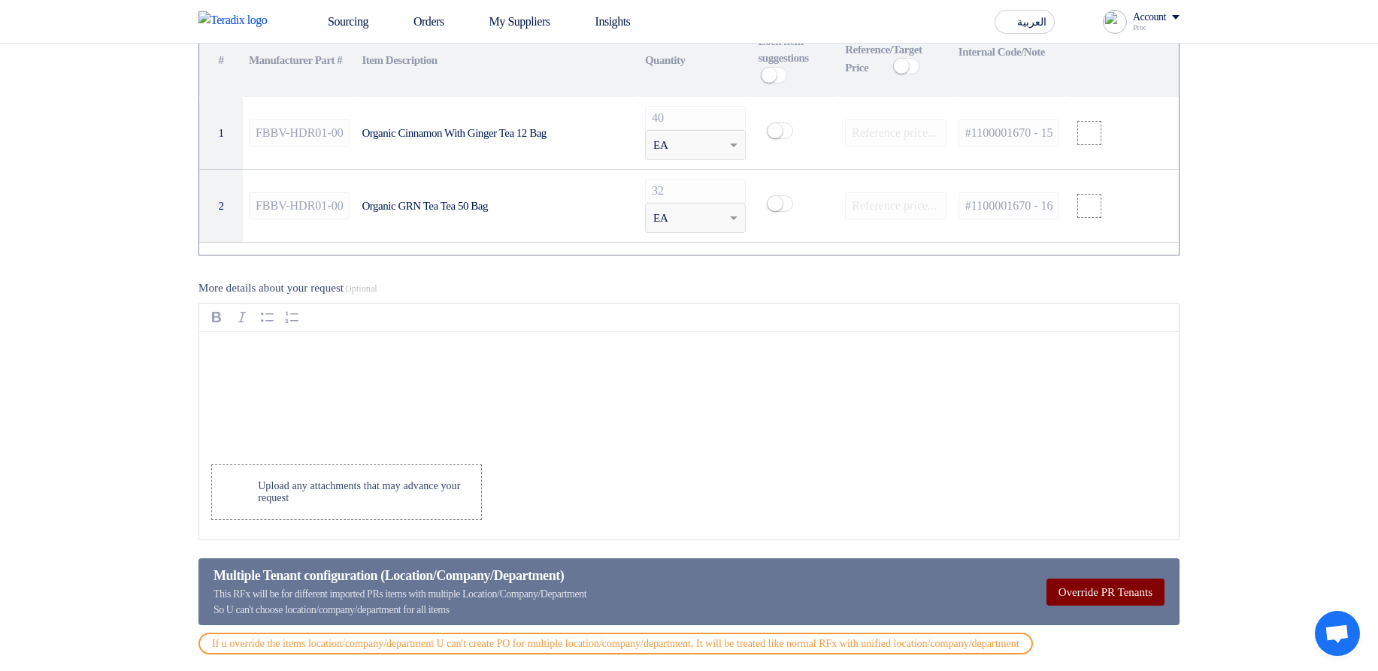
scroll to position [1353, 0]
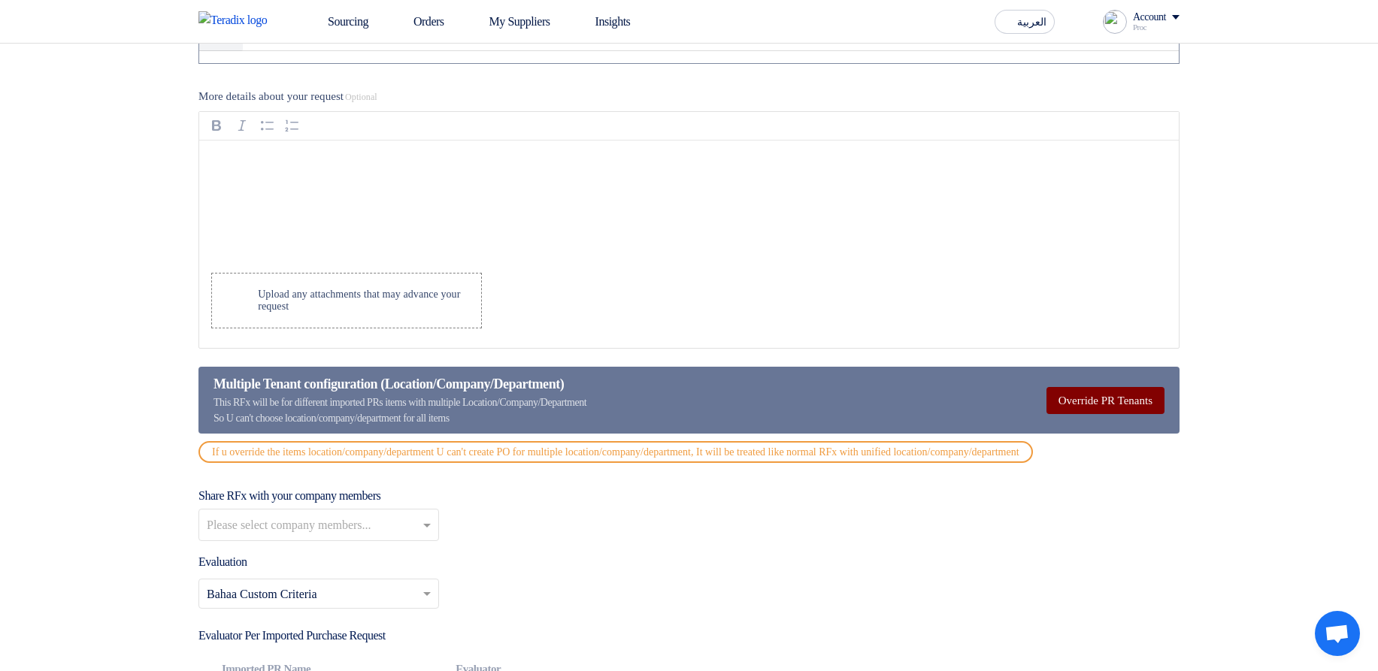
click at [1124, 408] on button "Override PR Tenants" at bounding box center [1106, 400] width 118 height 27
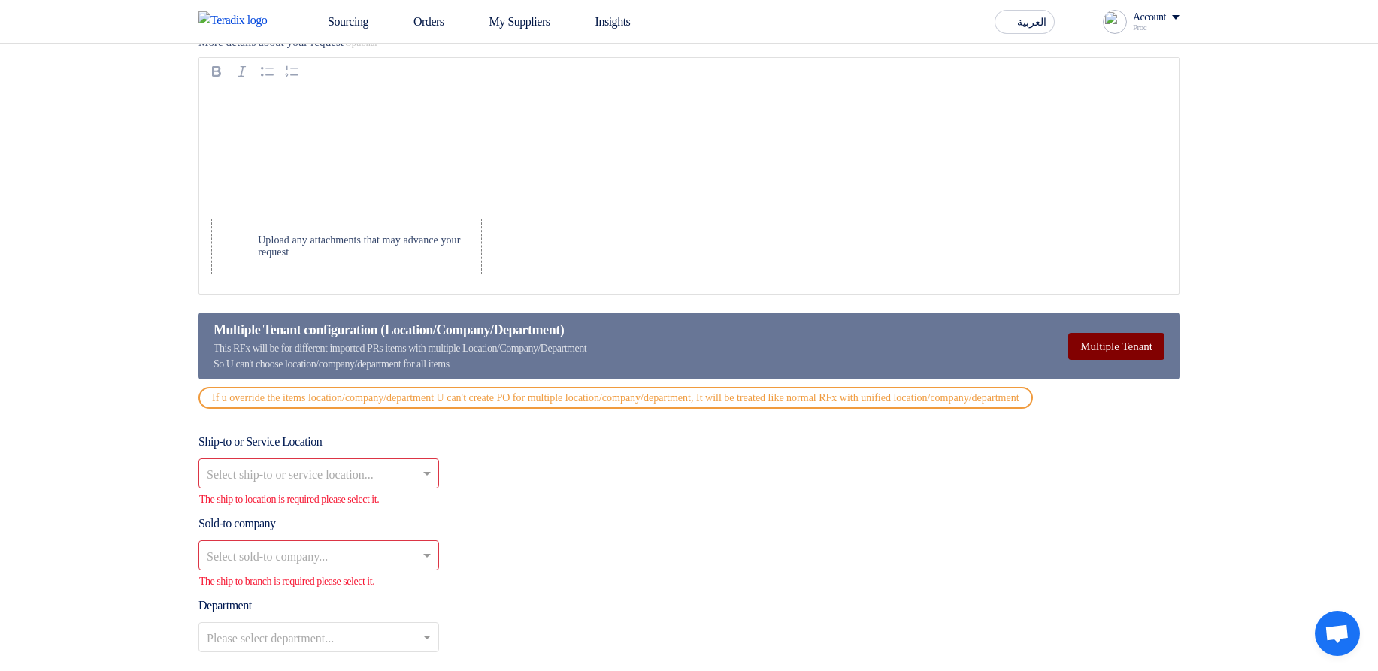
scroll to position [1624, 0]
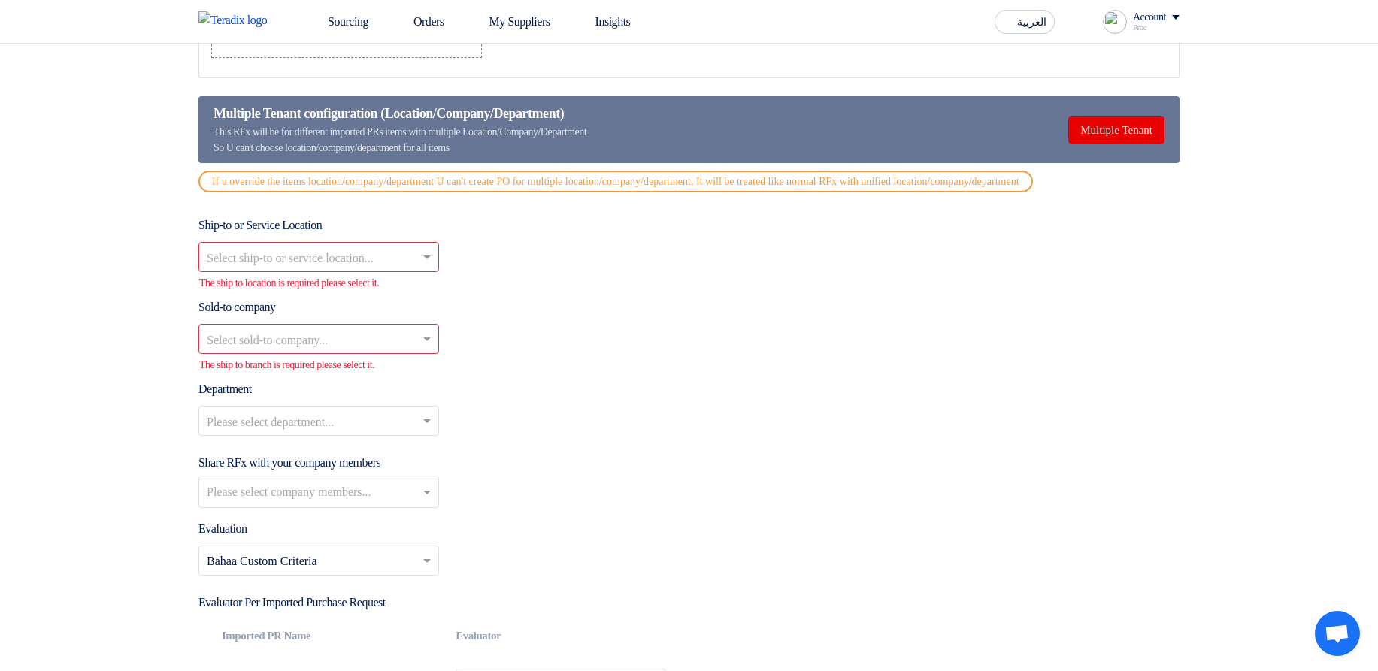
click at [711, 345] on div "Select sold-to company..." at bounding box center [688, 339] width 981 height 30
click at [1131, 131] on button "Multiple Tenant" at bounding box center [1116, 130] width 96 height 27
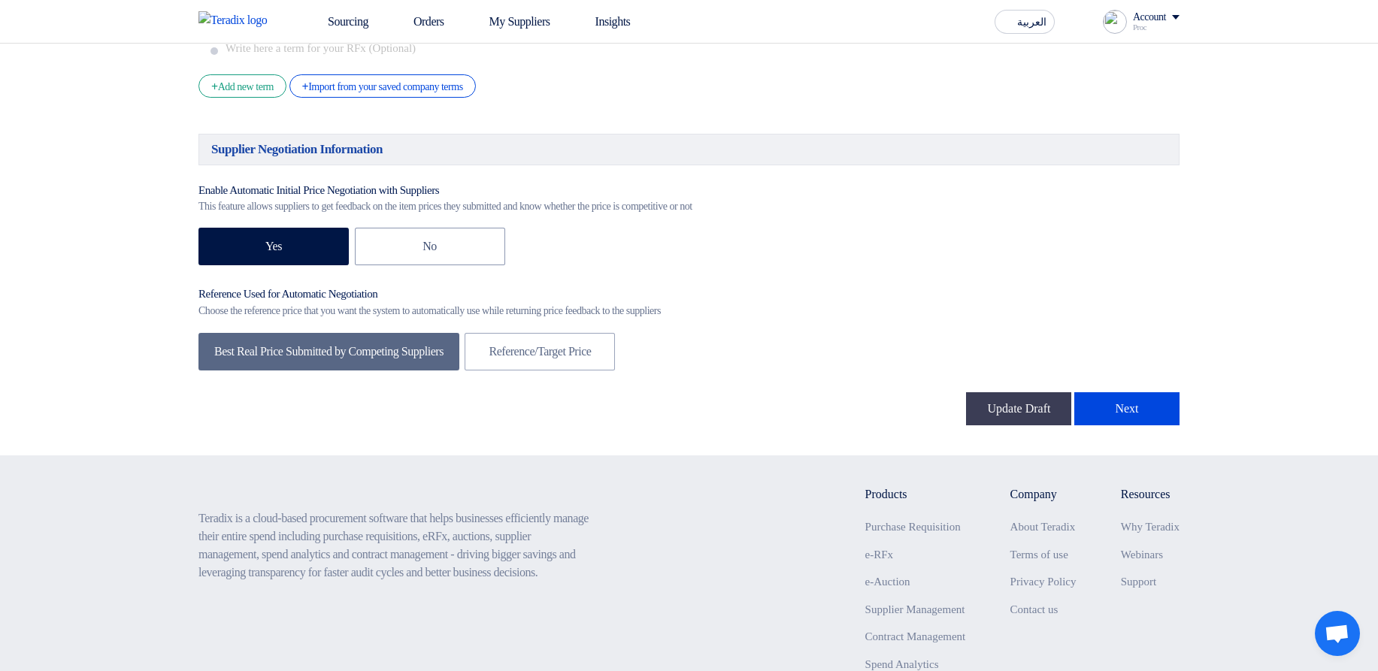
scroll to position [2346, 0]
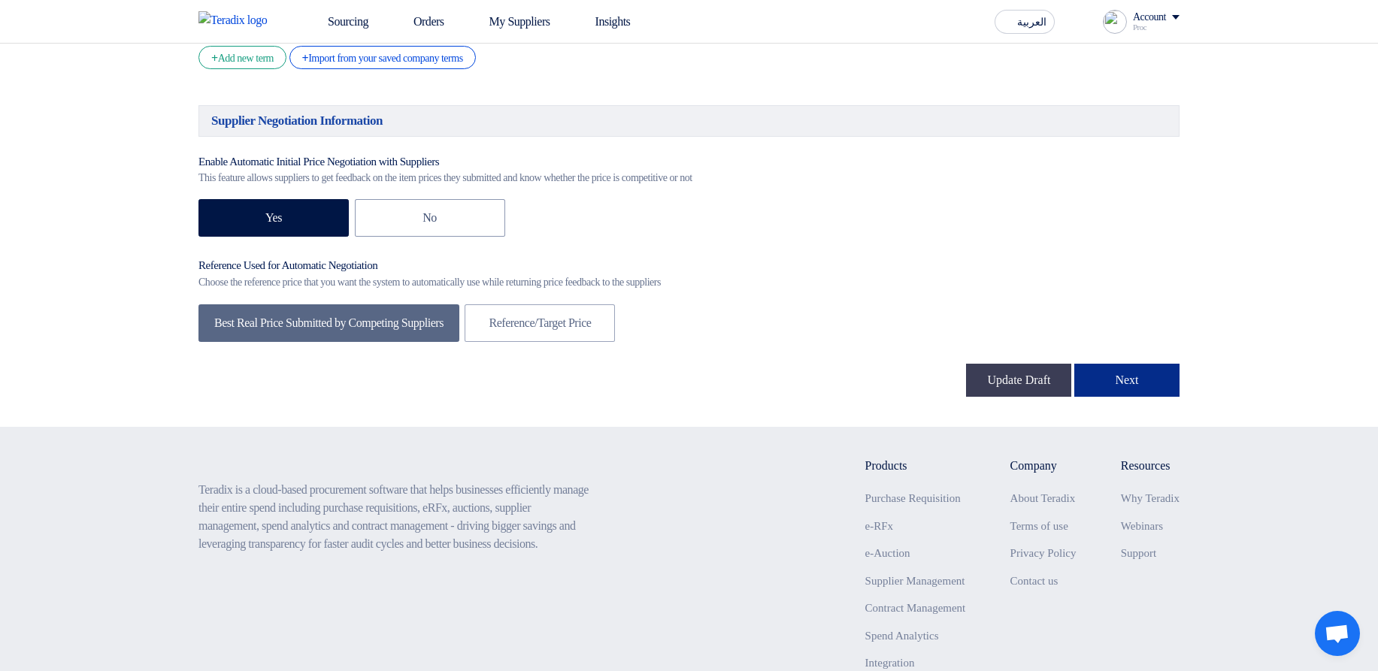
click at [1107, 391] on button "Next" at bounding box center [1126, 380] width 105 height 33
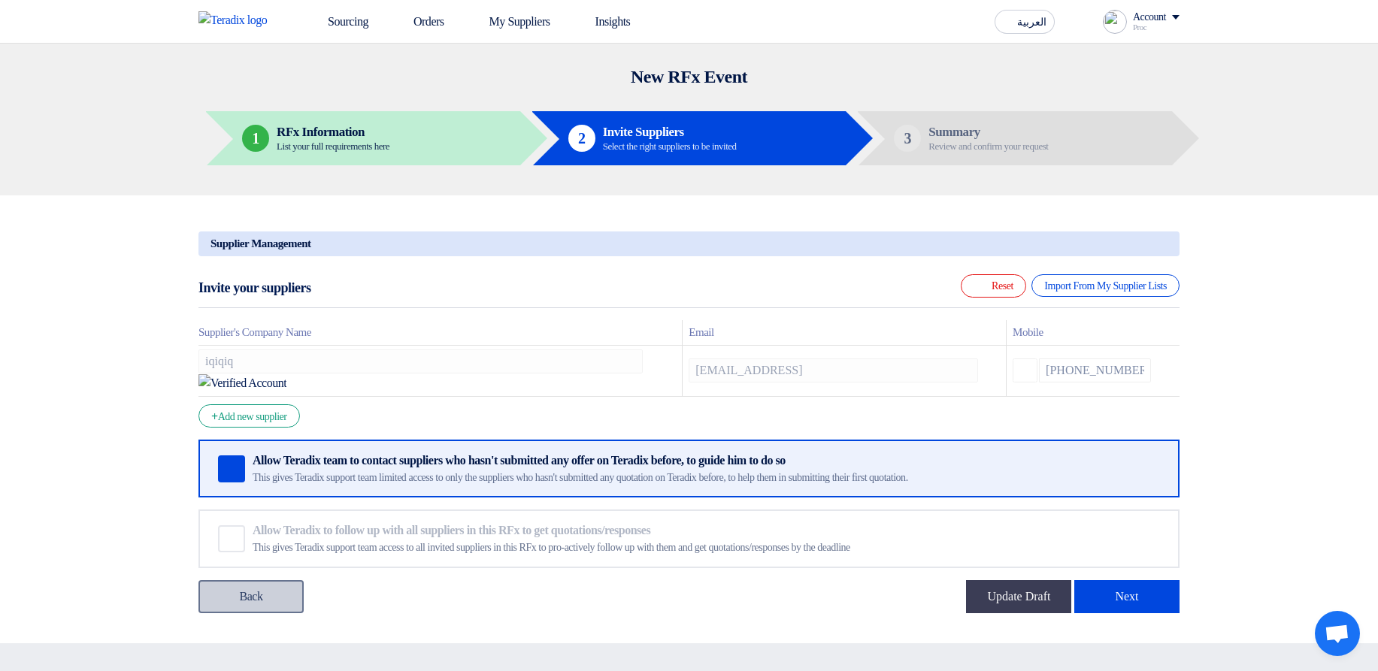
click at [262, 580] on link "Back" at bounding box center [250, 596] width 105 height 33
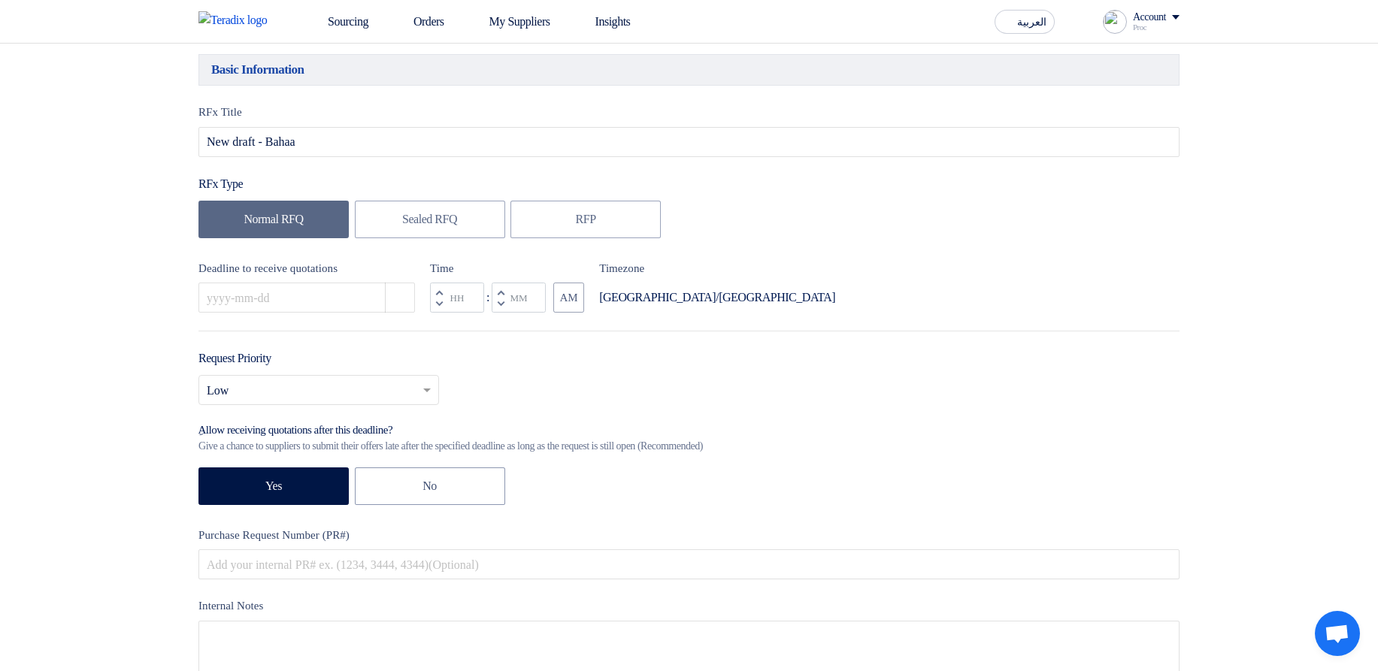
scroll to position [271, 0]
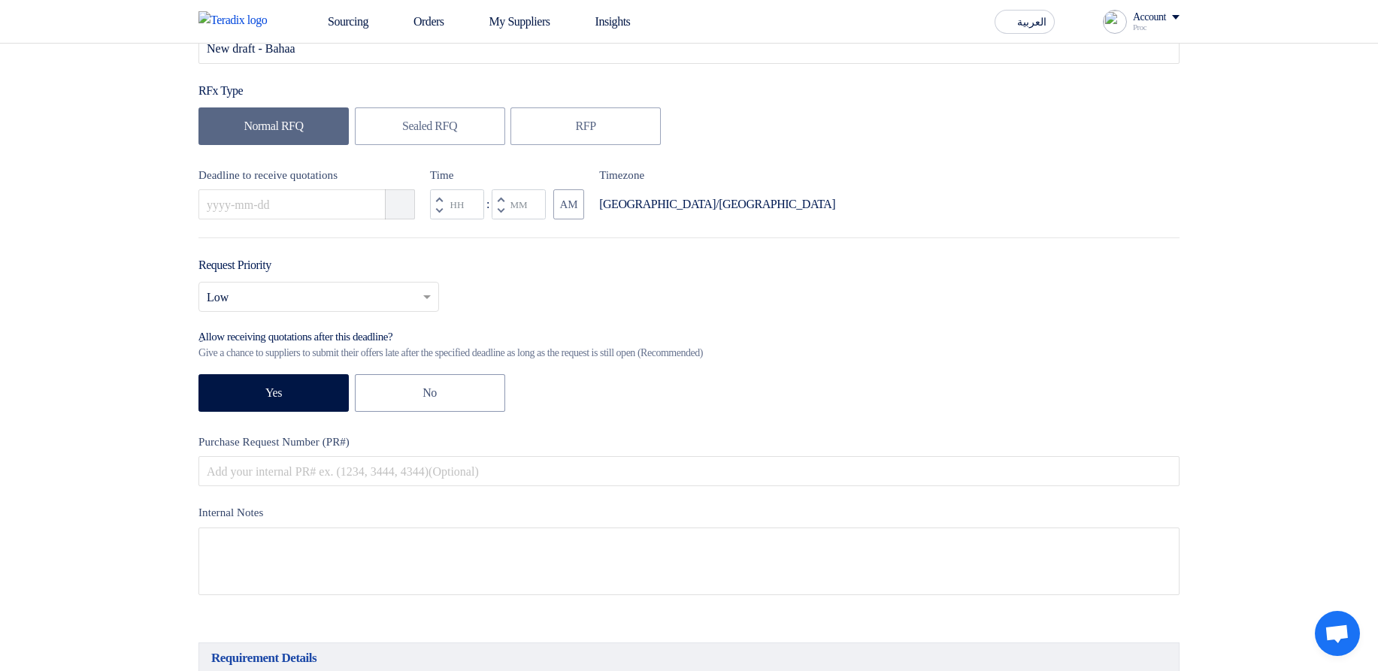
click at [402, 205] on icon "Pick a date" at bounding box center [400, 204] width 15 height 15
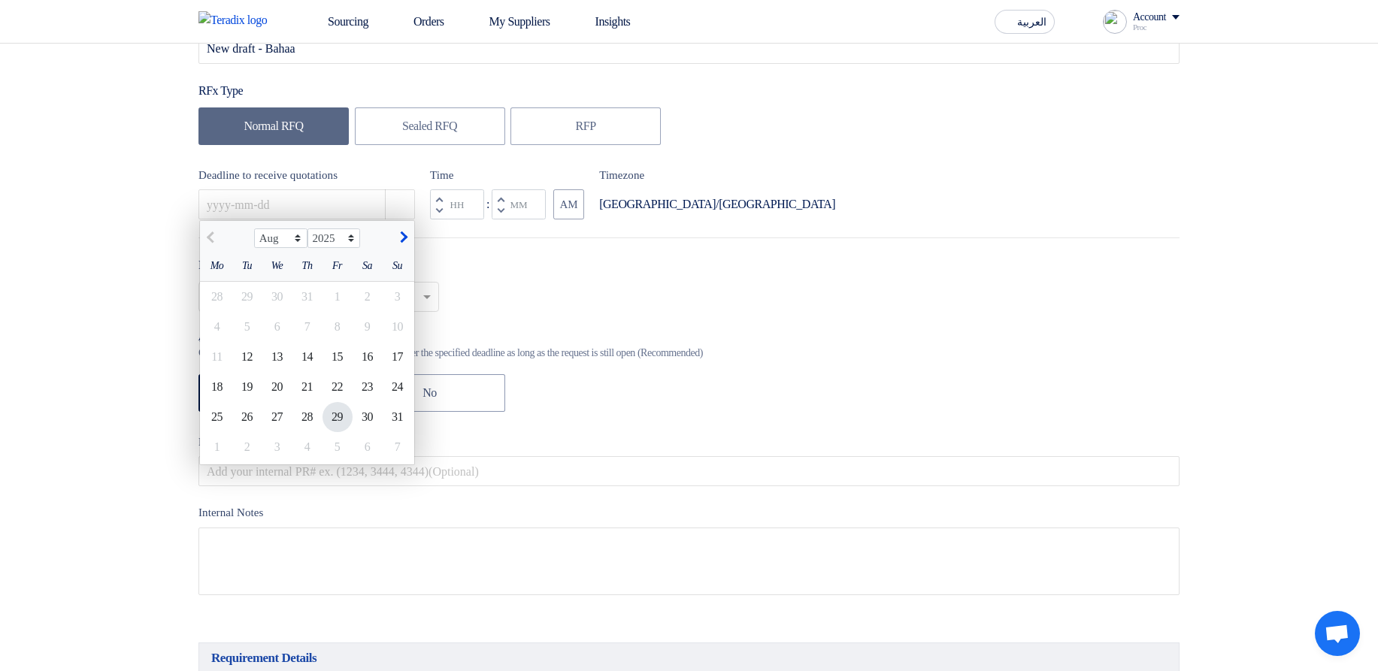
click at [335, 423] on div "29" at bounding box center [338, 417] width 30 height 30
type input "[DATE]"
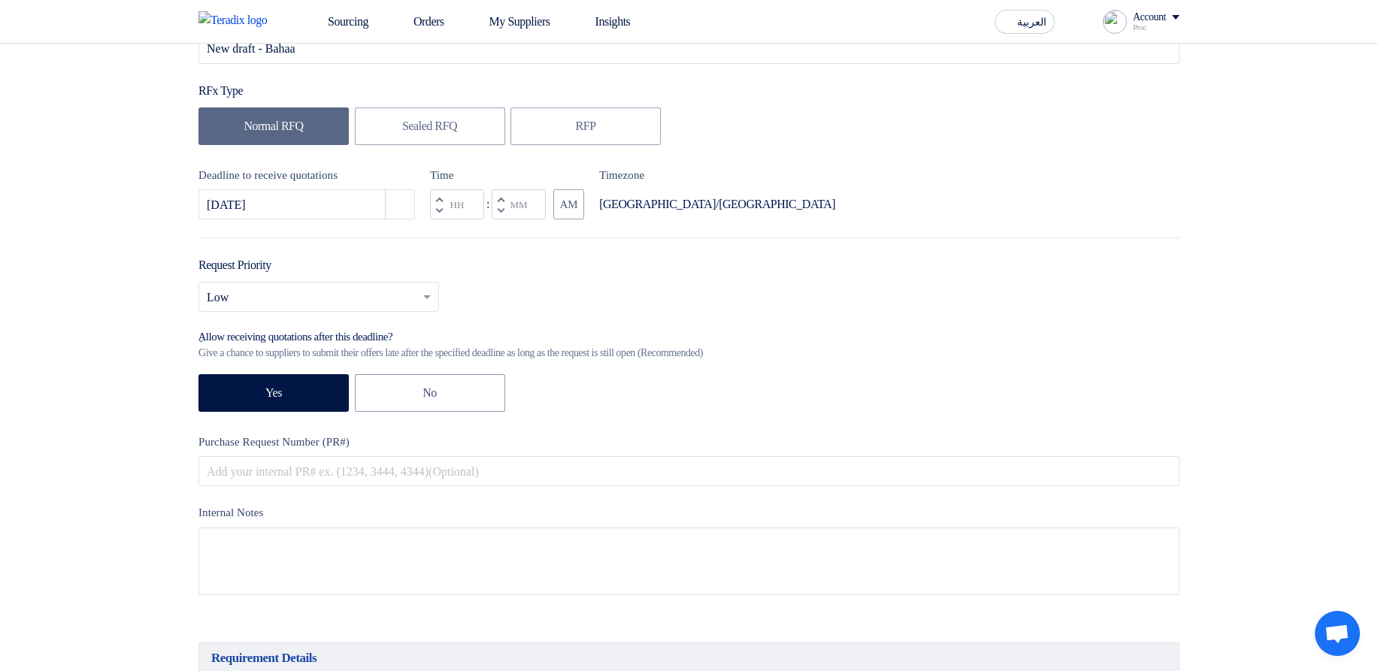
click at [501, 210] on span "button" at bounding box center [500, 210] width 5 height 8
type input "11"
type input "59"
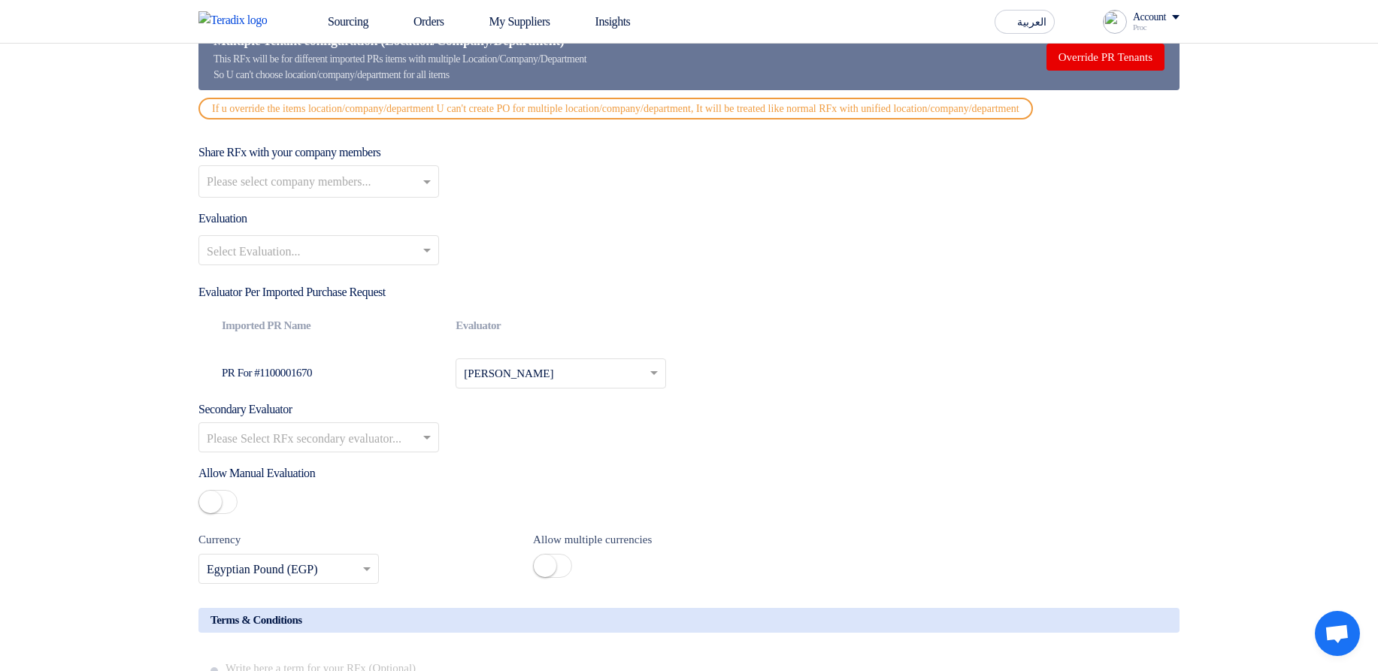
scroll to position [1714, 0]
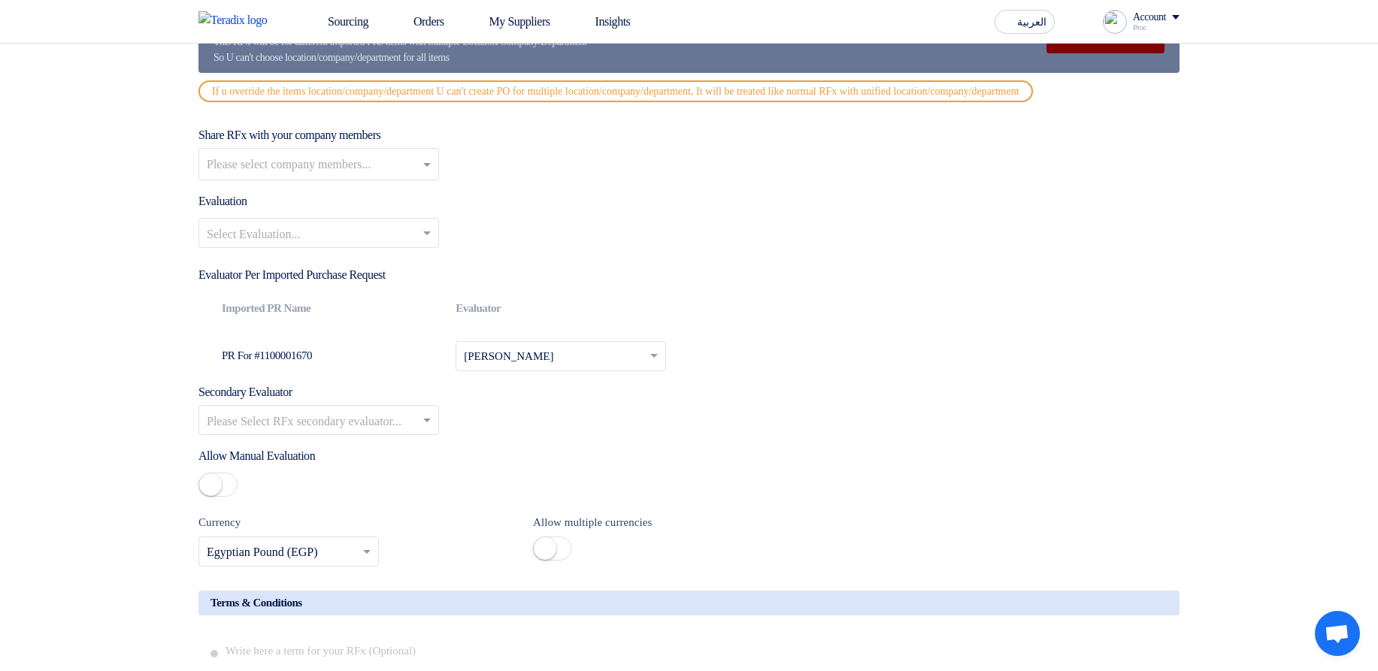
click at [1077, 49] on button "Override PR Tenants" at bounding box center [1106, 39] width 118 height 27
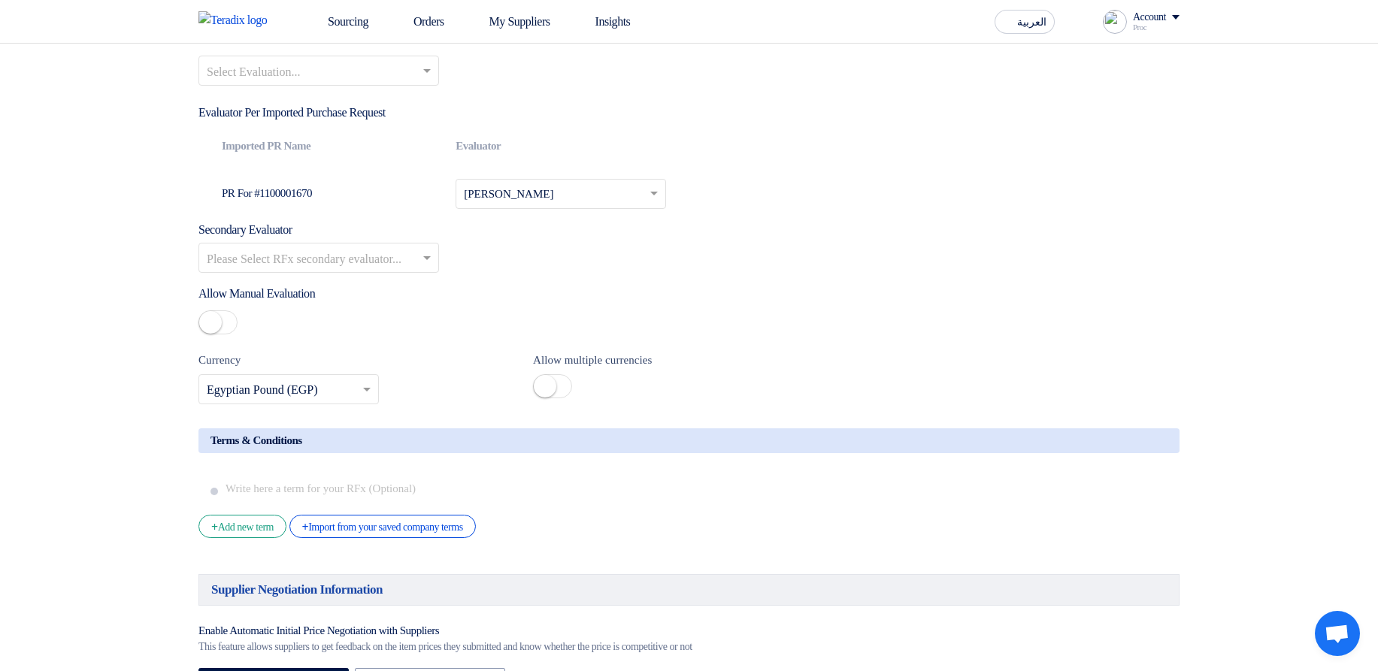
scroll to position [2075, 0]
click at [354, 270] on input "text" at bounding box center [311, 257] width 209 height 25
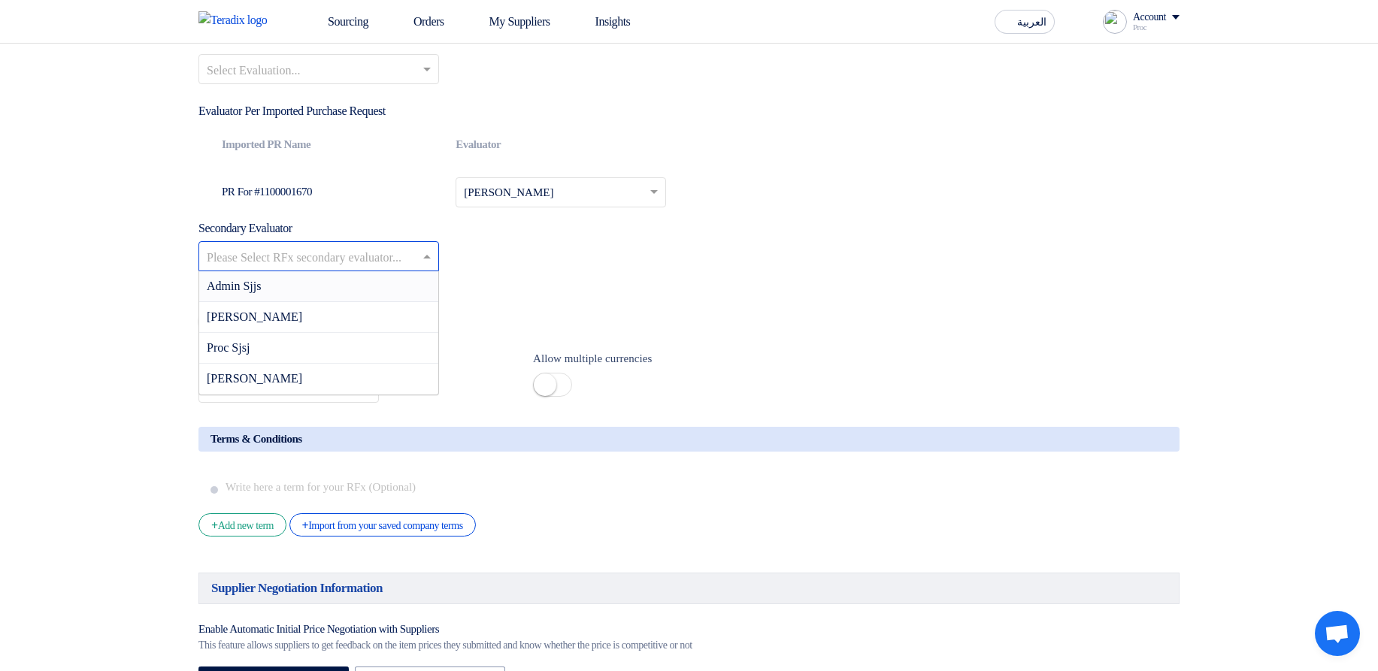
drag, startPoint x: 603, startPoint y: 98, endPoint x: 466, endPoint y: 109, distance: 137.2
click at [598, 96] on div "Select Evaluation..." at bounding box center [688, 75] width 981 height 42
click at [397, 80] on input "text" at bounding box center [311, 71] width 209 height 25
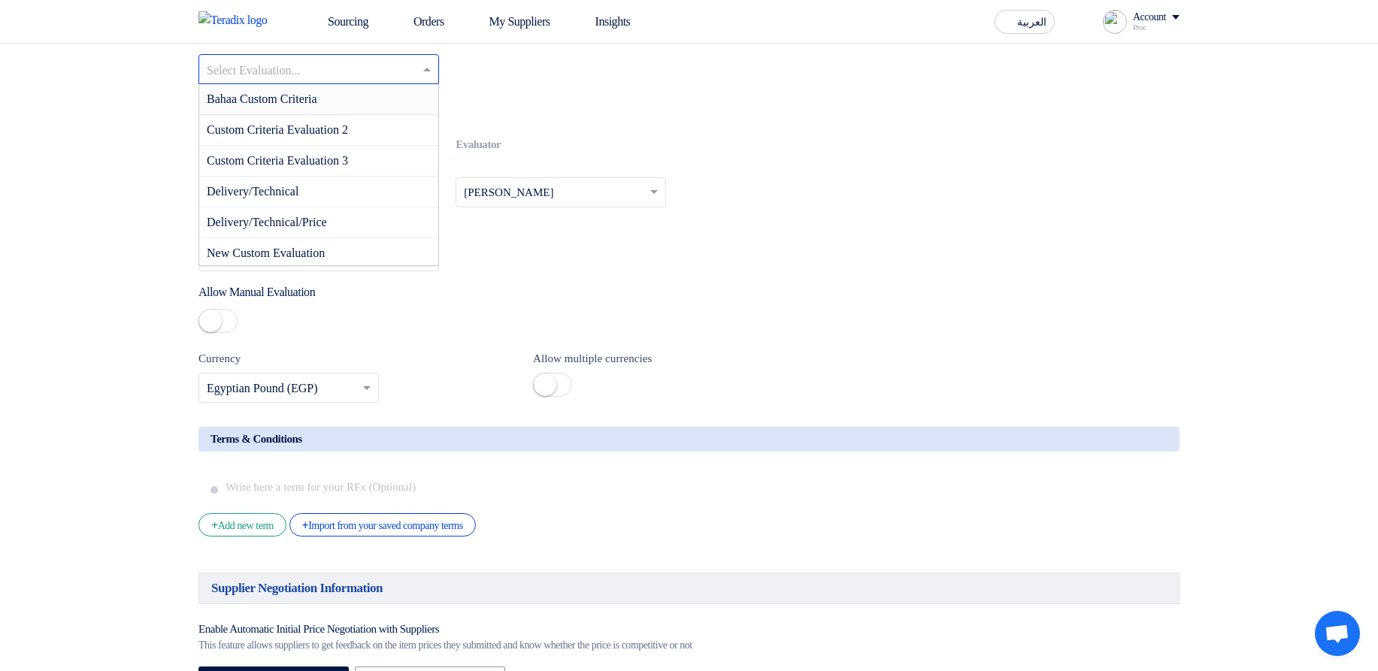
click at [390, 115] on div "Bahaa Custom Criteria" at bounding box center [318, 99] width 239 height 31
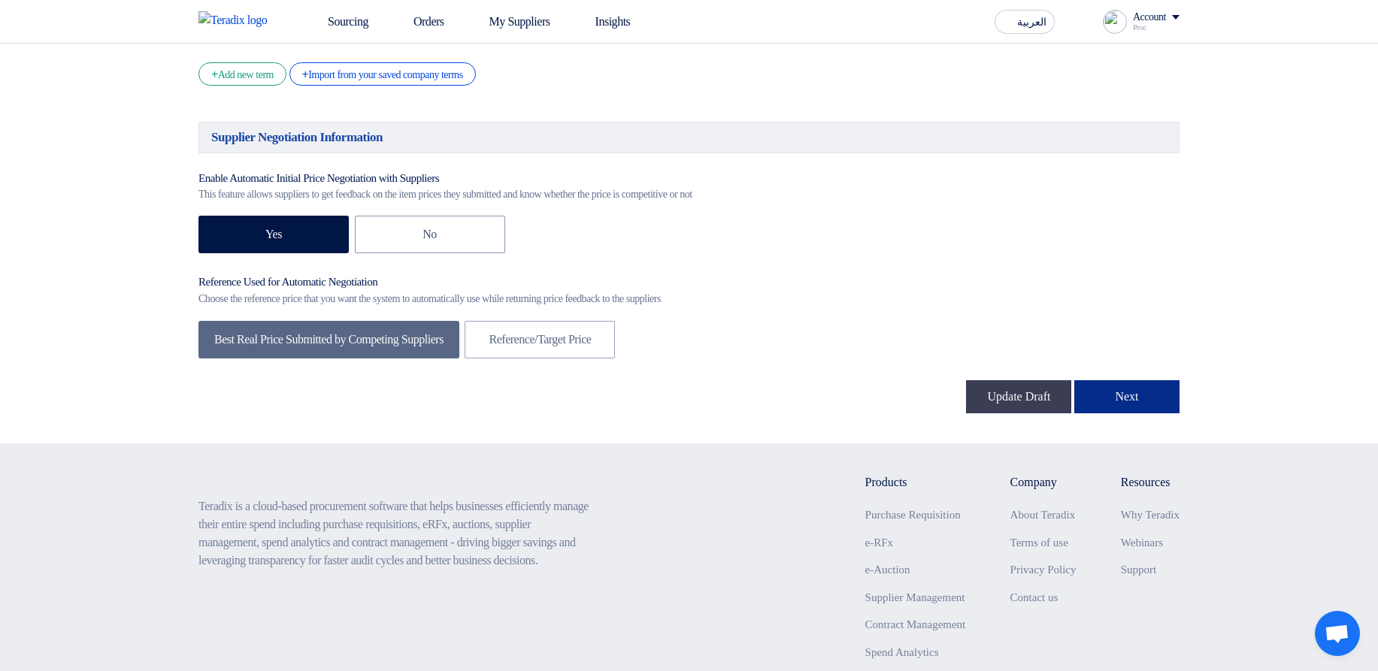
click at [1130, 414] on button "Next" at bounding box center [1126, 396] width 105 height 33
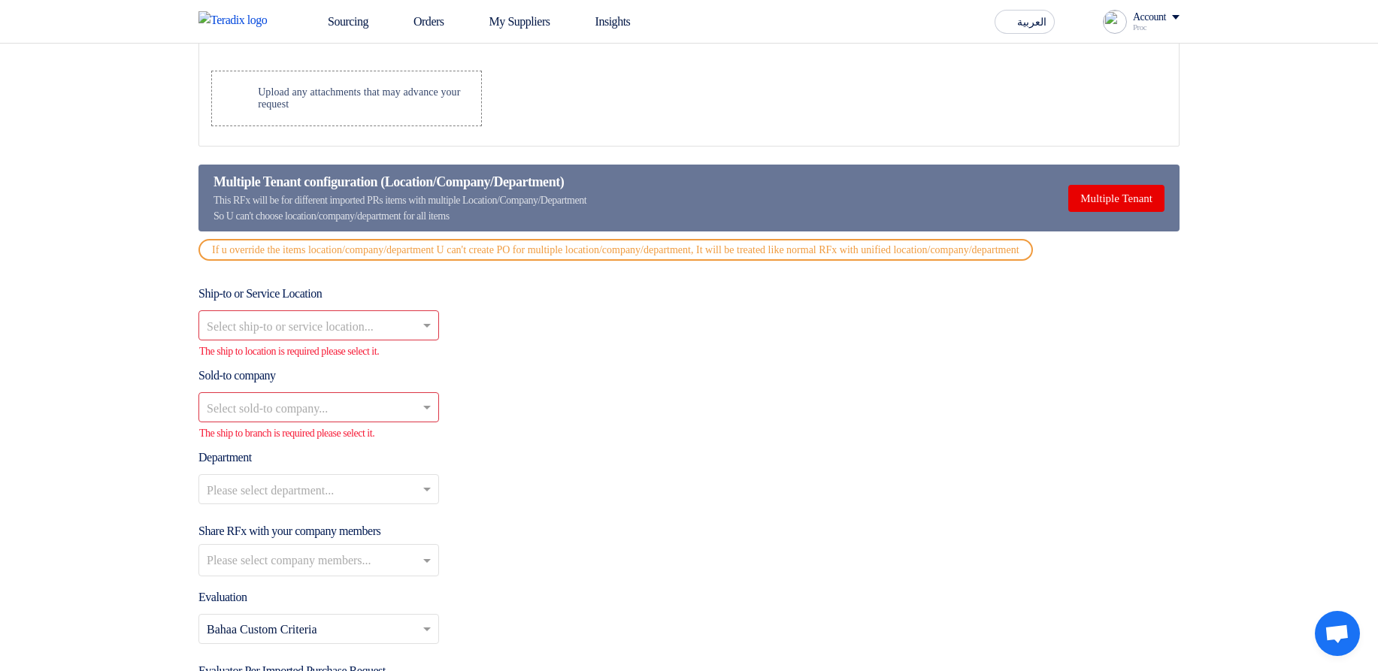
scroll to position [1669, 0]
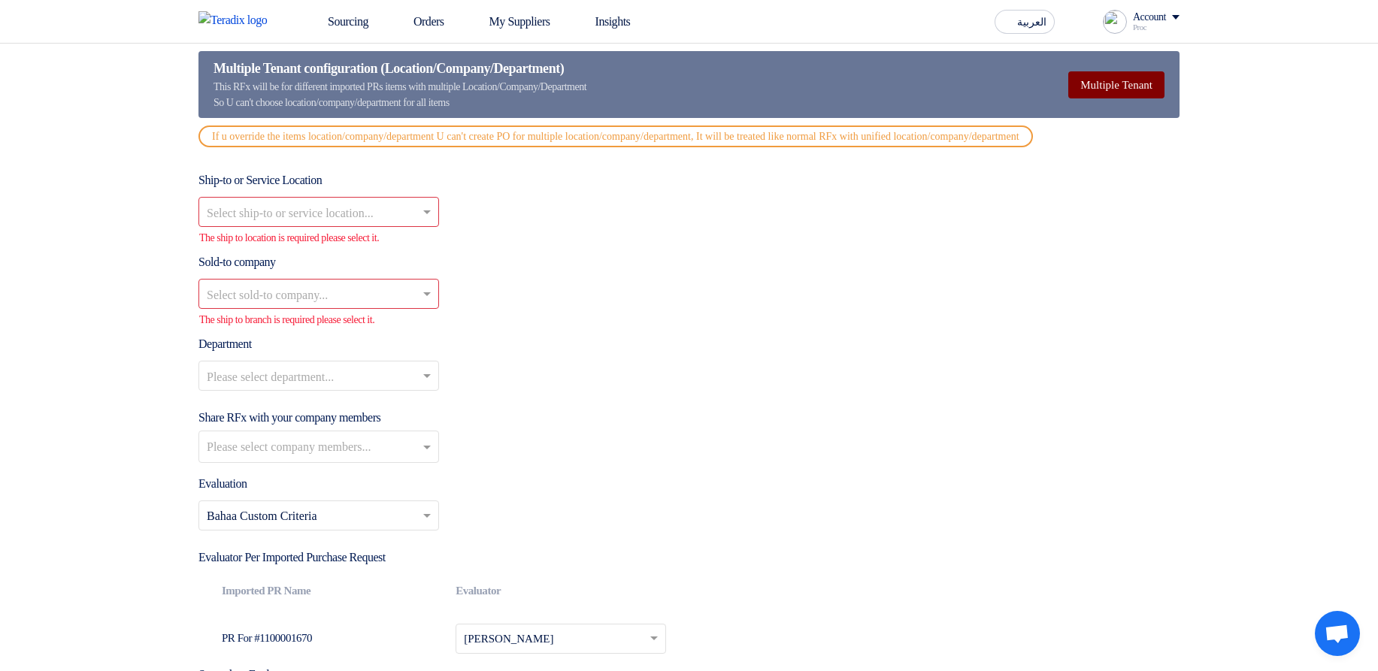
click at [1090, 81] on button "Multiple Tenant" at bounding box center [1116, 84] width 96 height 27
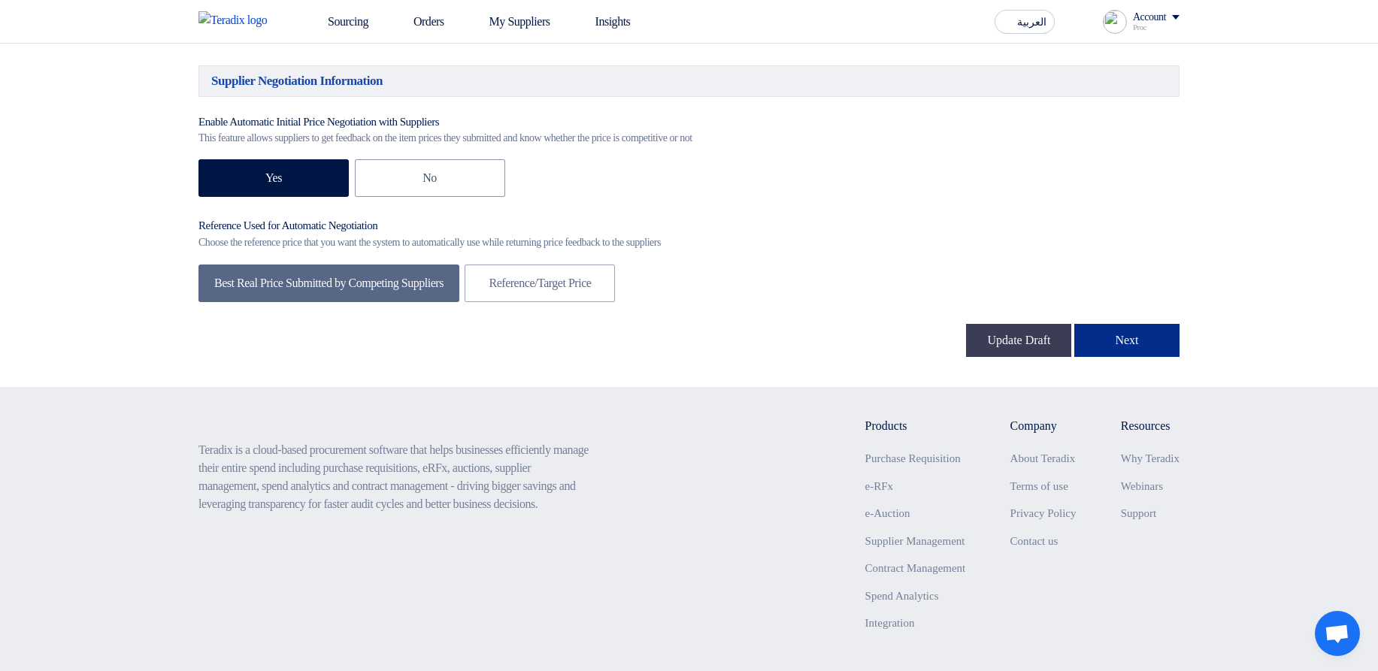
scroll to position [2391, 0]
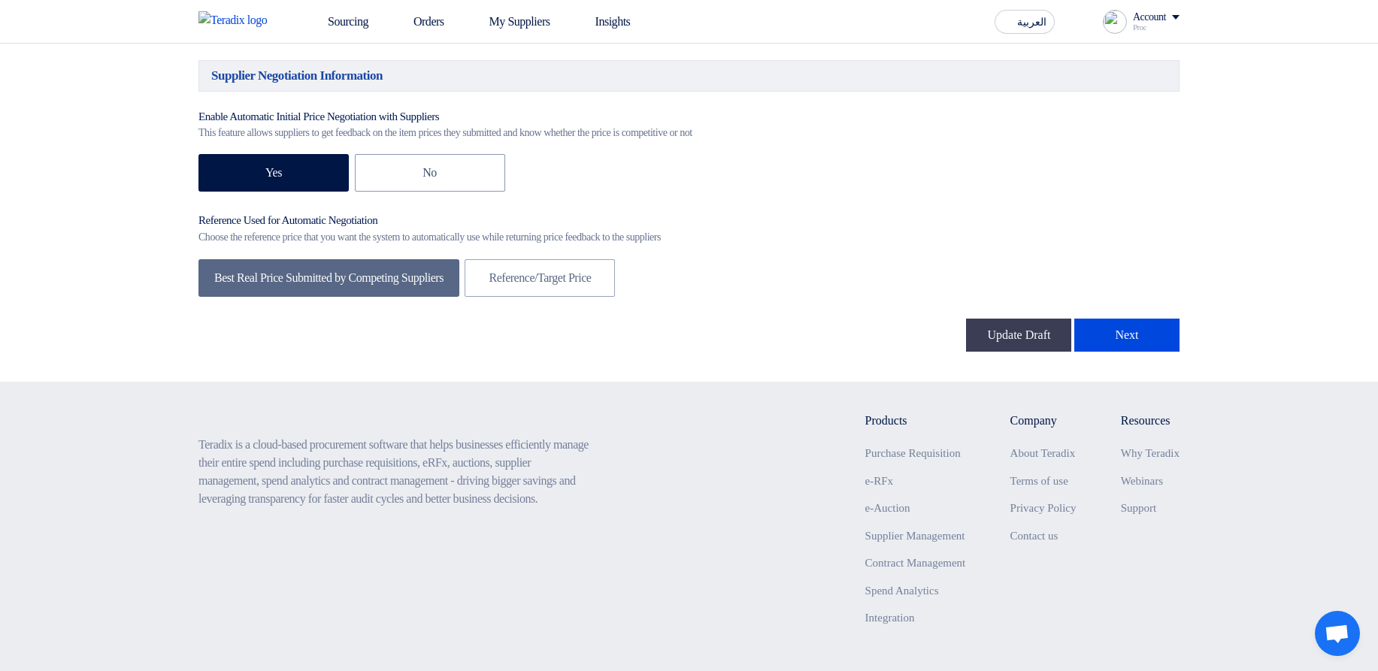
click at [1154, 352] on button "Next" at bounding box center [1126, 335] width 105 height 33
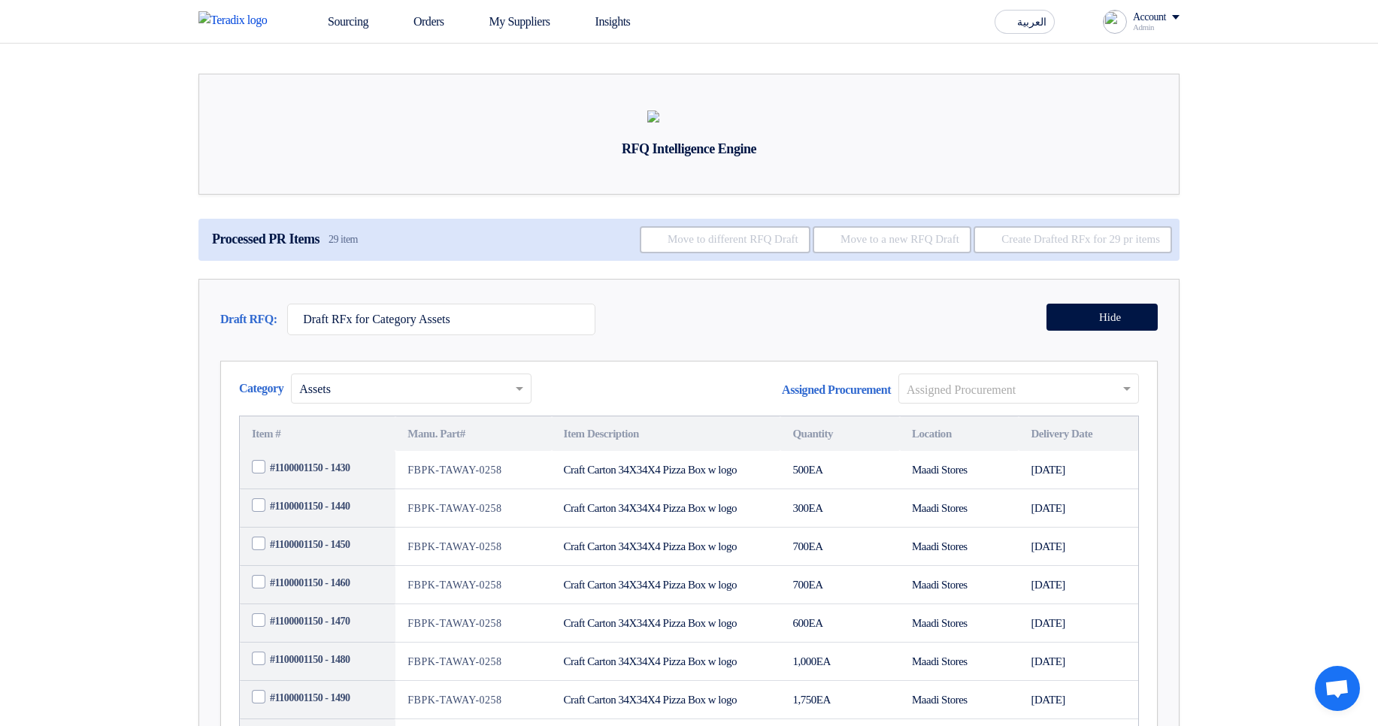
click at [783, 343] on div "Draft RFQ: Draft RFx for Category Assets Hide" at bounding box center [689, 323] width 938 height 39
